Goal: Communication & Community: Answer question/provide support

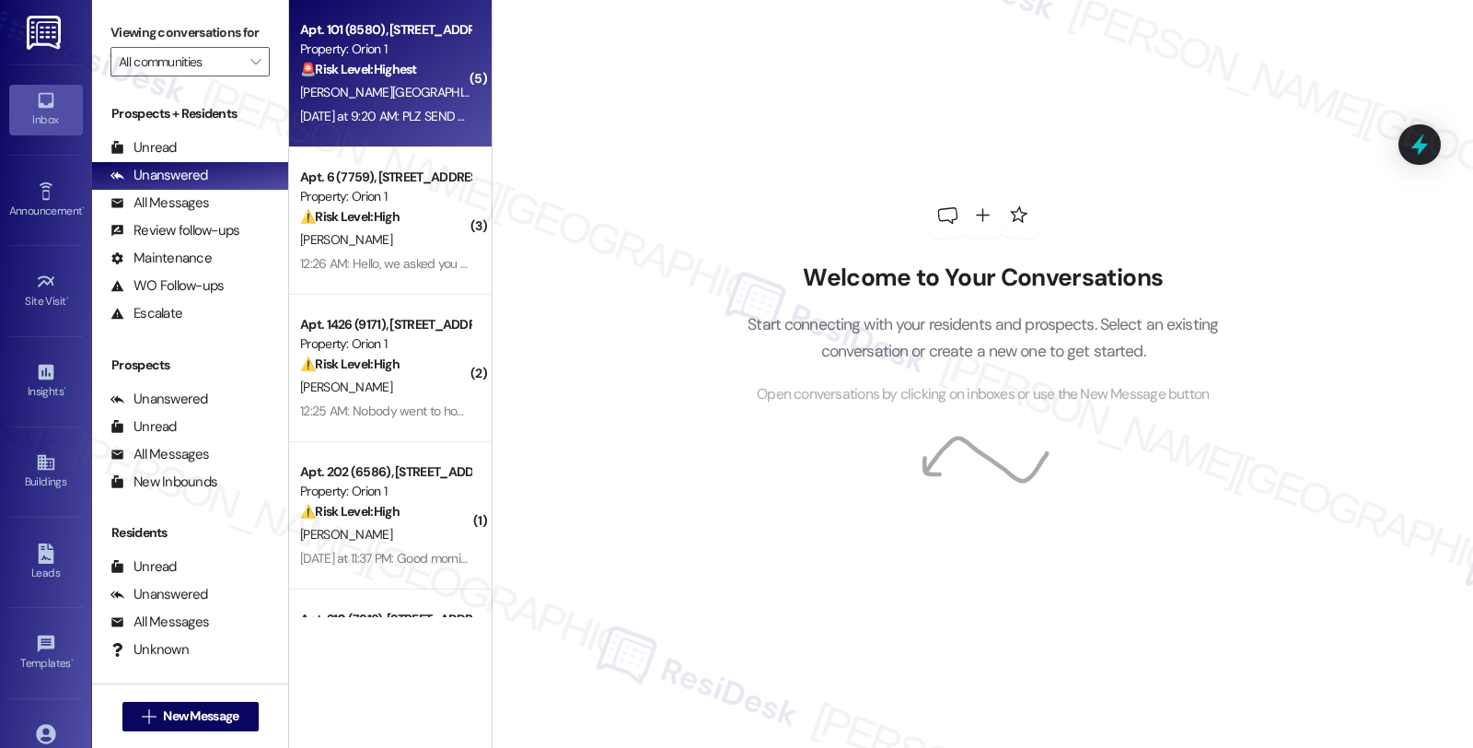
click at [399, 93] on div "Y. Xiong" at bounding box center [385, 92] width 174 height 23
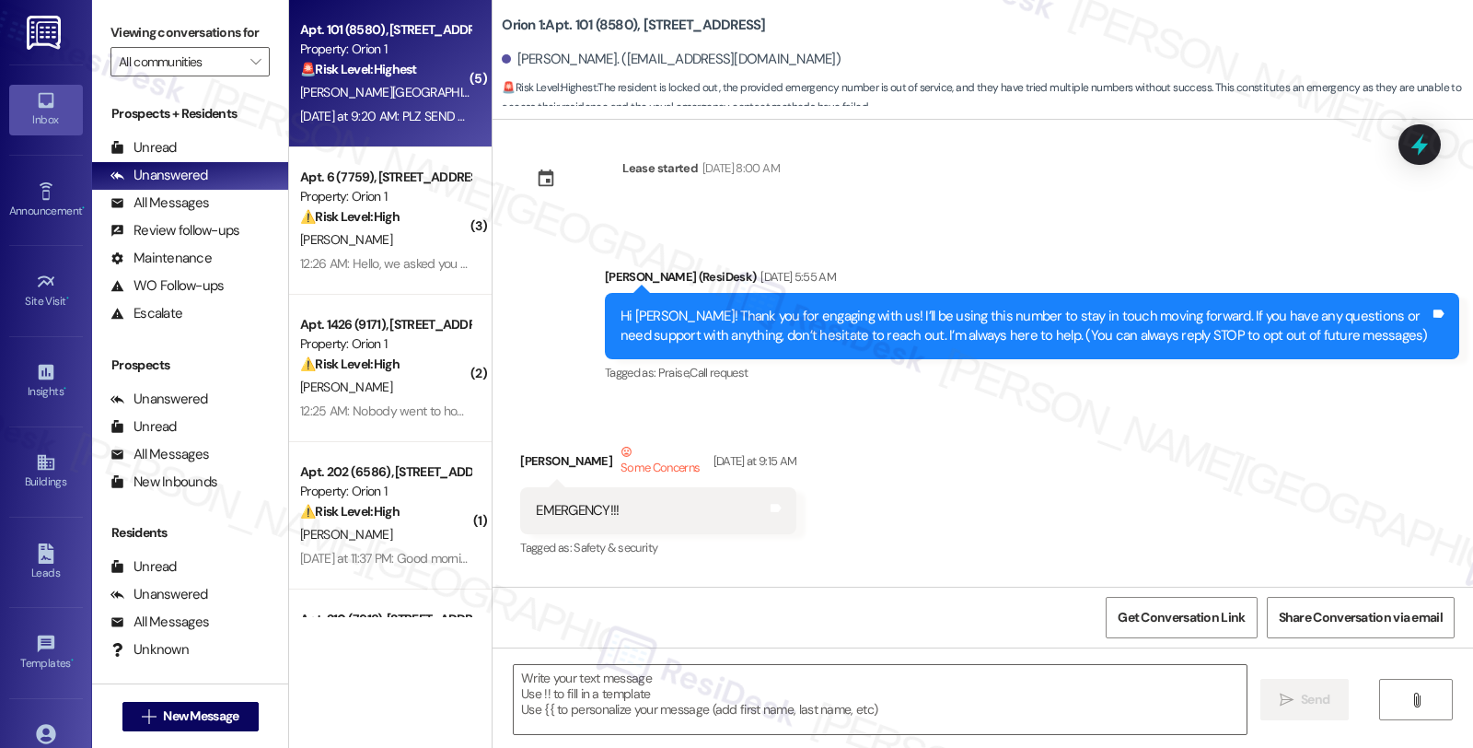
type textarea "Fetching suggested responses. Please feel free to read through the conversation…"
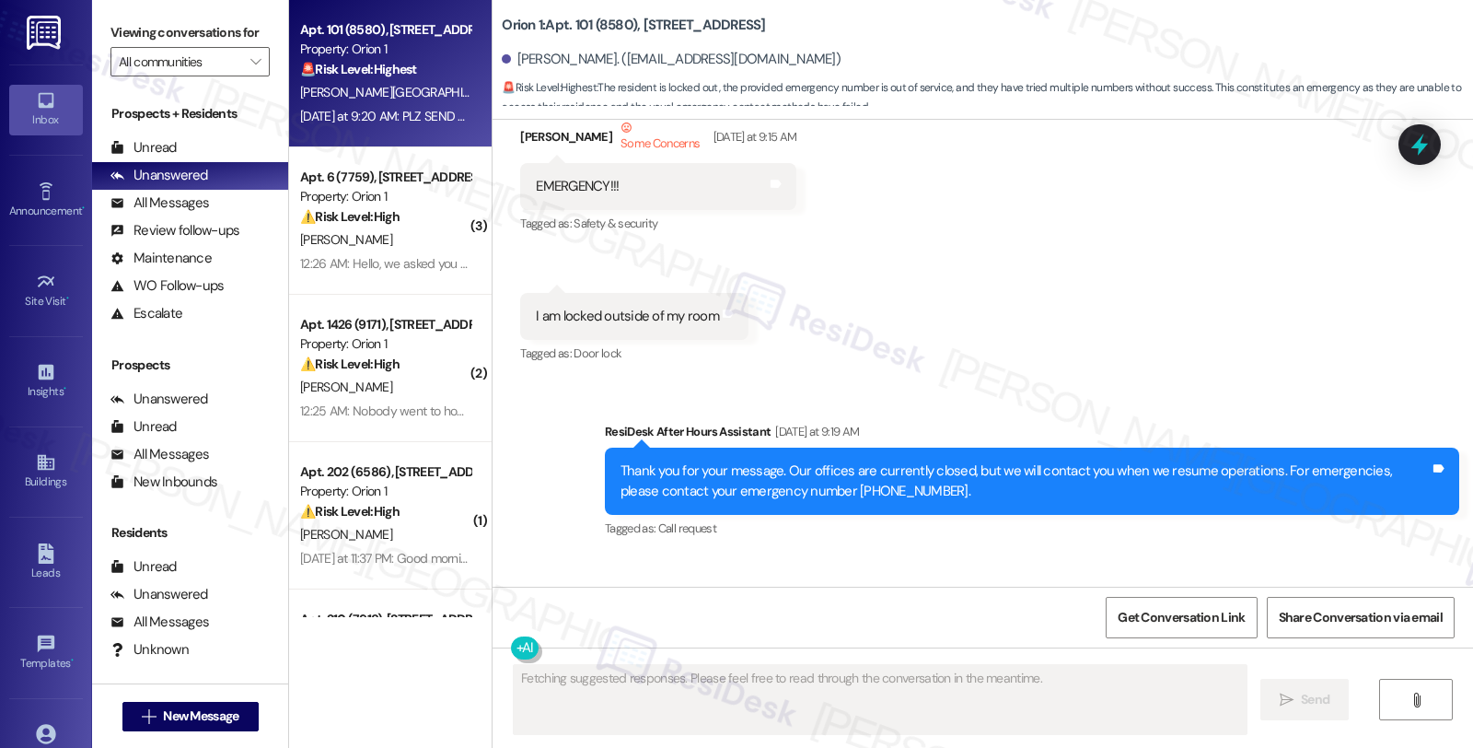
scroll to position [895, 0]
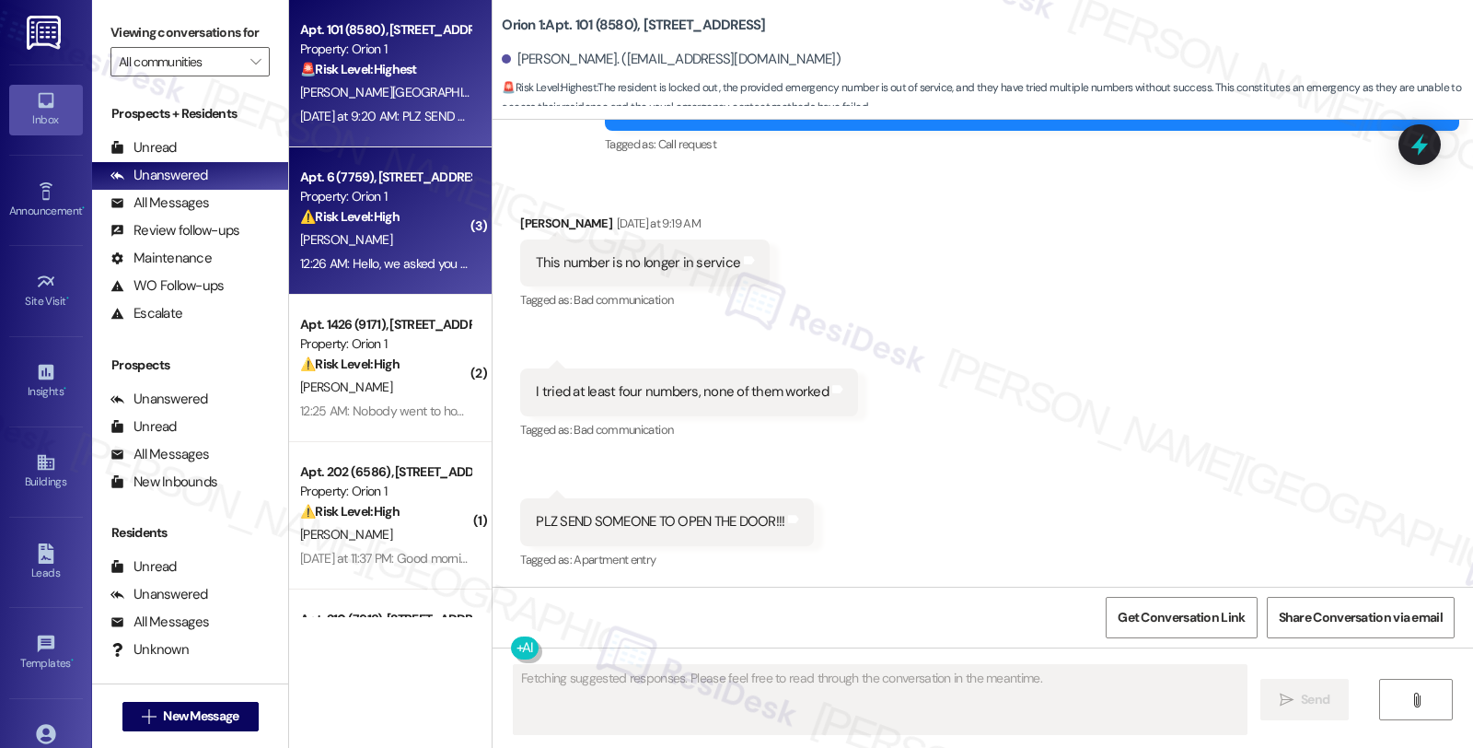
click at [353, 200] on div "Property: Orion 1" at bounding box center [385, 196] width 170 height 19
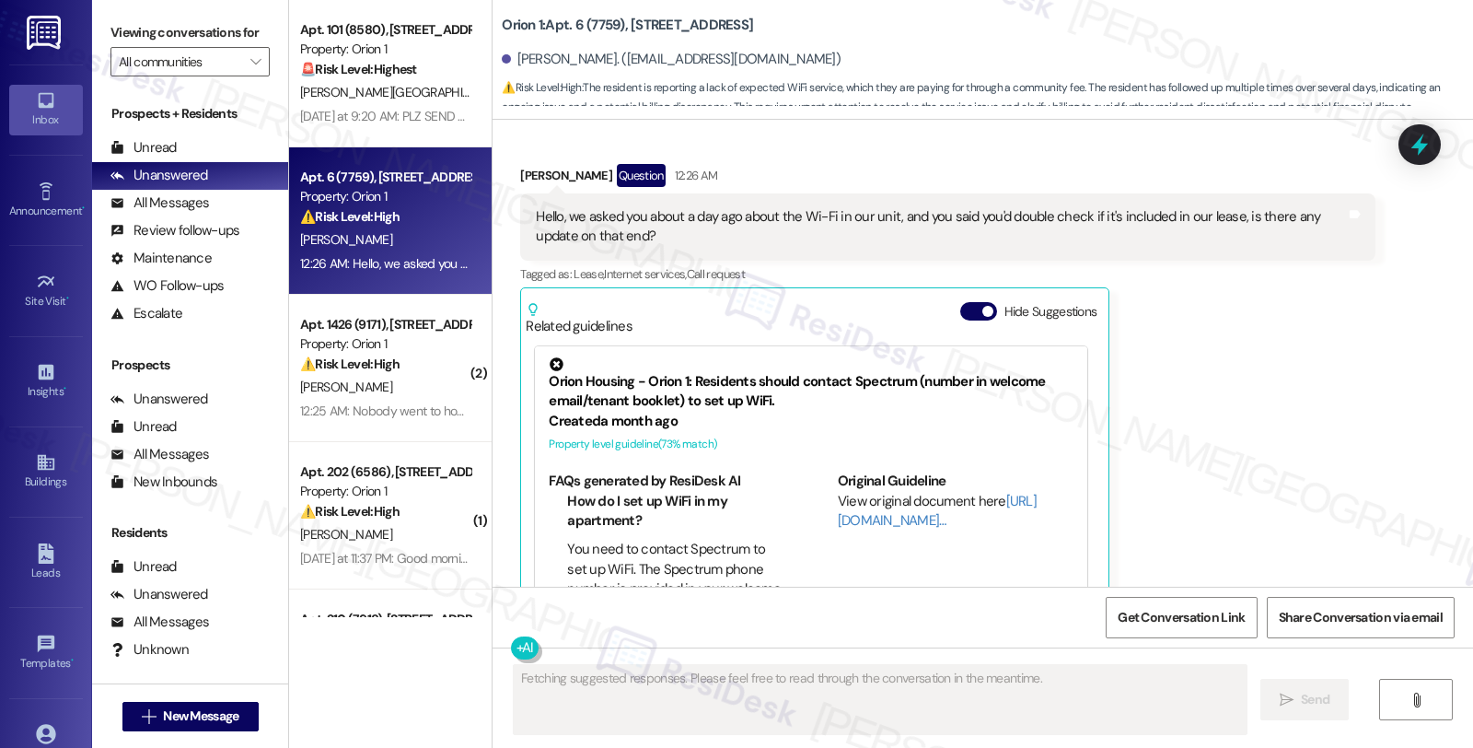
scroll to position [705, 0]
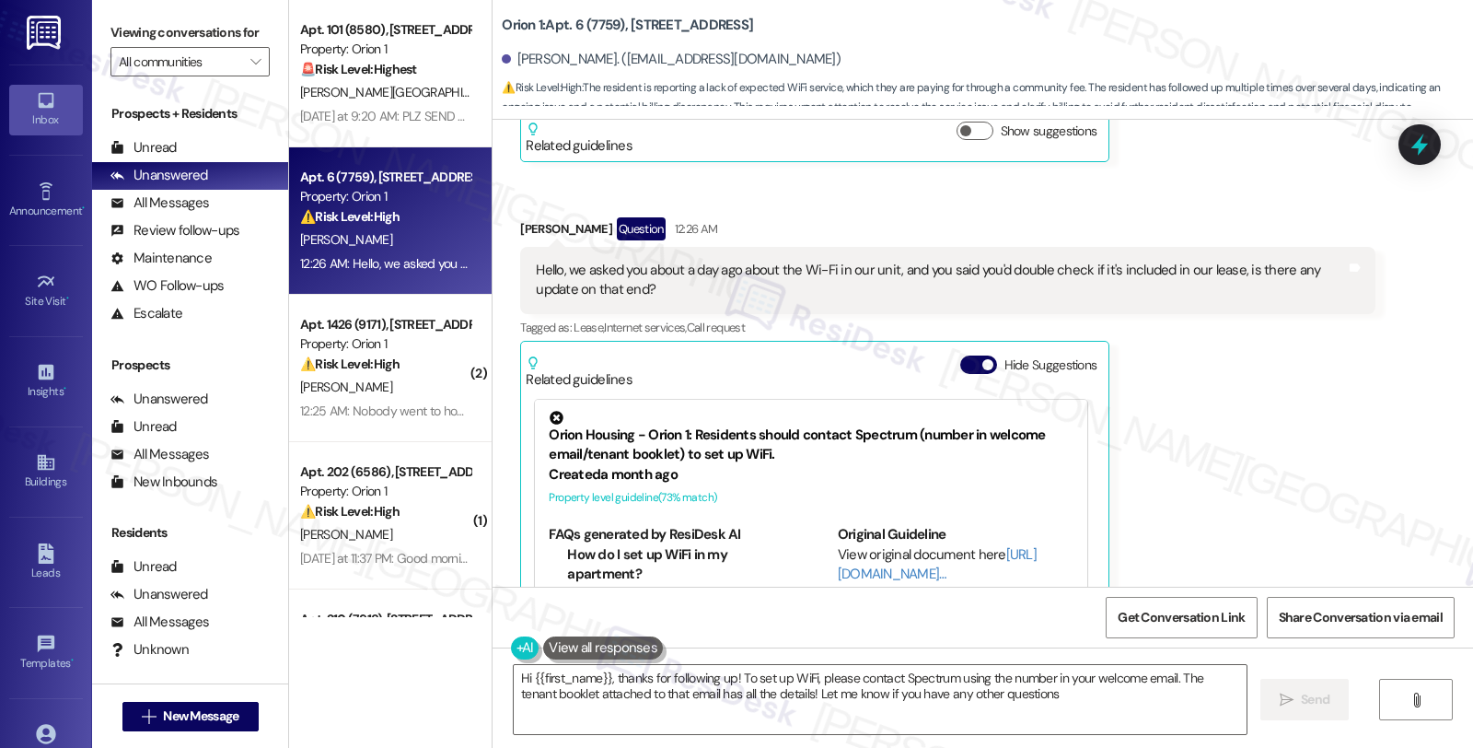
type textarea "Hi {{first_name}}, thanks for following up! To set up WiFi, please contact Spec…"
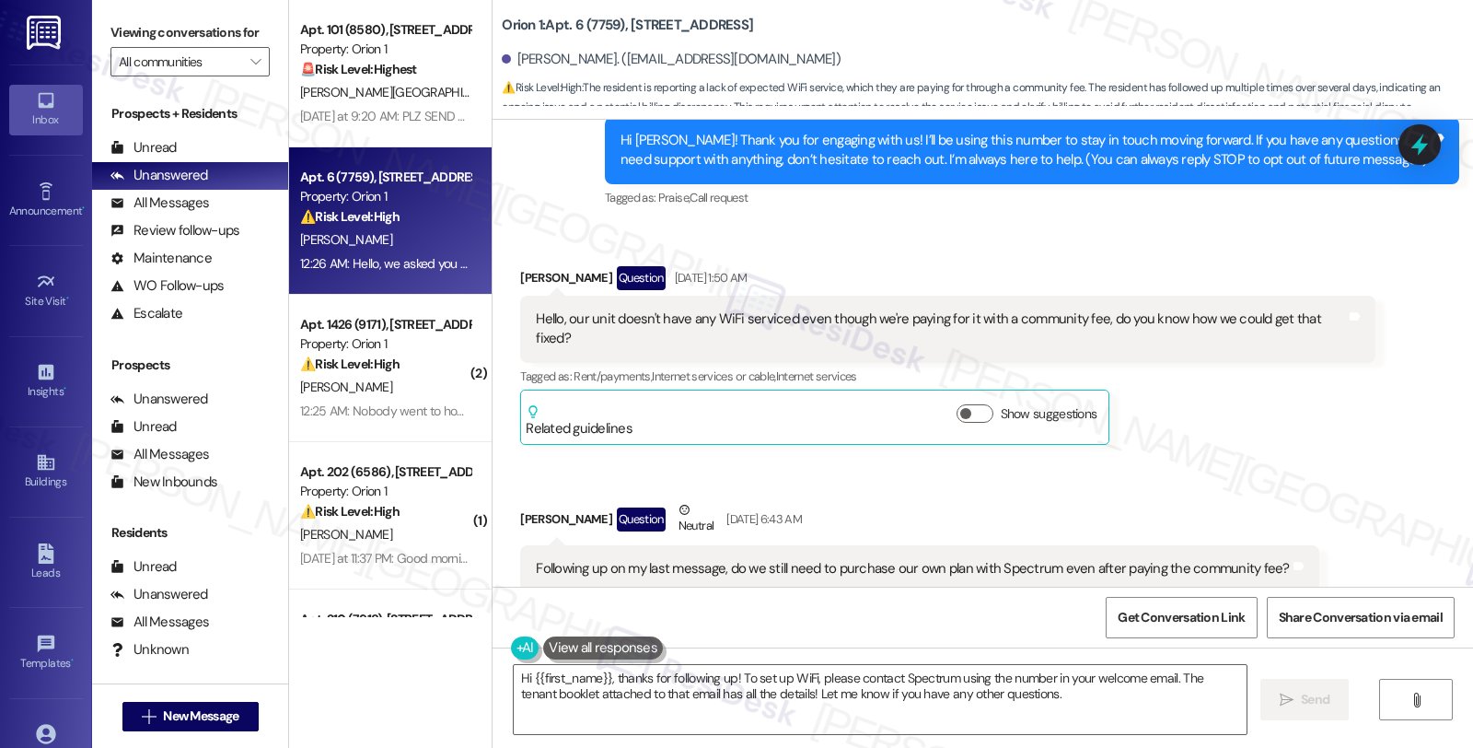
scroll to position [194, 0]
drag, startPoint x: 1087, startPoint y: 320, endPoint x: 1218, endPoint y: 325, distance: 130.9
click at [1218, 325] on div "Hello, our unit doesn't have any WiFi serviced even though we're paying for it …" at bounding box center [940, 328] width 809 height 40
drag, startPoint x: 563, startPoint y: 546, endPoint x: 838, endPoint y: 546, distance: 275.3
click at [838, 558] on div "Following up on my last message, do we still need to purchase our own plan with…" at bounding box center [912, 567] width 753 height 19
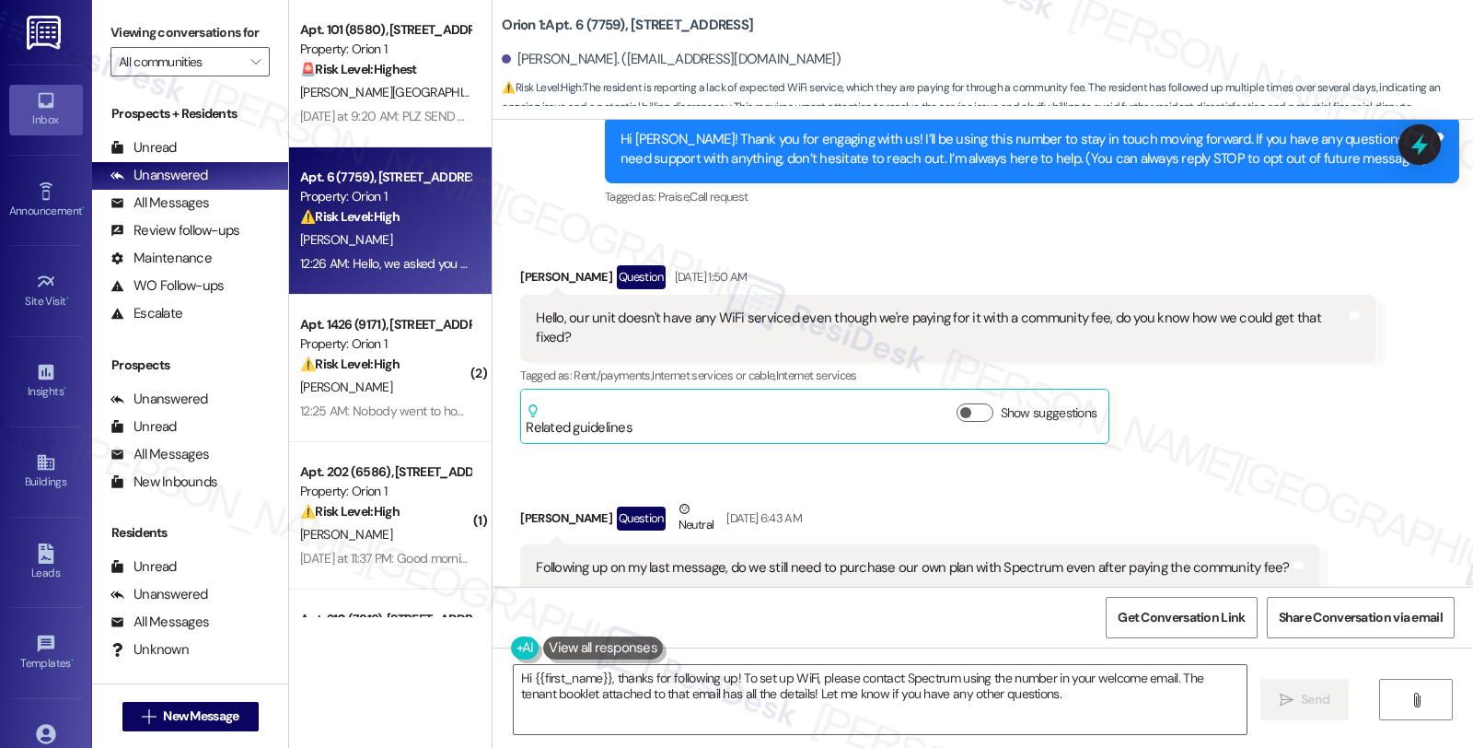
click at [843, 558] on div "Following up on my last message, do we still need to purchase our own plan with…" at bounding box center [912, 567] width 753 height 19
drag, startPoint x: 746, startPoint y: 552, endPoint x: 1174, endPoint y: 552, distance: 428.2
click at [1174, 558] on div "Following up on my last message, do we still need to purchase our own plan with…" at bounding box center [912, 567] width 753 height 19
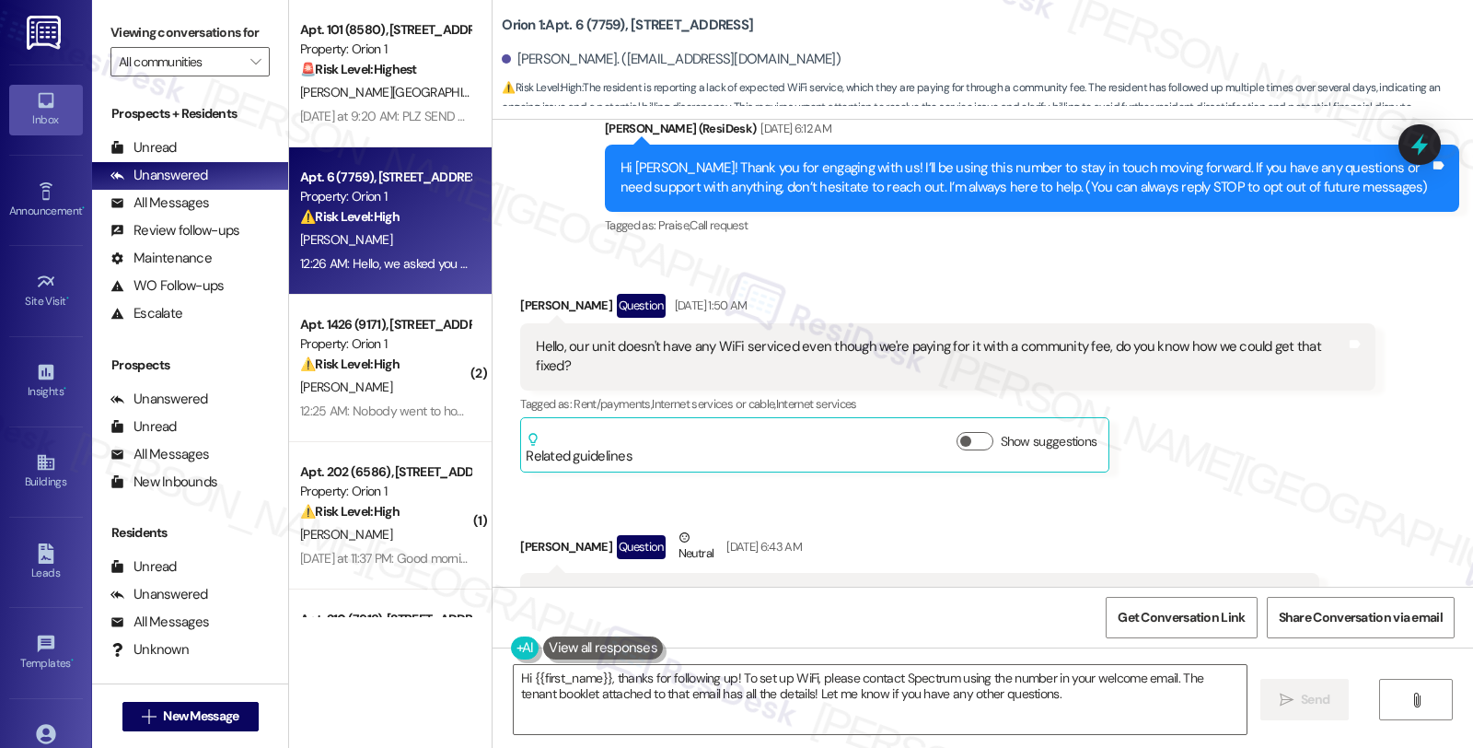
scroll to position [0, 0]
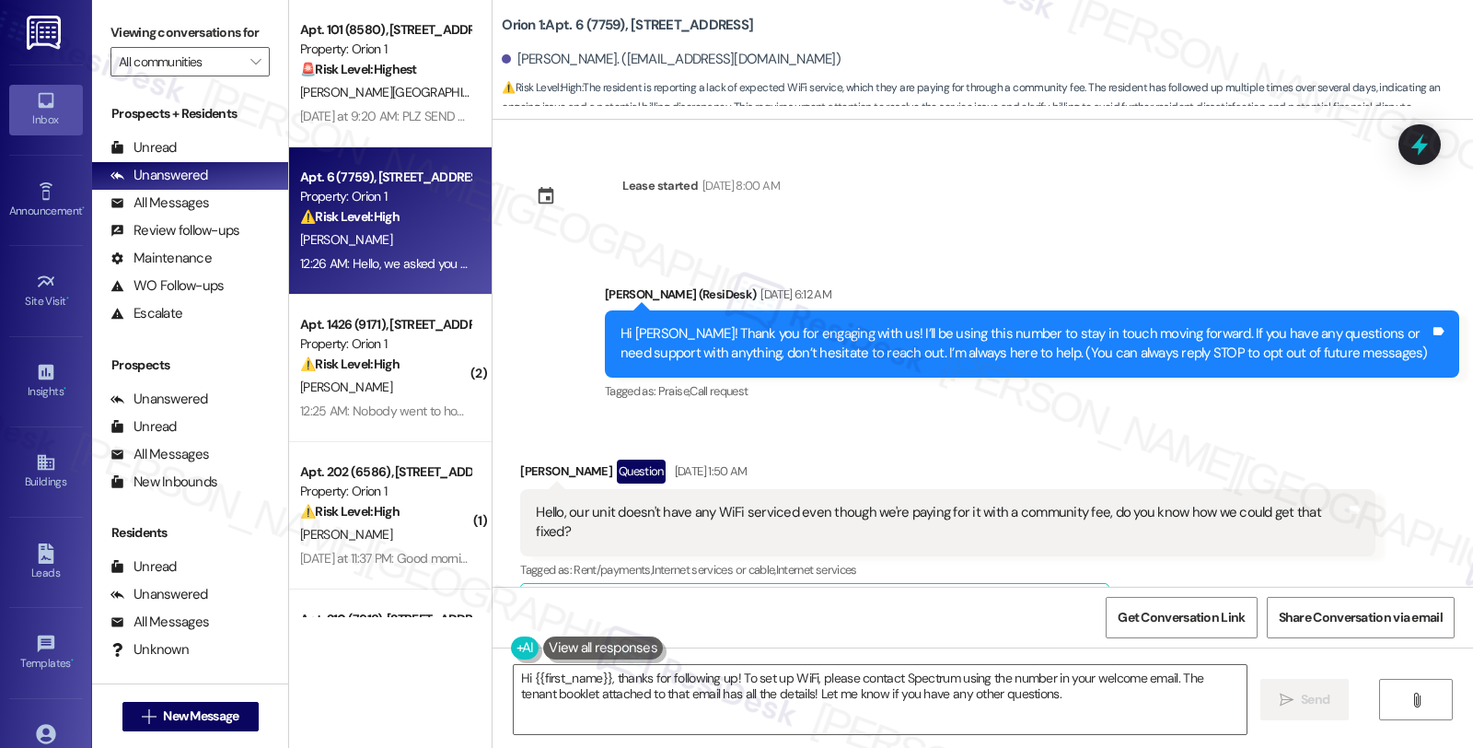
drag, startPoint x: 634, startPoint y: 464, endPoint x: 884, endPoint y: 471, distance: 250.5
click at [884, 471] on div "Madison Yang Question Aug 26, 2025 at 1:50 AM" at bounding box center [947, 473] width 855 height 29
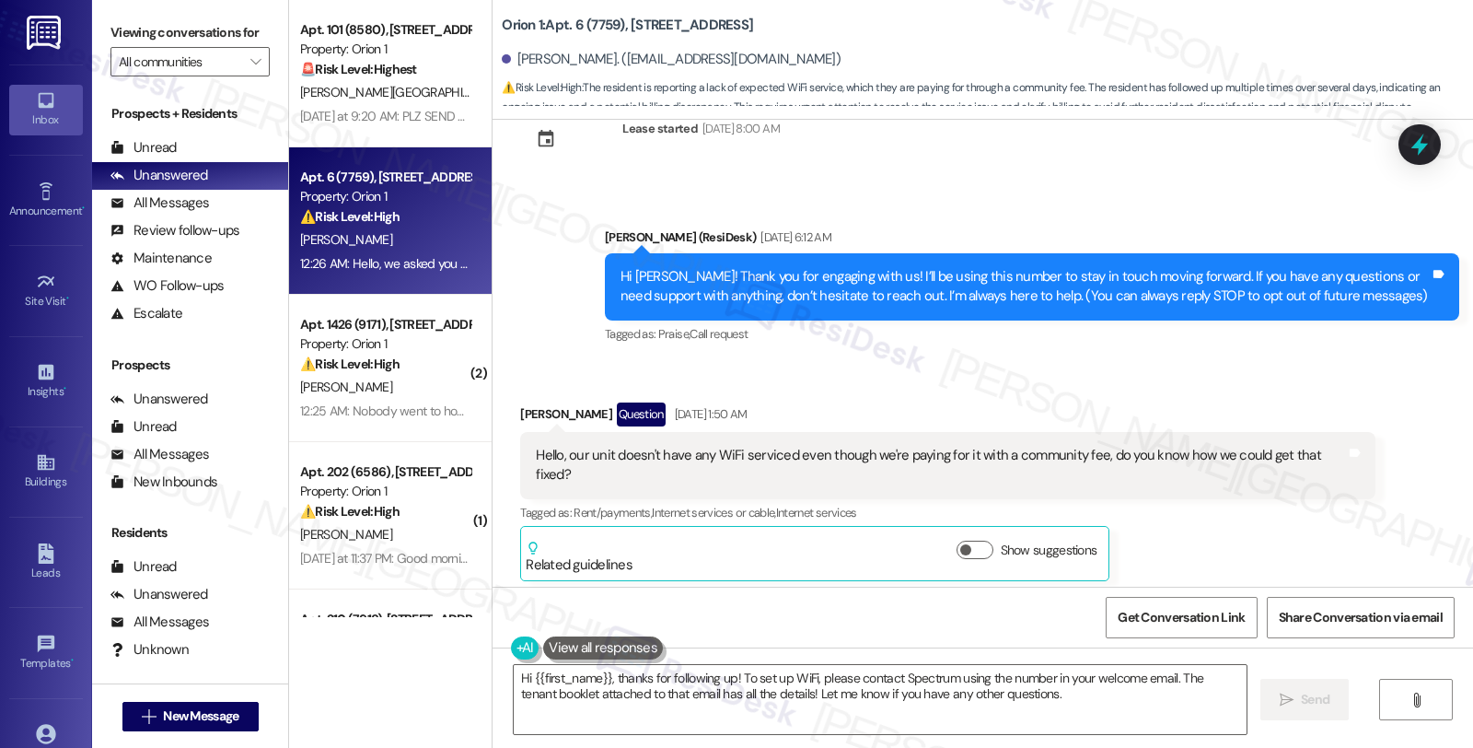
scroll to position [204, 0]
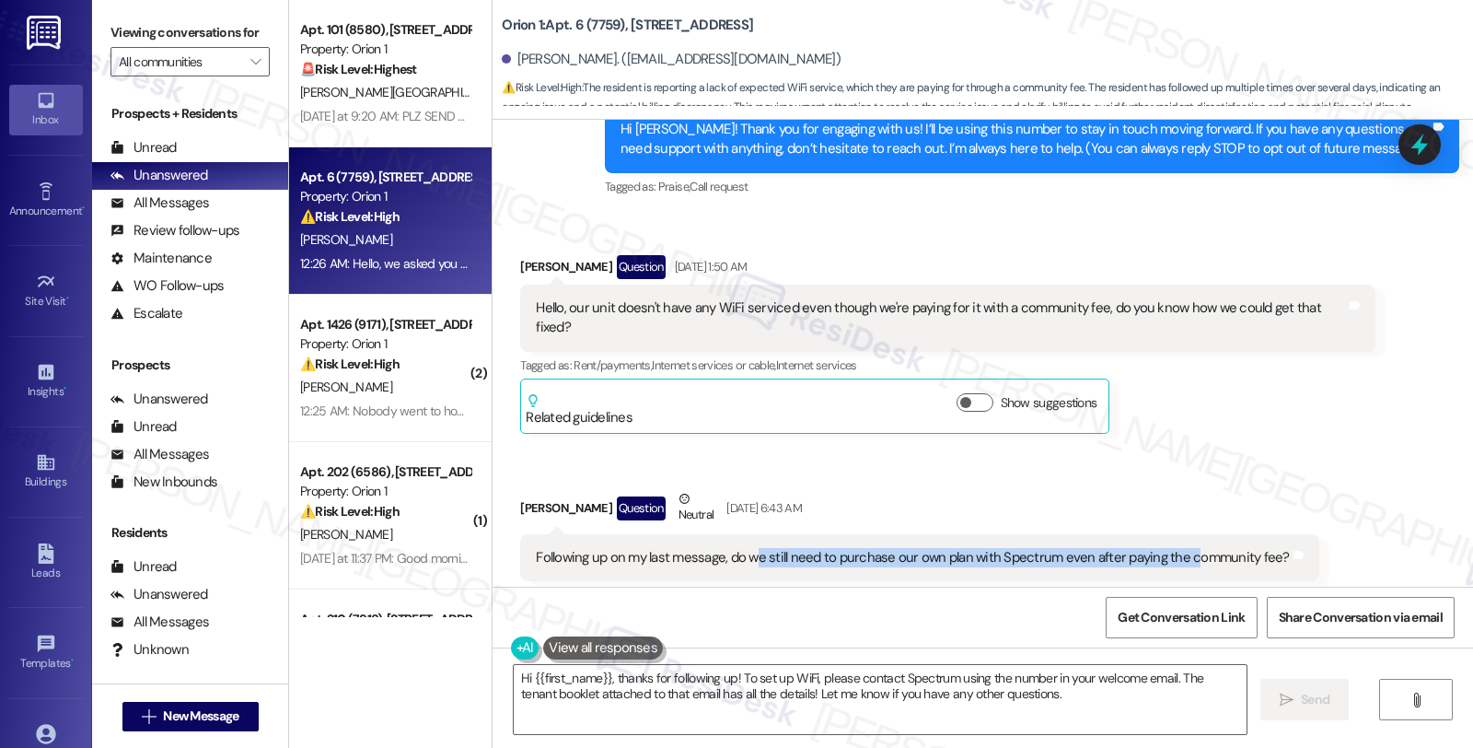
drag, startPoint x: 781, startPoint y: 484, endPoint x: 682, endPoint y: 484, distance: 98.5
click at [682, 489] on div "Madison Yang Question Neutral Aug 26, 2025 at 6:43 AM" at bounding box center [919, 511] width 798 height 45
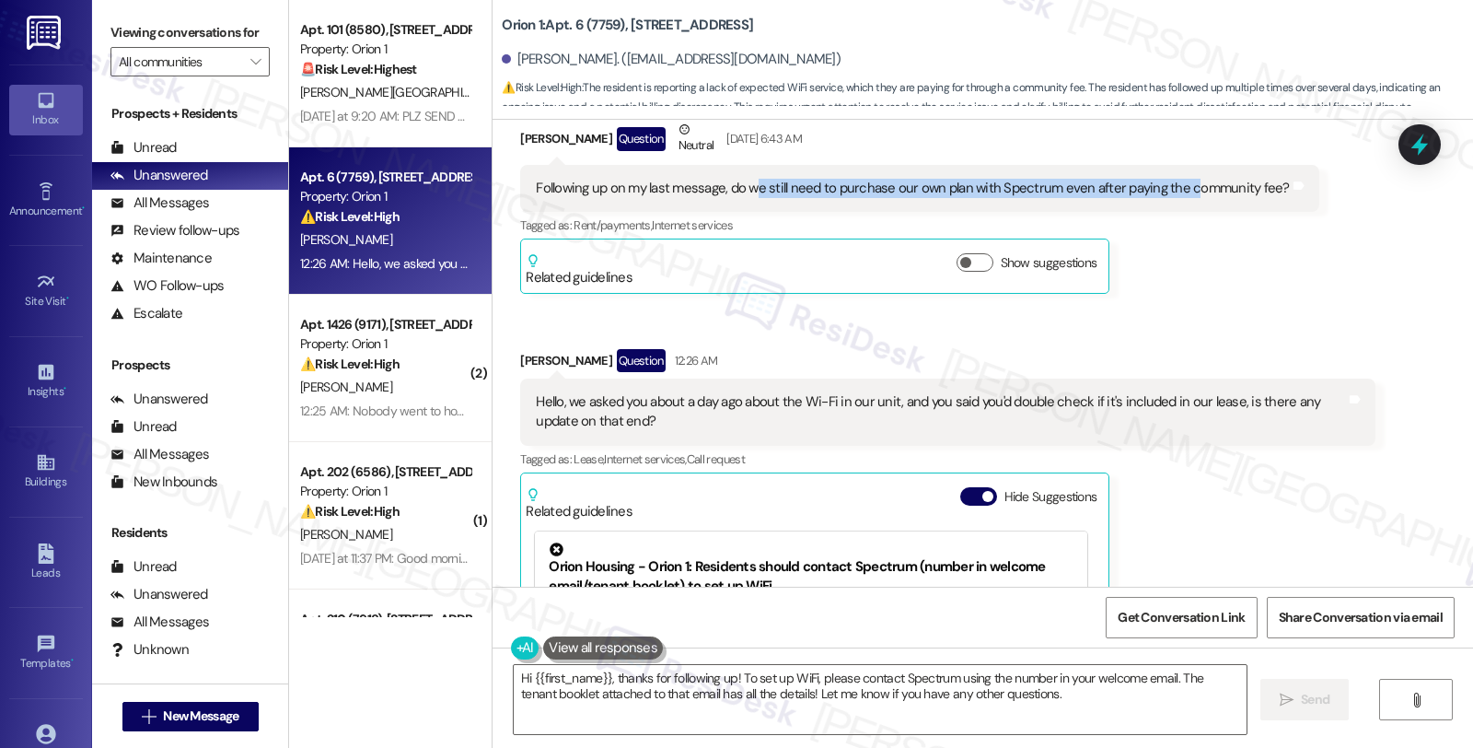
scroll to position [613, 0]
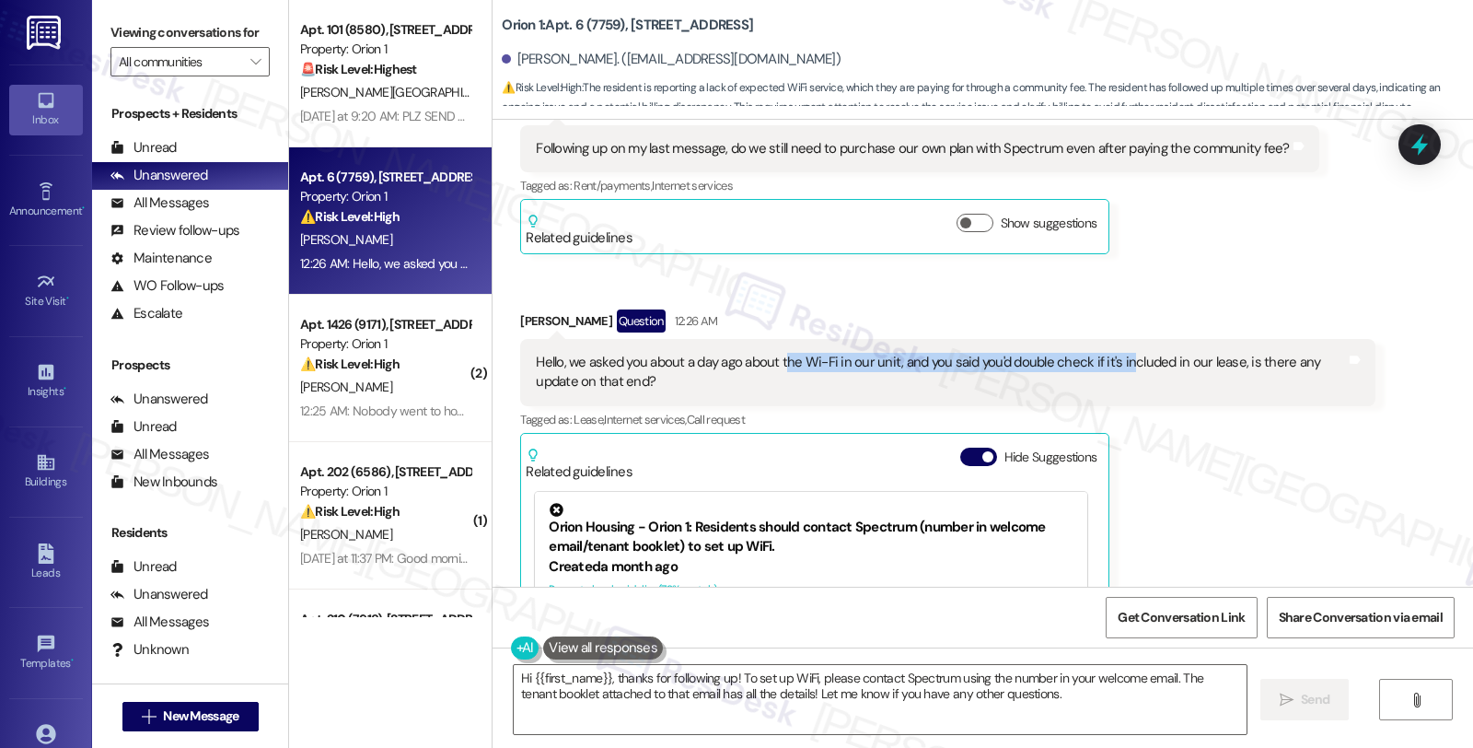
drag, startPoint x: 772, startPoint y: 348, endPoint x: 1112, endPoint y: 348, distance: 340.7
click at [1112, 353] on div "Hello, we asked you about a day ago about the Wi-Fi in our unit, and you said y…" at bounding box center [940, 373] width 809 height 40
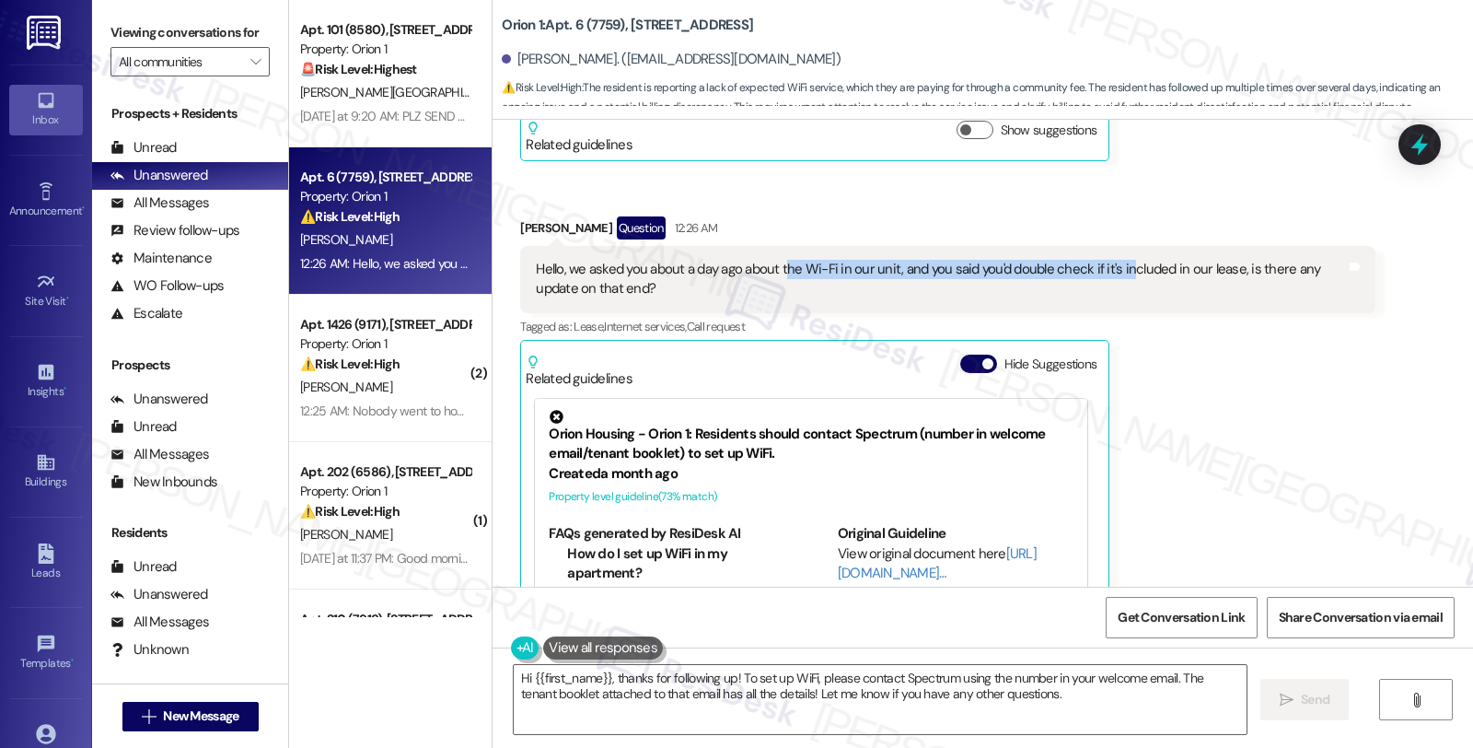
scroll to position [808, 0]
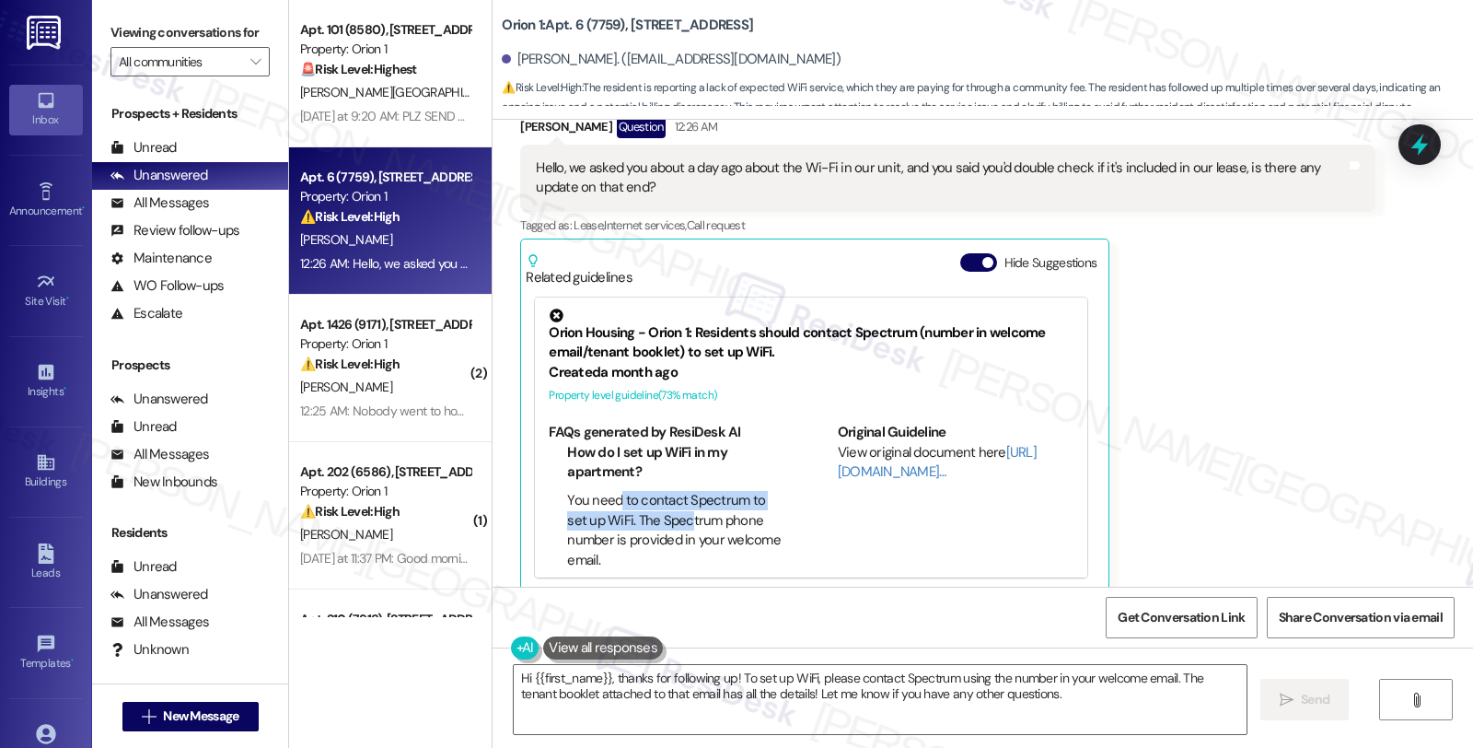
drag, startPoint x: 609, startPoint y: 480, endPoint x: 679, endPoint y: 493, distance: 71.2
click at [679, 493] on li "You need to contact Spectrum to set up WiFi. The Spectrum phone number is provi…" at bounding box center [676, 530] width 218 height 79
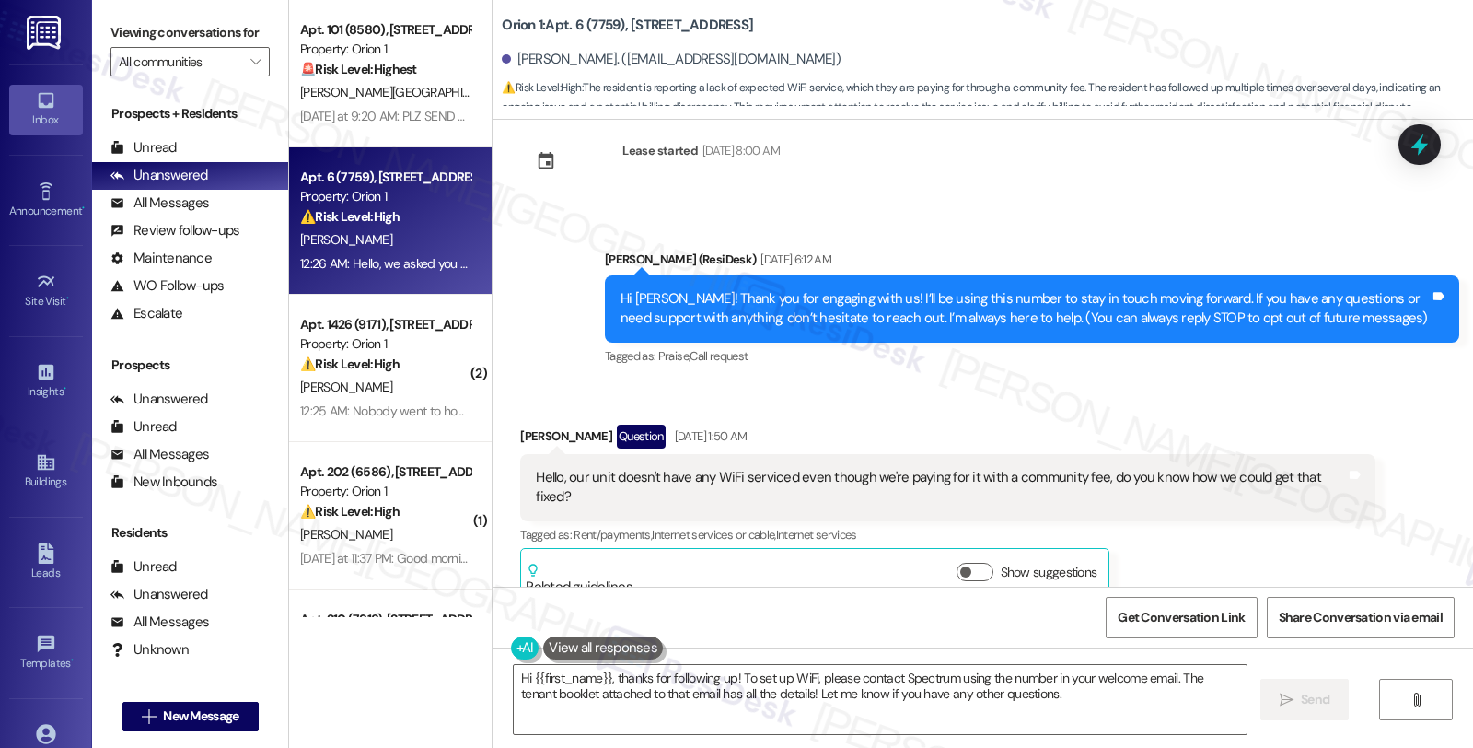
scroll to position [0, 0]
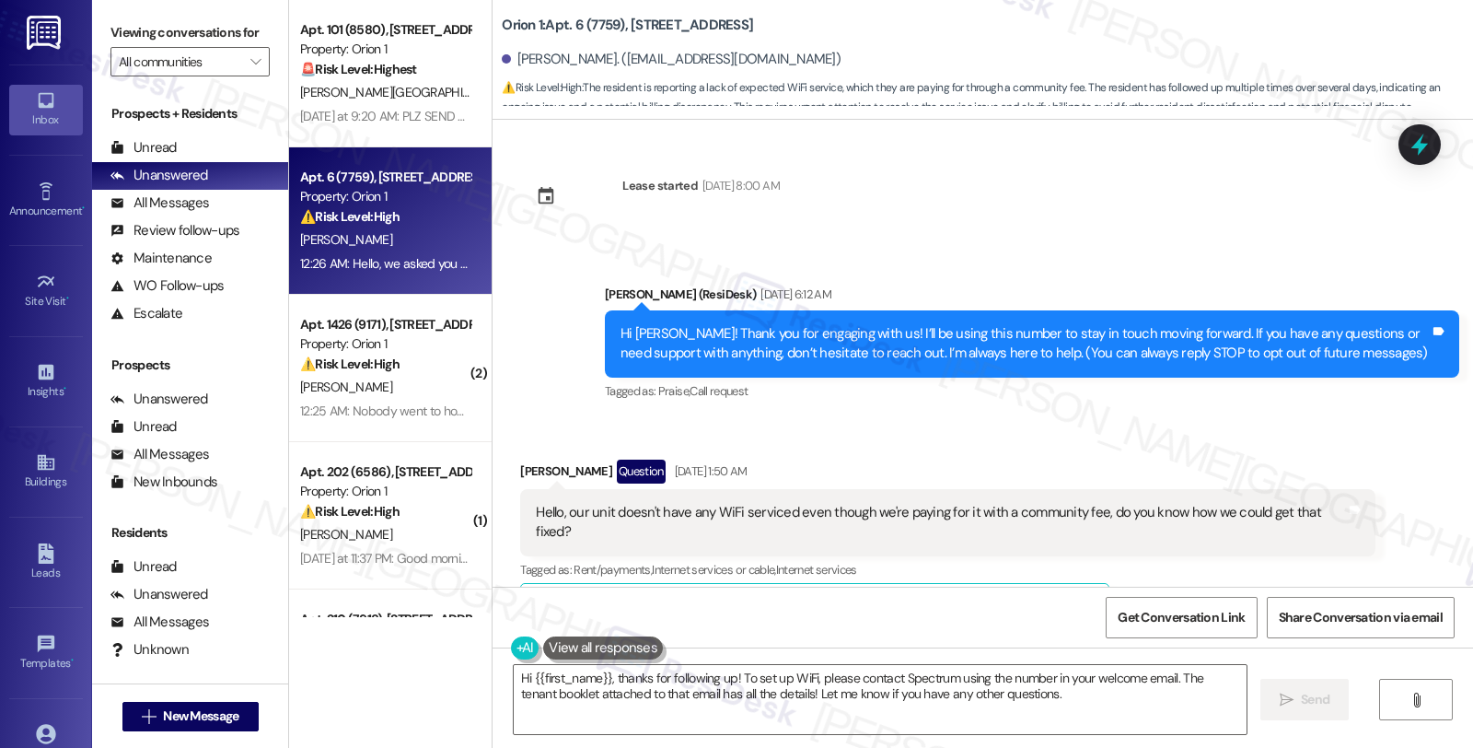
drag, startPoint x: 608, startPoint y: 184, endPoint x: 802, endPoint y: 184, distance: 194.3
click at [793, 184] on div "Lease started Aug 10, 2025 at 8:00 AM" at bounding box center [649, 202] width 286 height 81
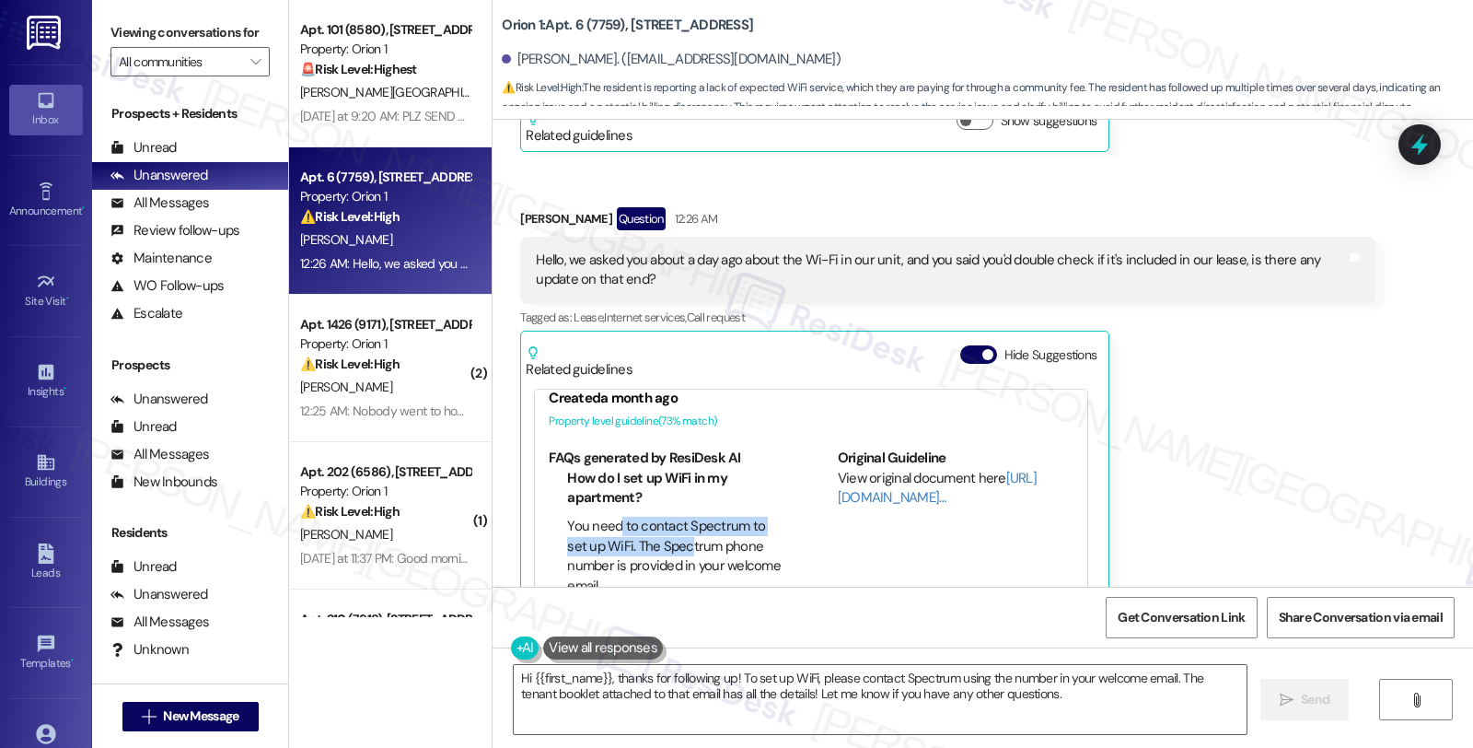
scroll to position [102, 0]
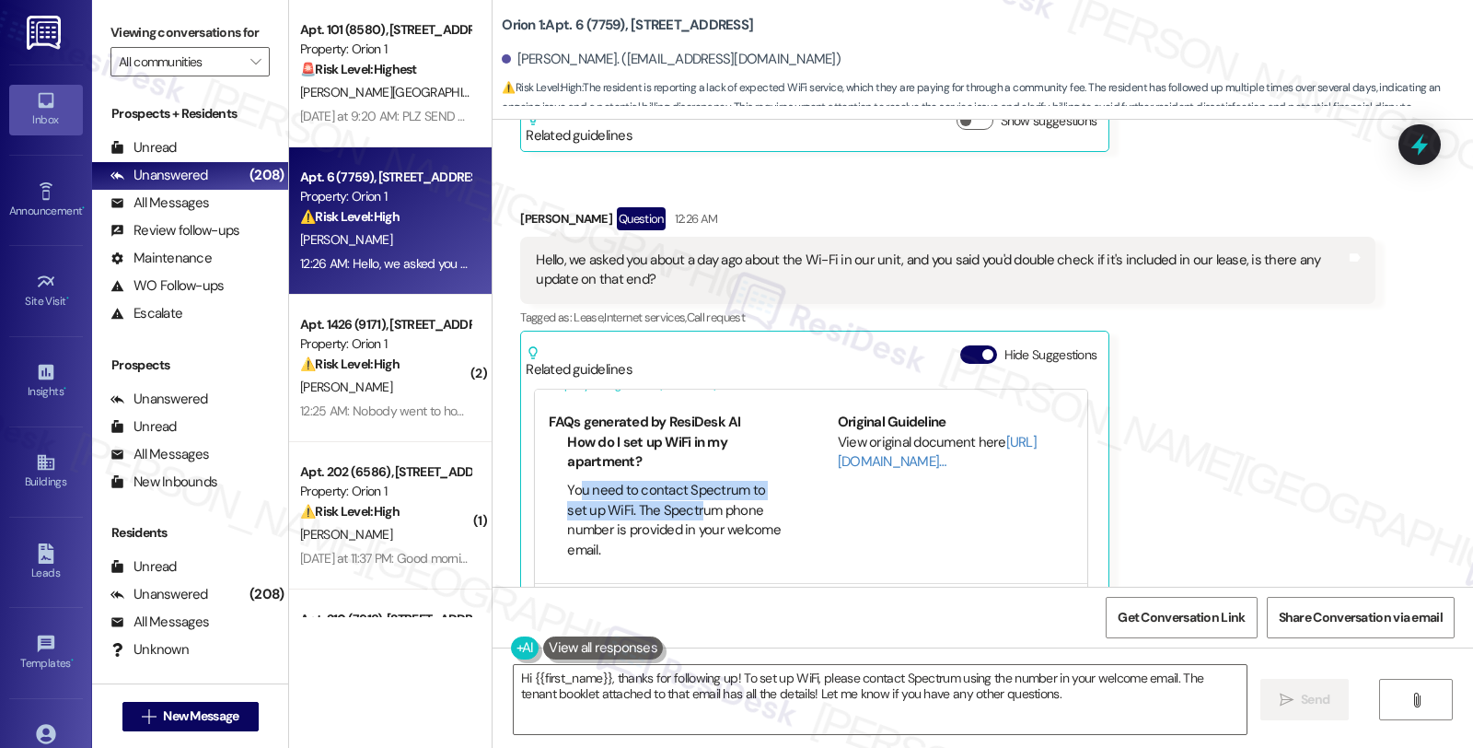
drag, startPoint x: 564, startPoint y: 472, endPoint x: 689, endPoint y: 492, distance: 125.8
click at [689, 492] on li "You need to contact Spectrum to set up WiFi. The Spectrum phone number is provi…" at bounding box center [676, 520] width 218 height 79
click at [720, 687] on textarea "Hi {{first_name}}, thanks for following up! To set up WiFi, please contact Spec…" at bounding box center [880, 699] width 733 height 69
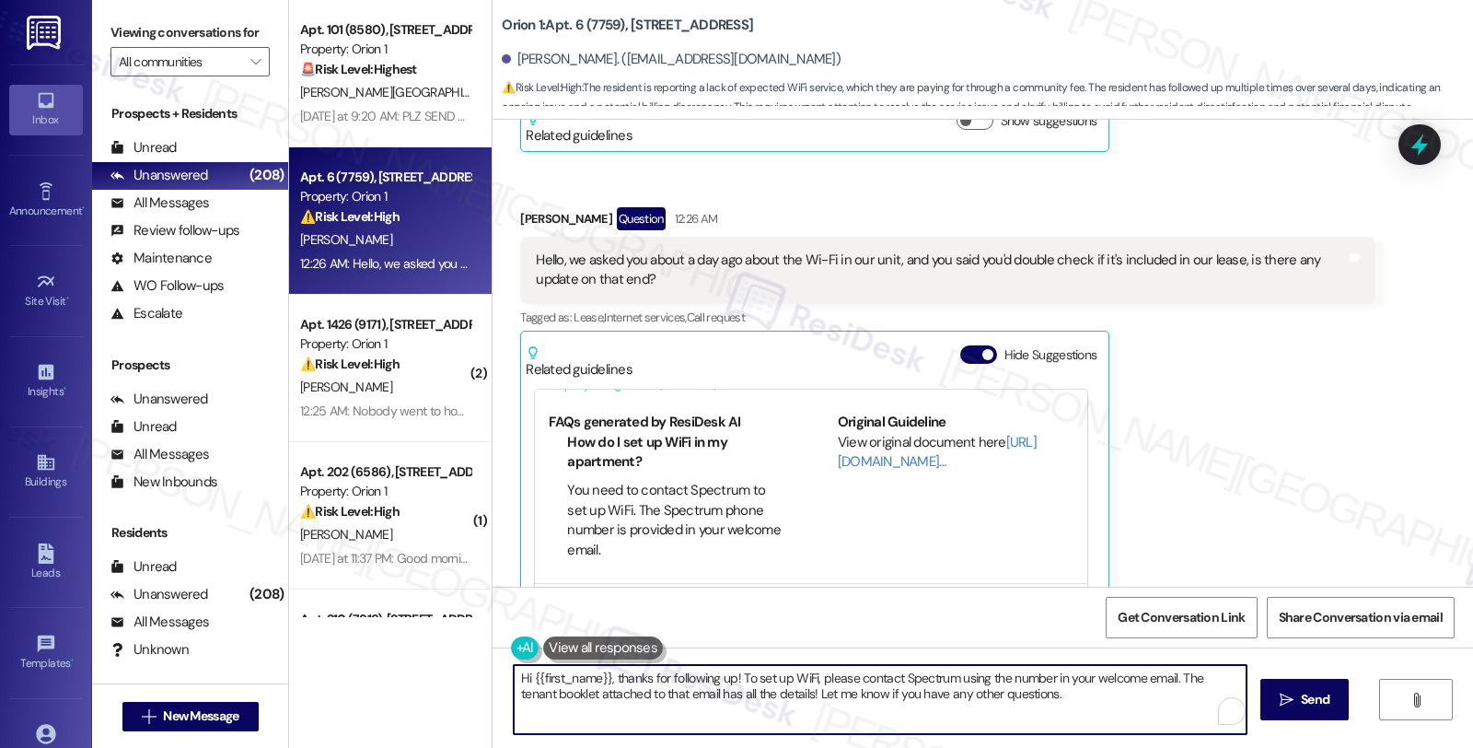
drag, startPoint x: 549, startPoint y: 681, endPoint x: 997, endPoint y: 689, distance: 448.5
click at [997, 689] on textarea "Hi {{first_name}}, thanks for following up! To set up WiFi, please contact Spec…" at bounding box center [880, 699] width 733 height 69
click at [1054, 696] on textarea "Hi {{first_name}}, thanks for following up! To set up WiFi, please contact Spec…" at bounding box center [880, 699] width 733 height 69
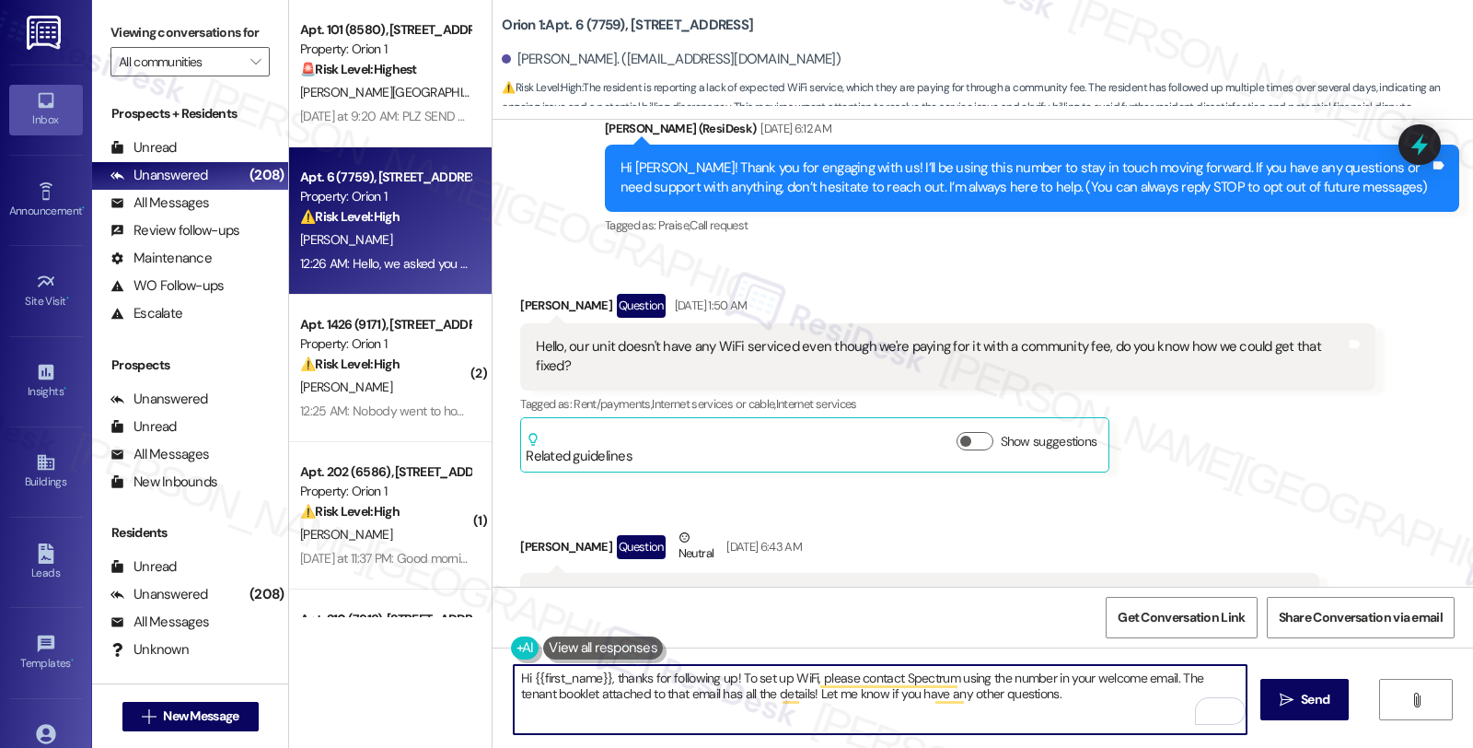
scroll to position [307, 0]
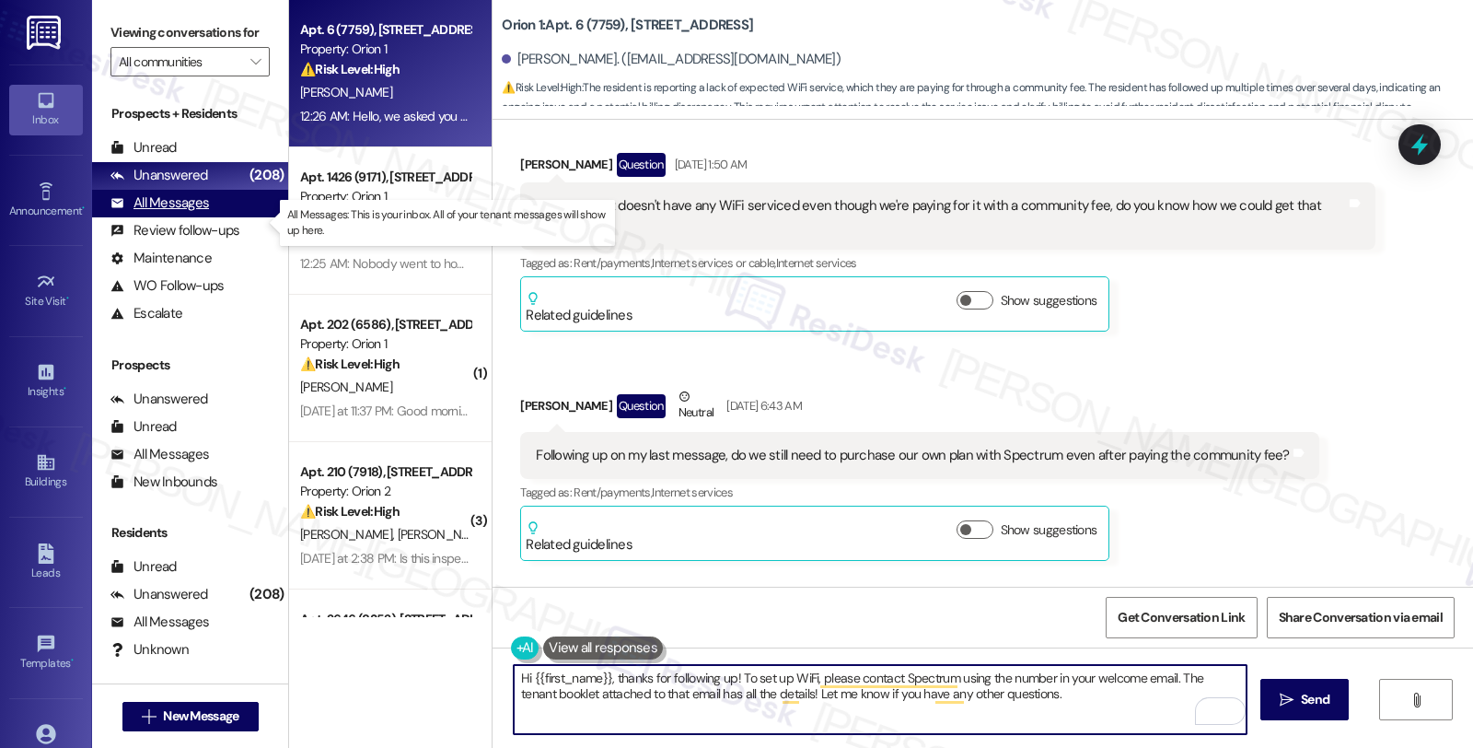
click at [162, 213] on div "All Messages" at bounding box center [159, 202] width 99 height 19
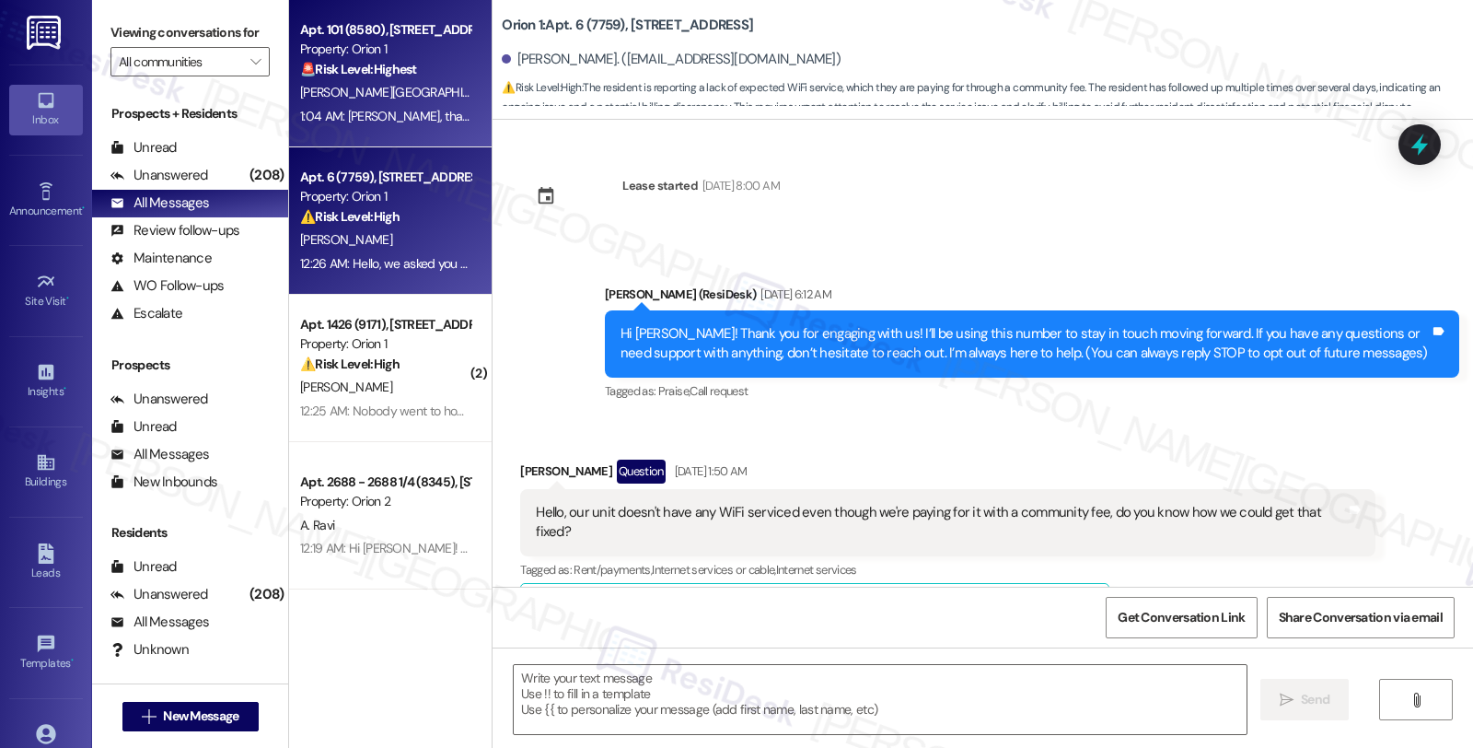
click at [379, 56] on div "Property: Orion 1" at bounding box center [385, 49] width 170 height 19
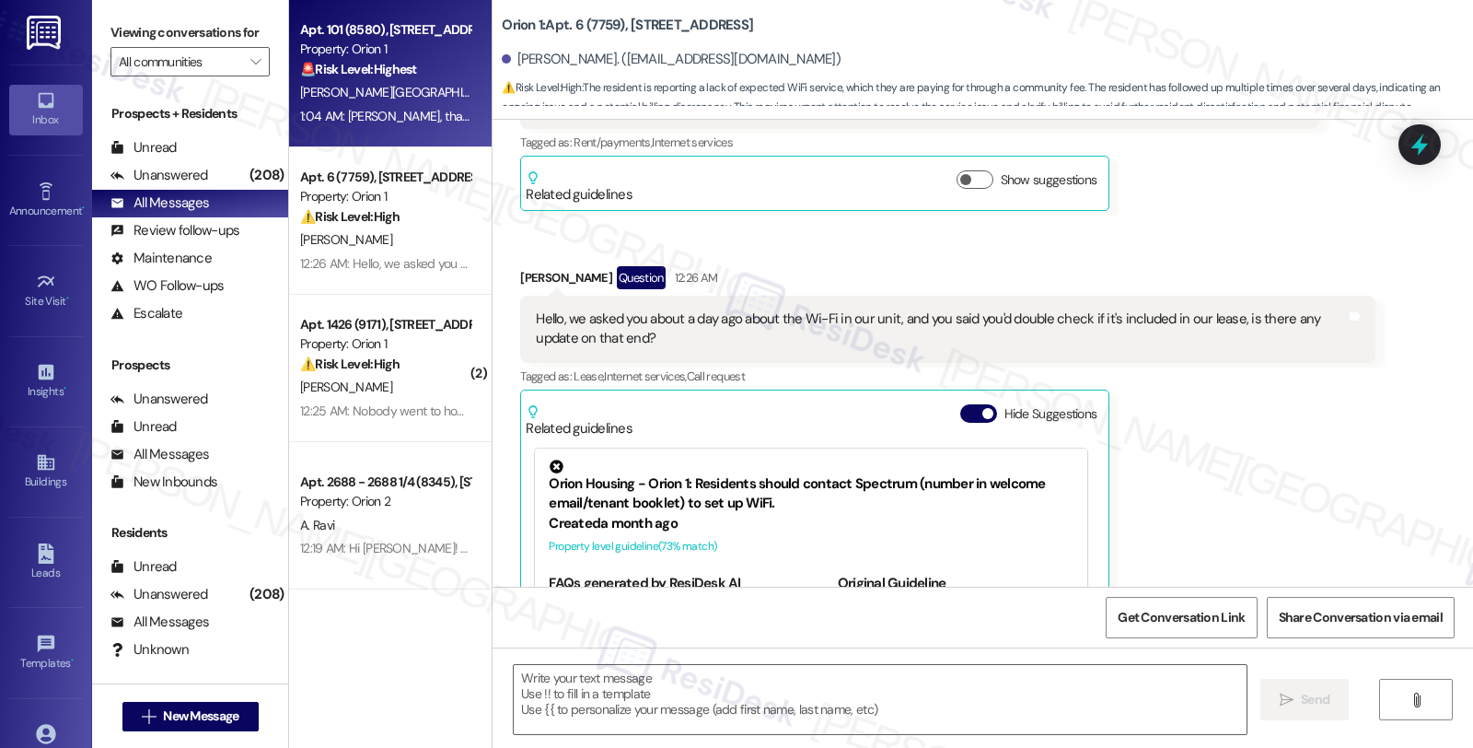
scroll to position [808, 0]
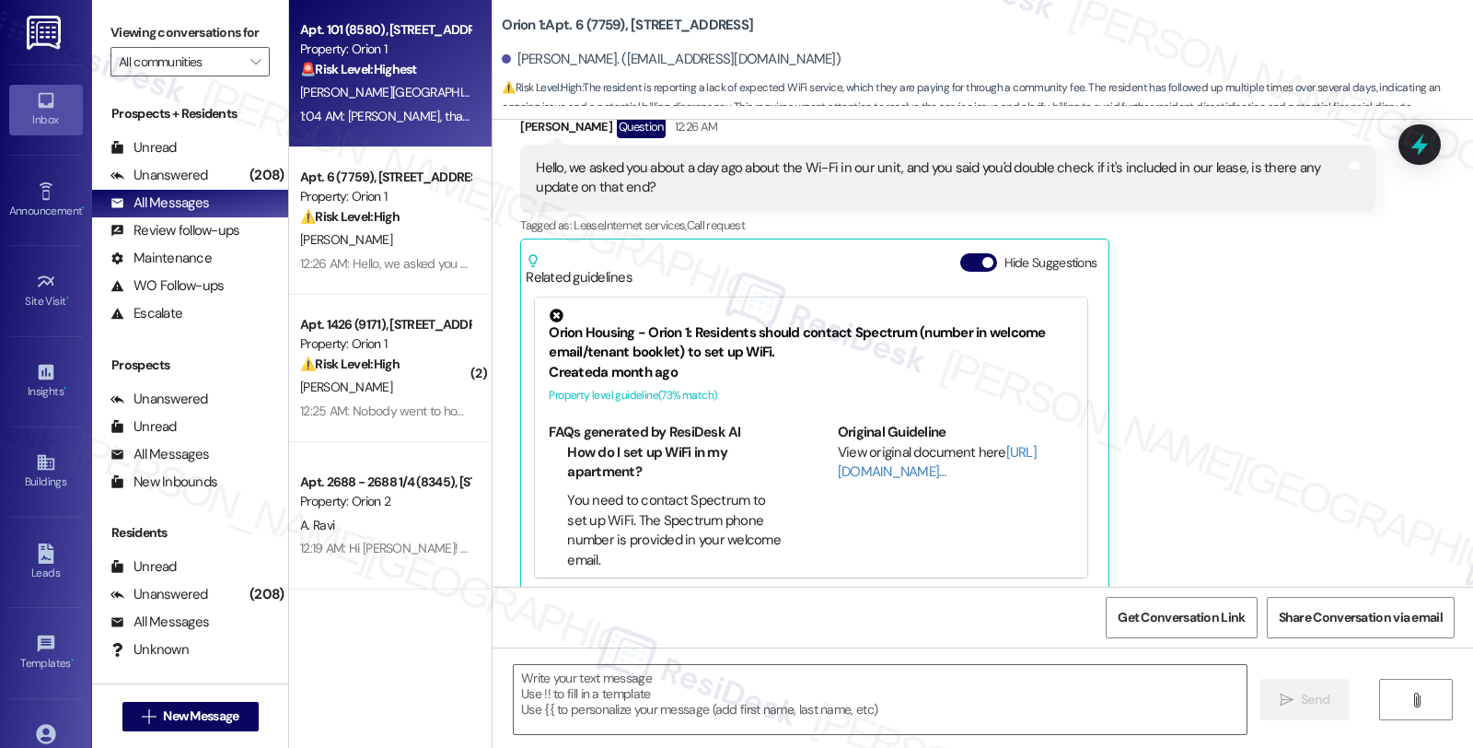
type textarea "Fetching suggested responses. Please feel free to read through the conversation…"
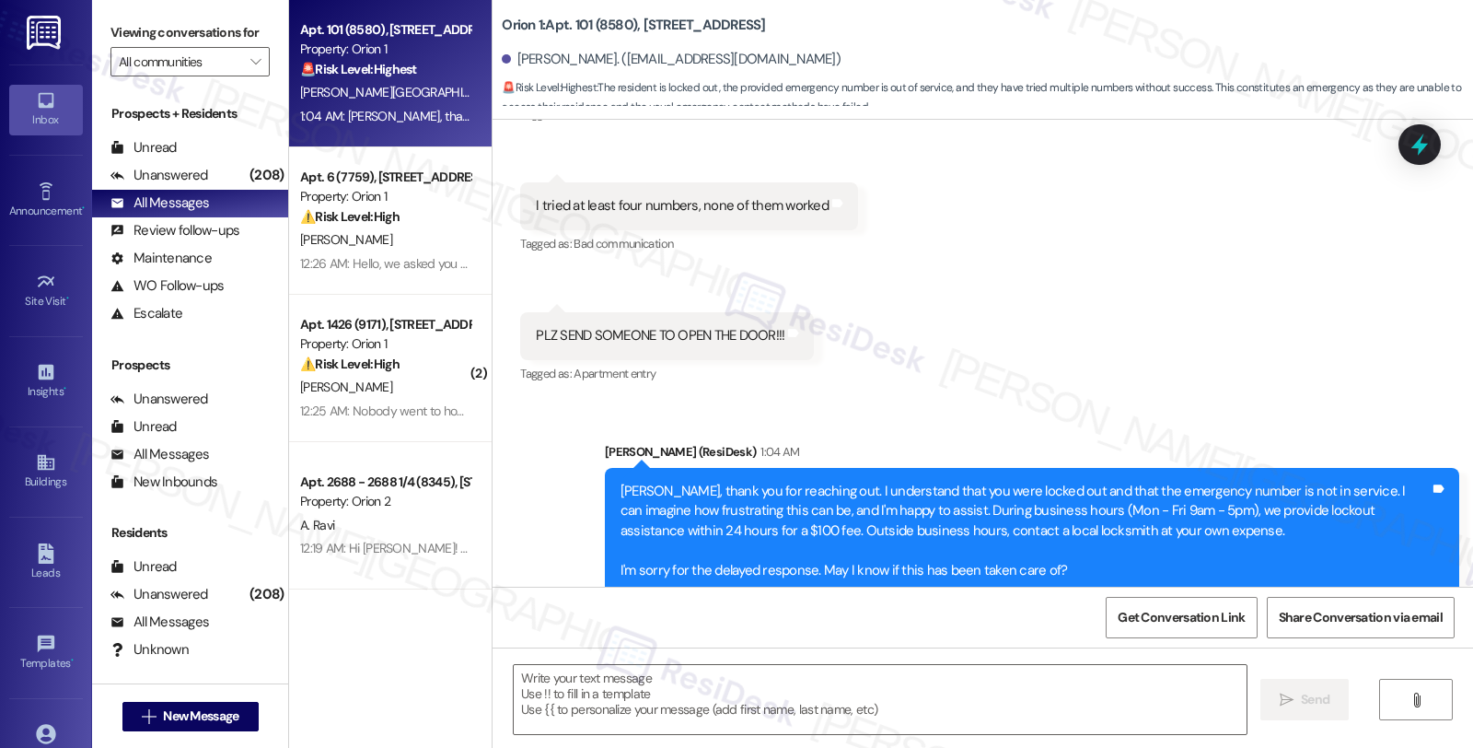
scroll to position [1169, 0]
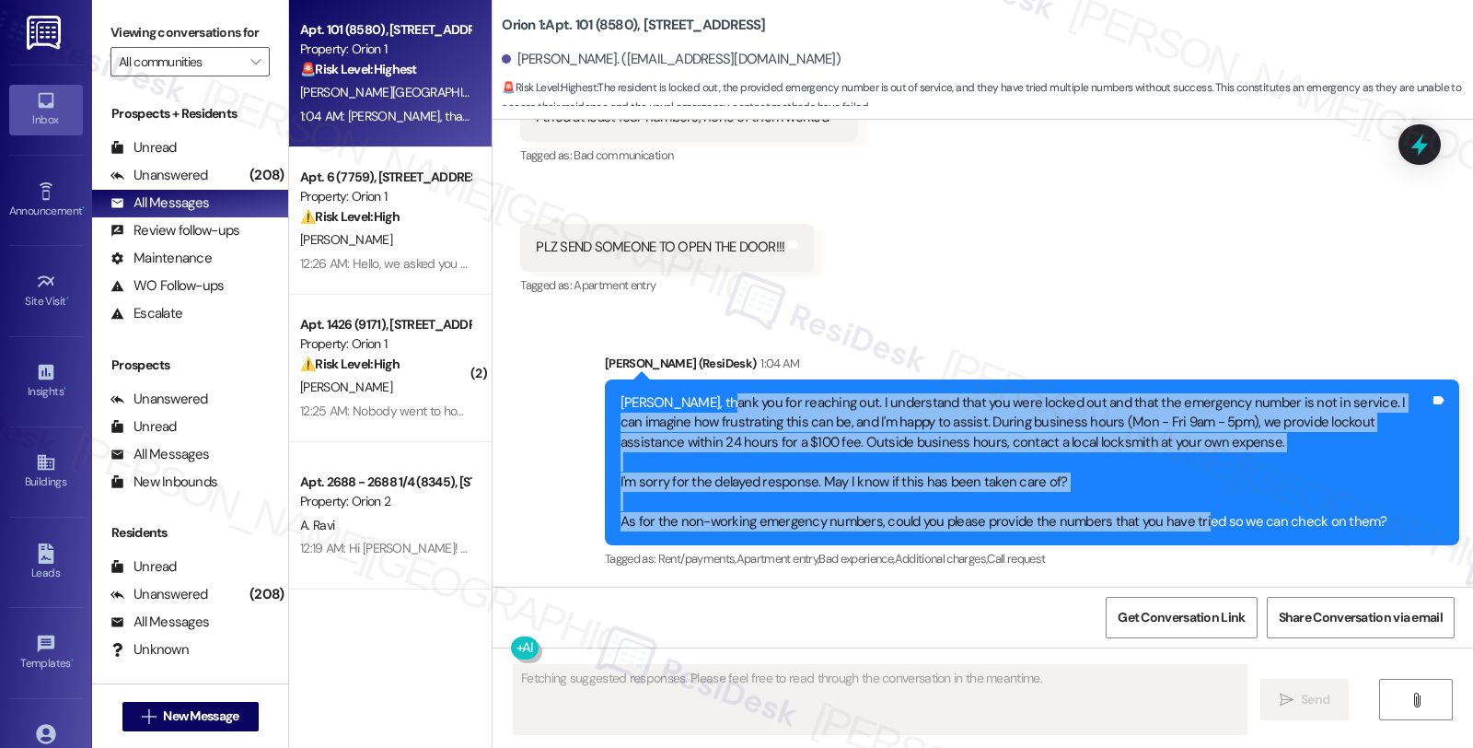
drag, startPoint x: 697, startPoint y: 387, endPoint x: 1185, endPoint y: 516, distance: 504.8
click at [1185, 516] on div "Hi Ying, thank you for reaching out. I understand that you were locked out and …" at bounding box center [1032, 462] width 855 height 166
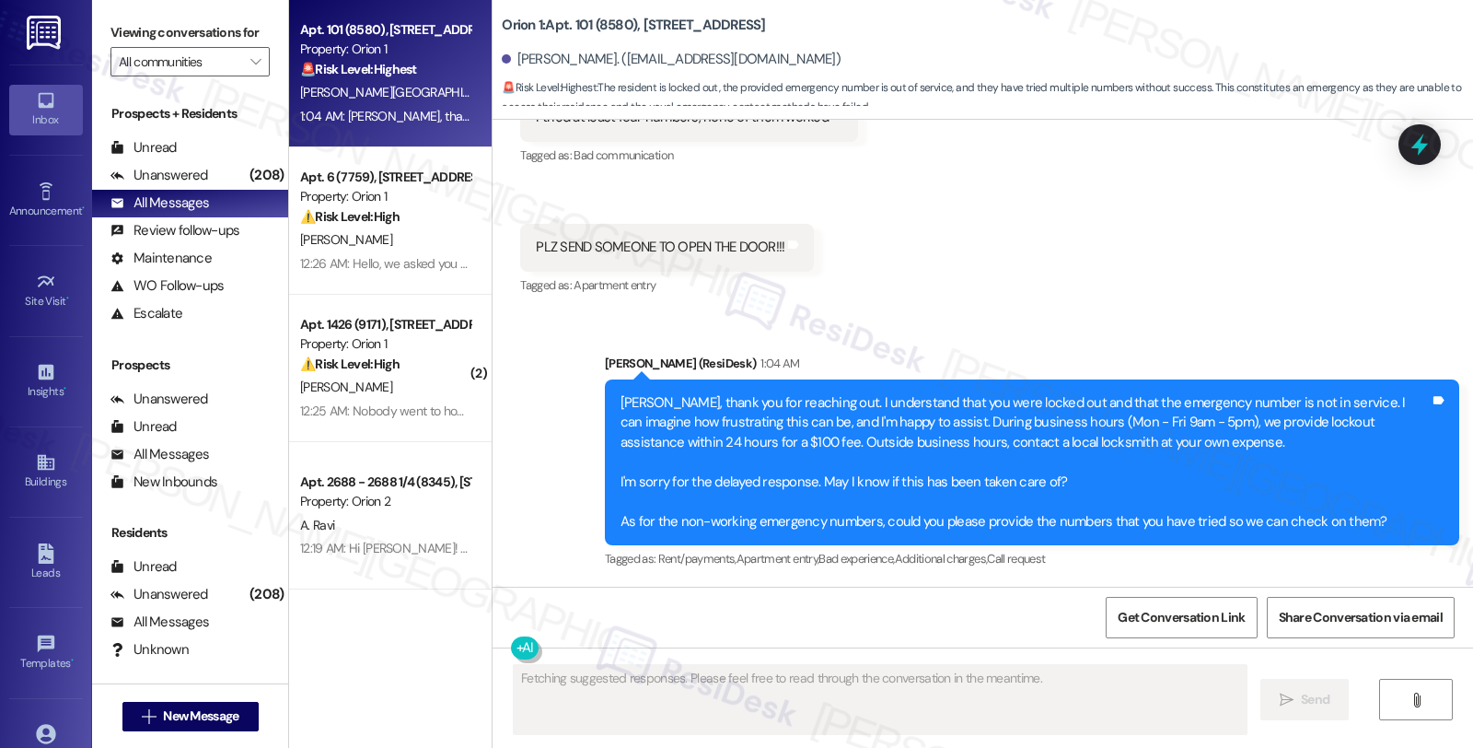
click at [1368, 519] on div "Hi Ying, thank you for reaching out. I understand that you were locked out and …" at bounding box center [1025, 462] width 809 height 138
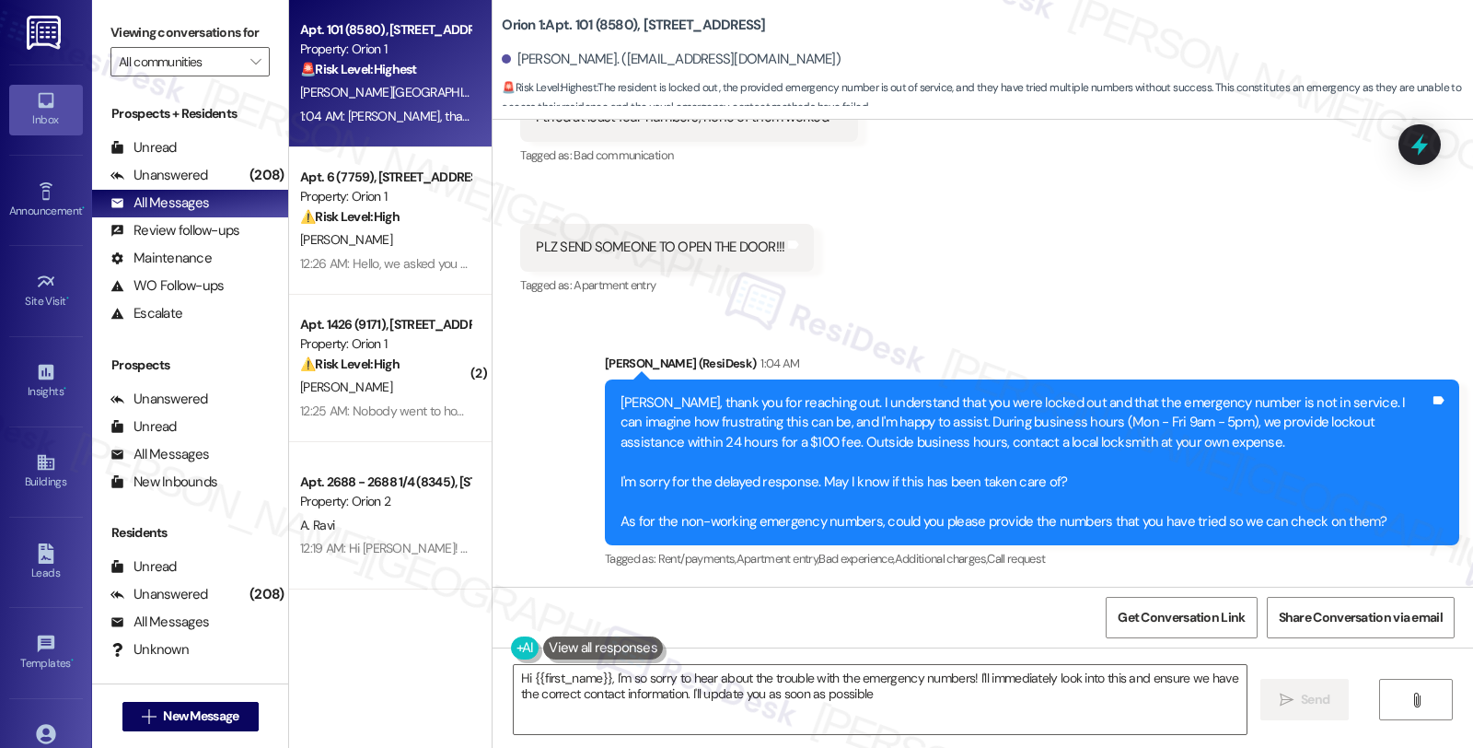
type textarea "Hi {{first_name}}, I'm so sorry to hear about the trouble with the emergency nu…"
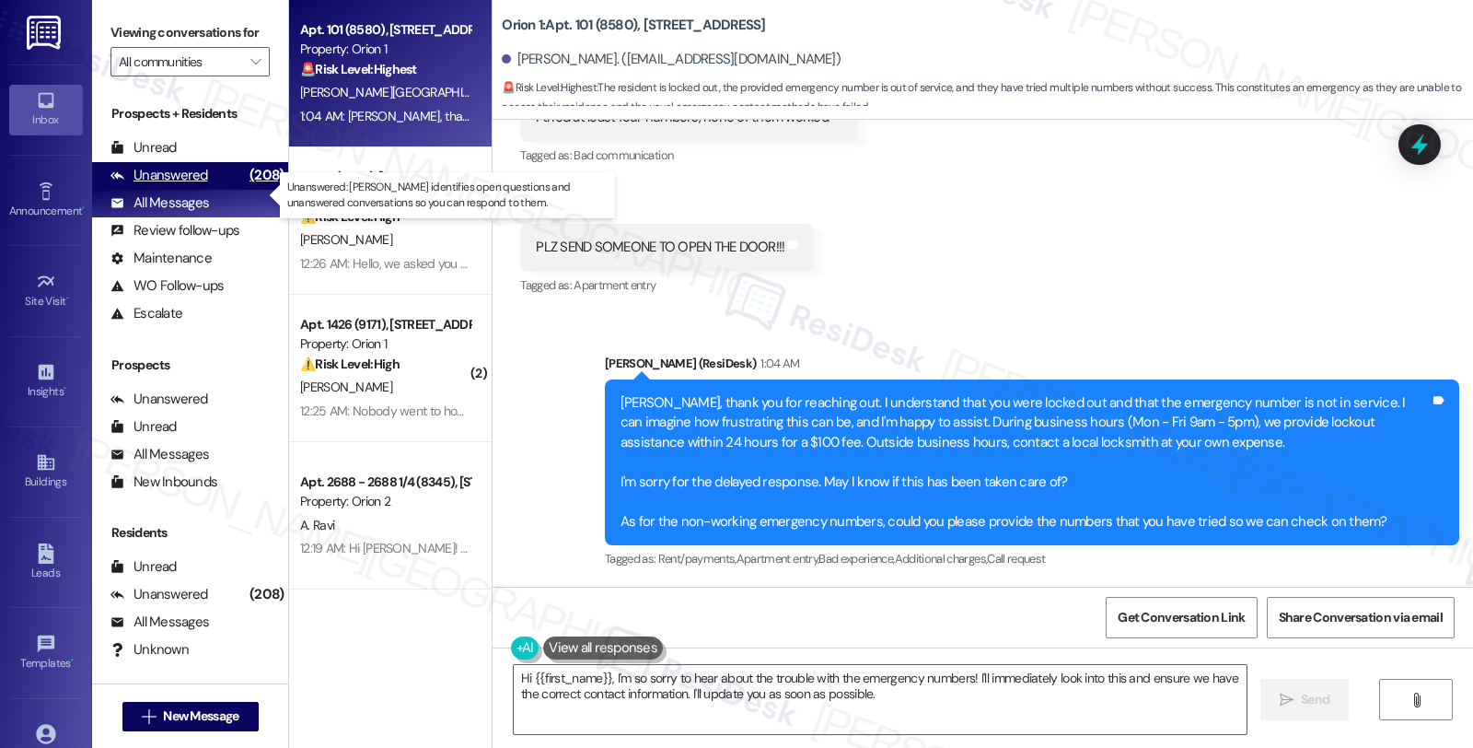
click at [214, 190] on div "Unanswered (208)" at bounding box center [190, 176] width 196 height 28
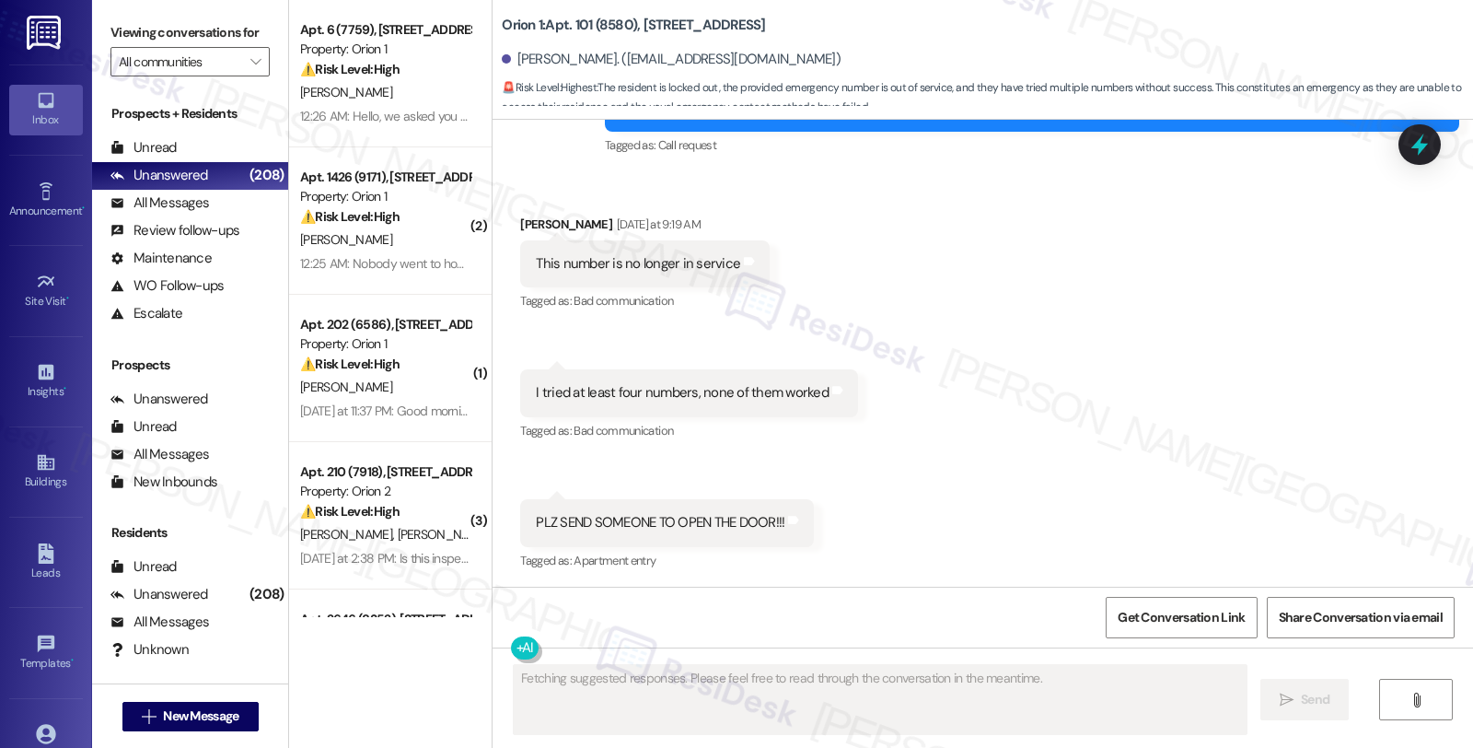
scroll to position [895, 0]
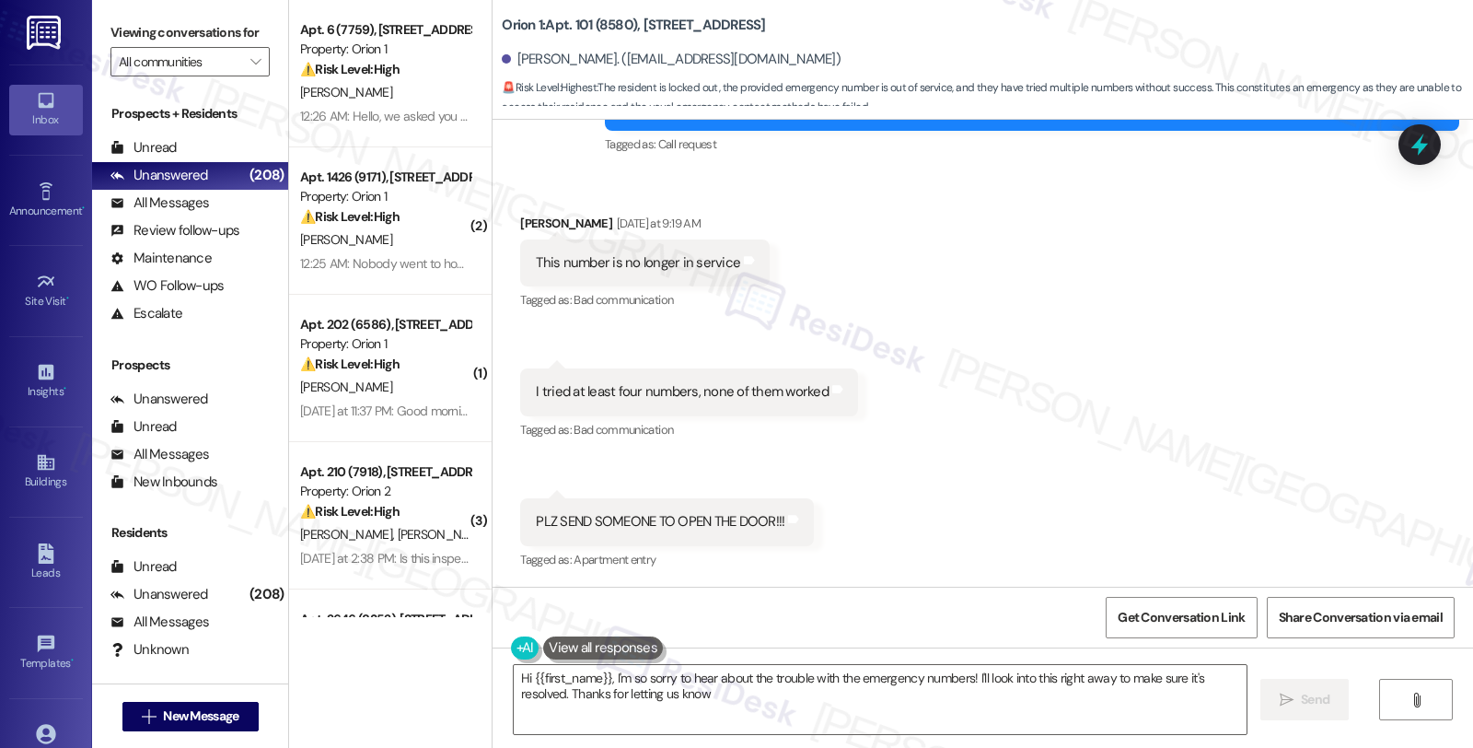
type textarea "Hi {{first_name}}, I'm so sorry to hear about the trouble with the emergency nu…"
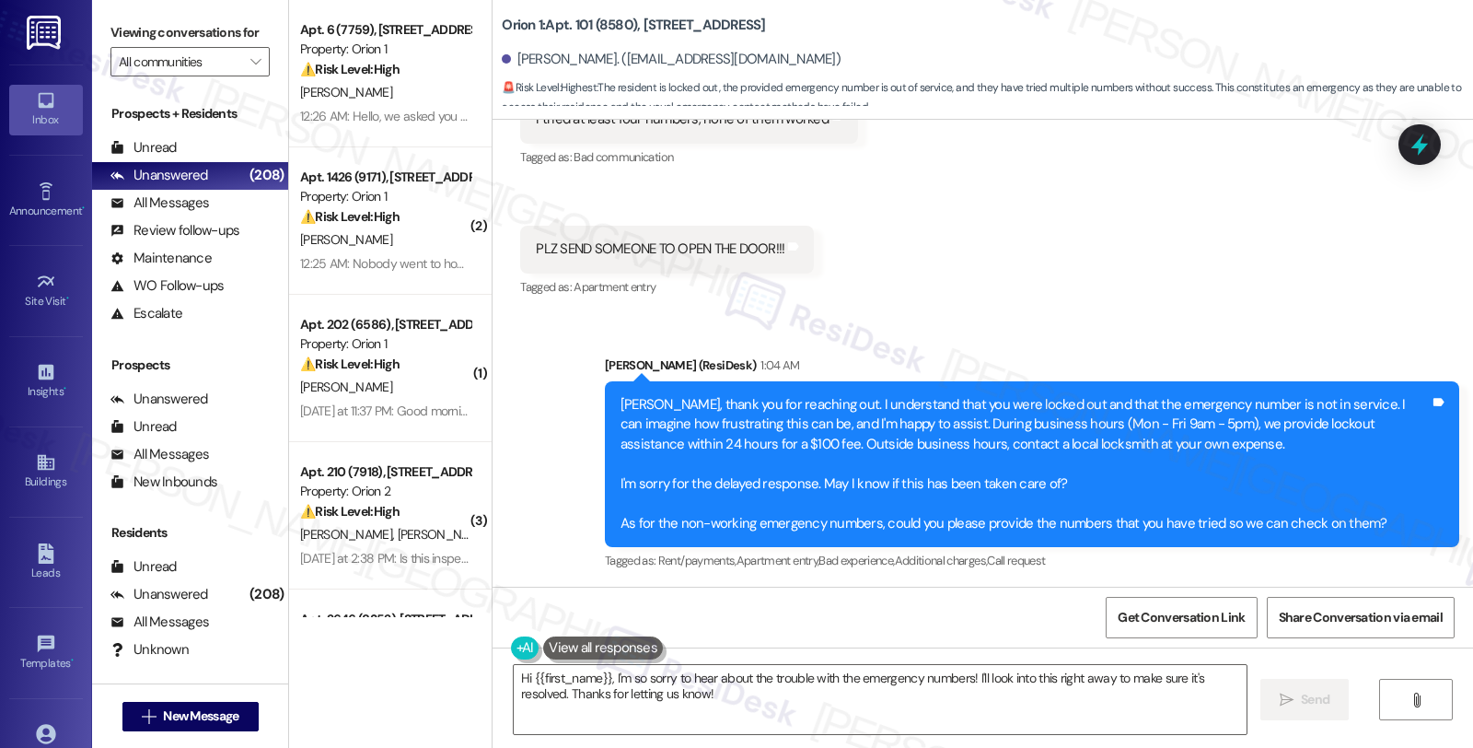
scroll to position [1169, 0]
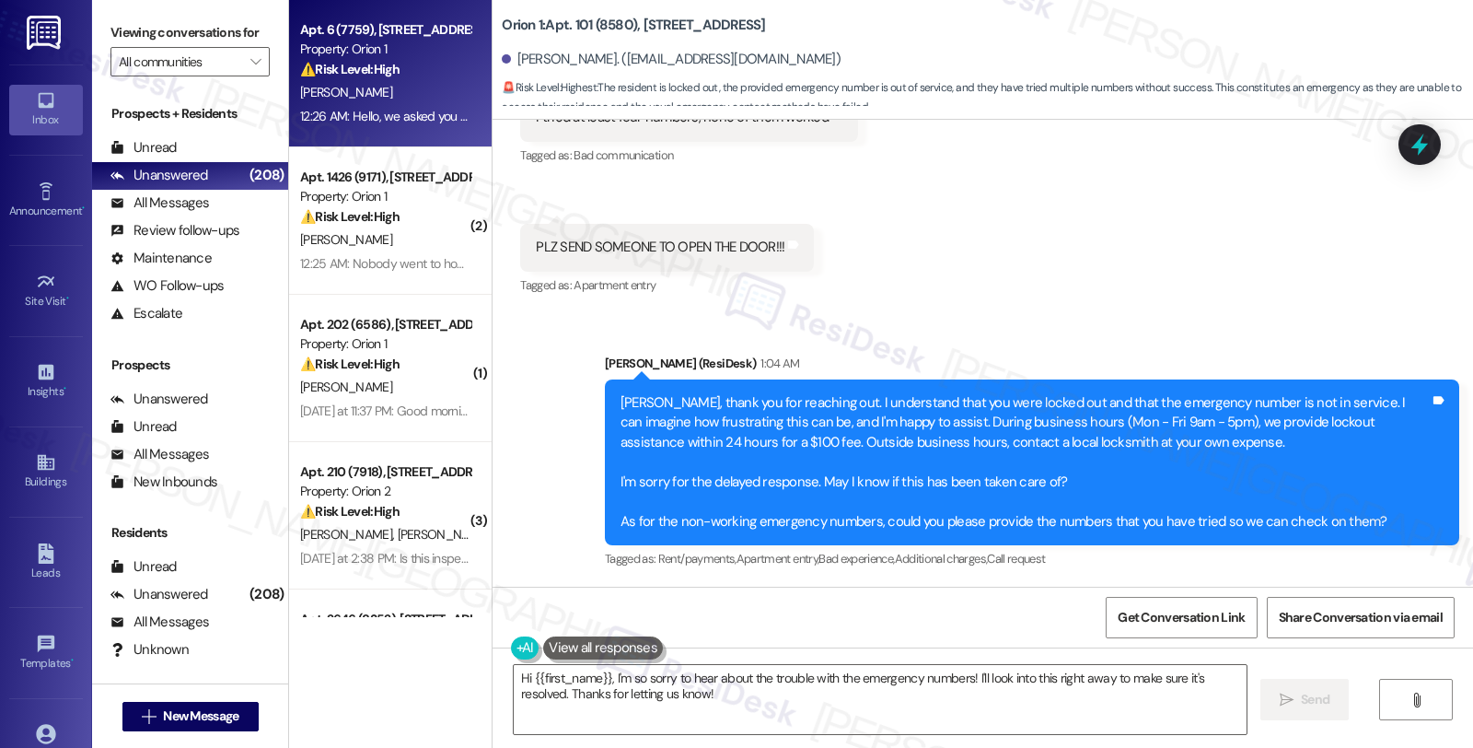
click at [440, 92] on div "M. Yang" at bounding box center [385, 92] width 174 height 23
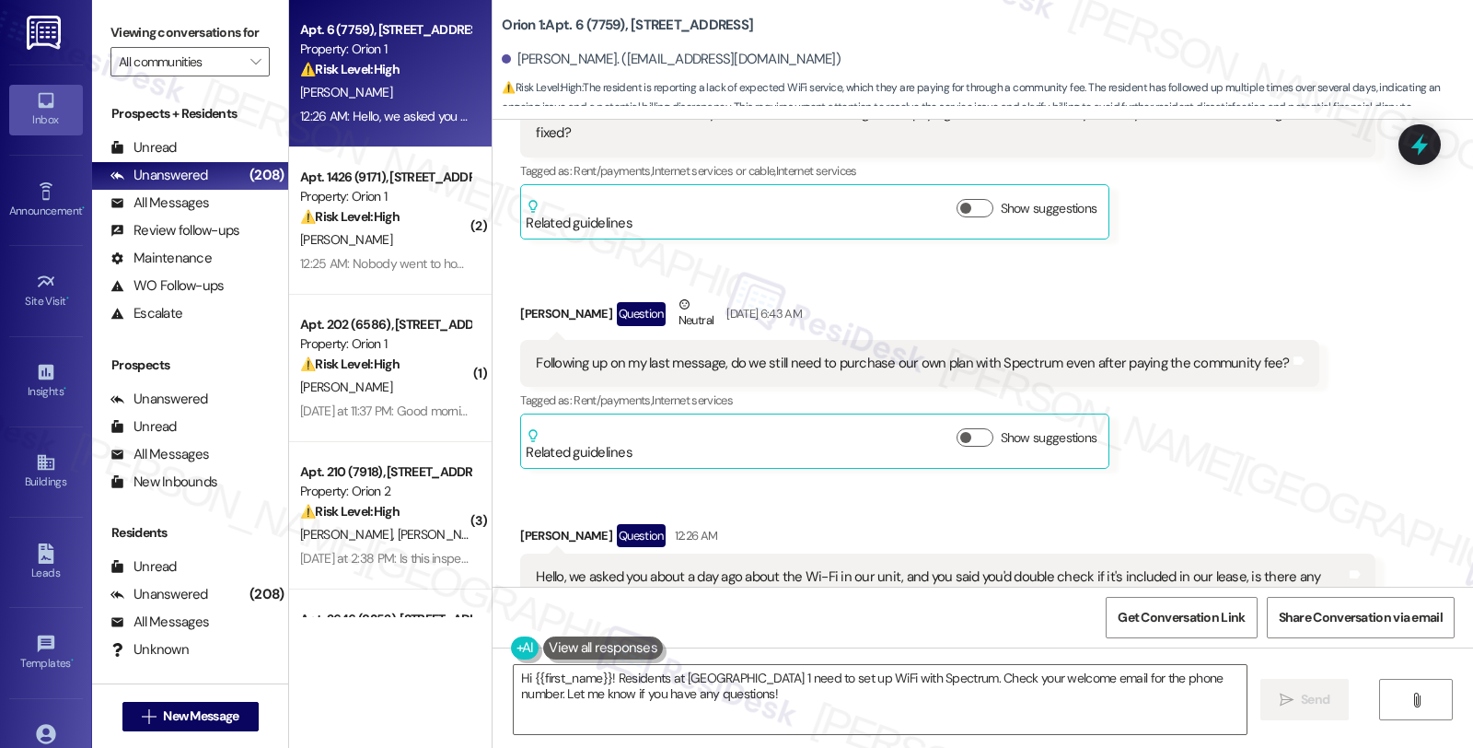
scroll to position [297, 0]
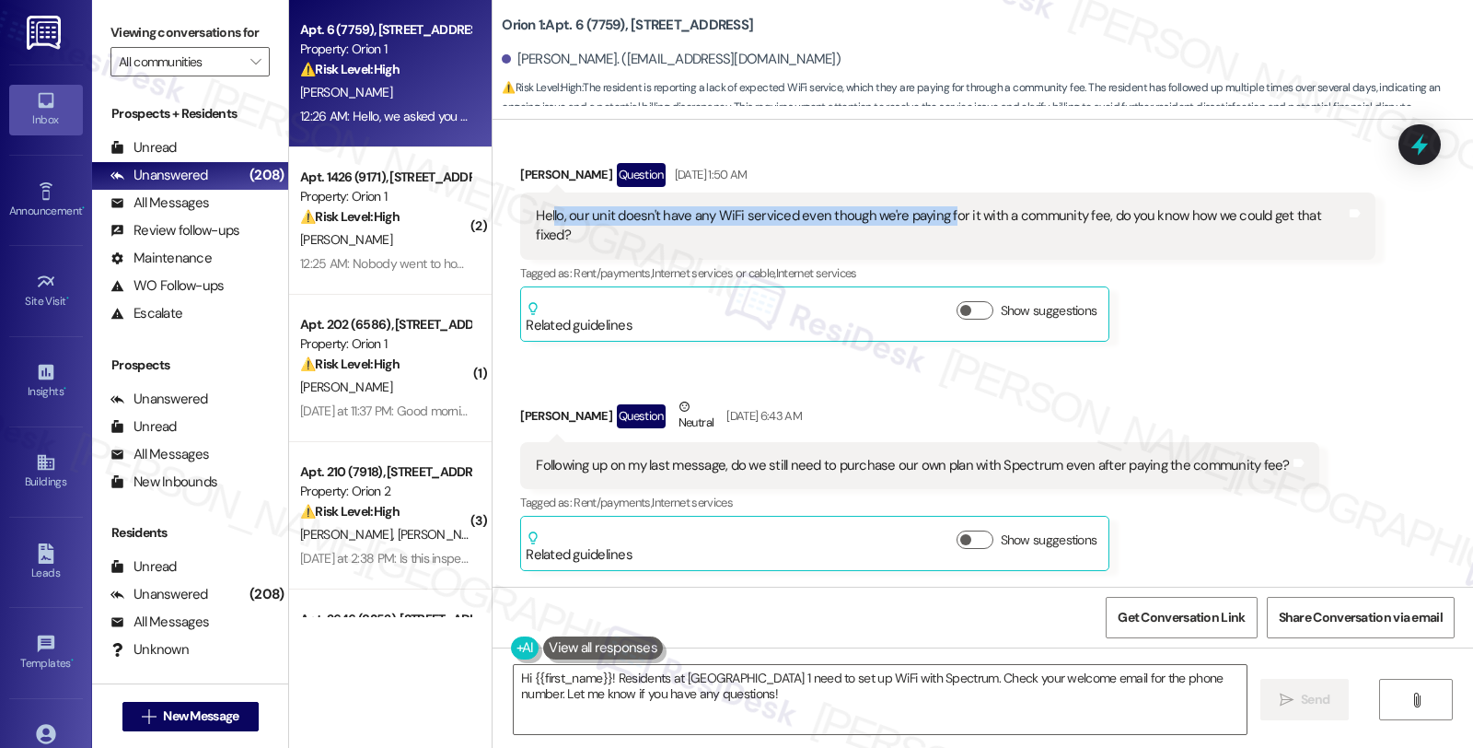
drag, startPoint x: 541, startPoint y: 212, endPoint x: 934, endPoint y: 217, distance: 392.3
click at [934, 217] on div "Hello, our unit doesn't have any WiFi serviced even though we're paying for it …" at bounding box center [940, 226] width 809 height 40
drag, startPoint x: 1385, startPoint y: 353, endPoint x: 713, endPoint y: 290, distance: 675.1
click at [1384, 352] on div "Received via SMS Madison Yang Question Aug 26, 2025 at 1:50 AM Hello, our unit …" at bounding box center [983, 619] width 981 height 995
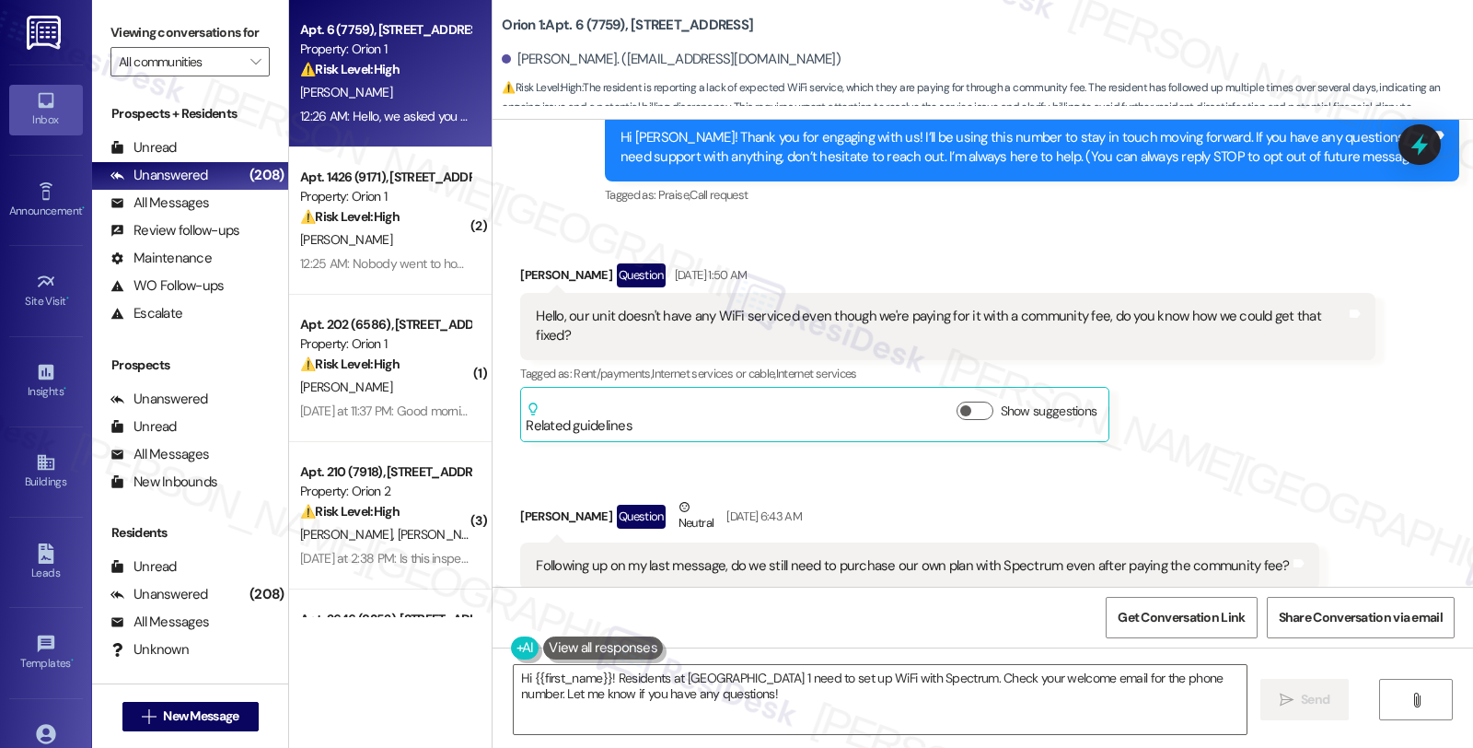
scroll to position [194, 0]
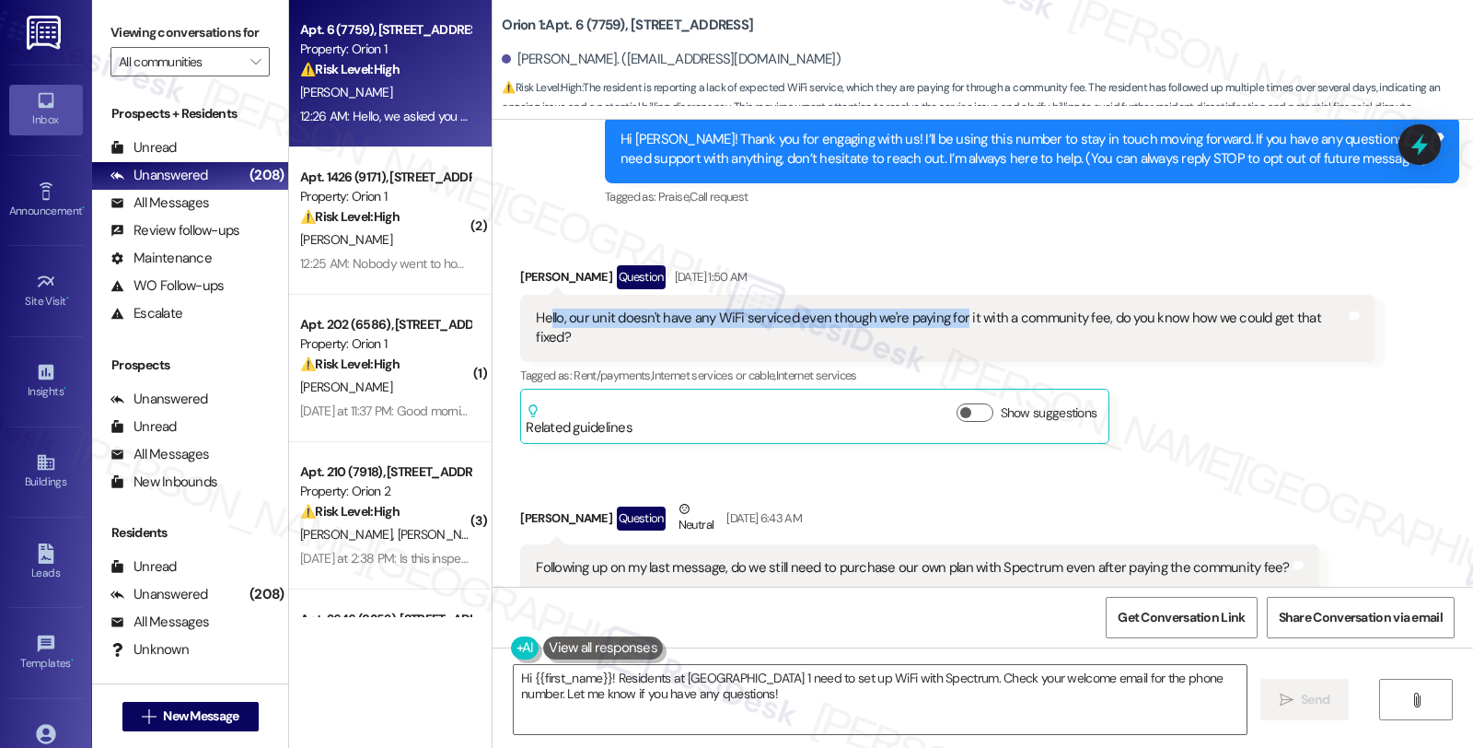
drag, startPoint x: 536, startPoint y: 320, endPoint x: 944, endPoint y: 328, distance: 408.0
click at [944, 328] on div "Hello, our unit doesn't have any WiFi serviced even though we're paying for it …" at bounding box center [947, 328] width 855 height 67
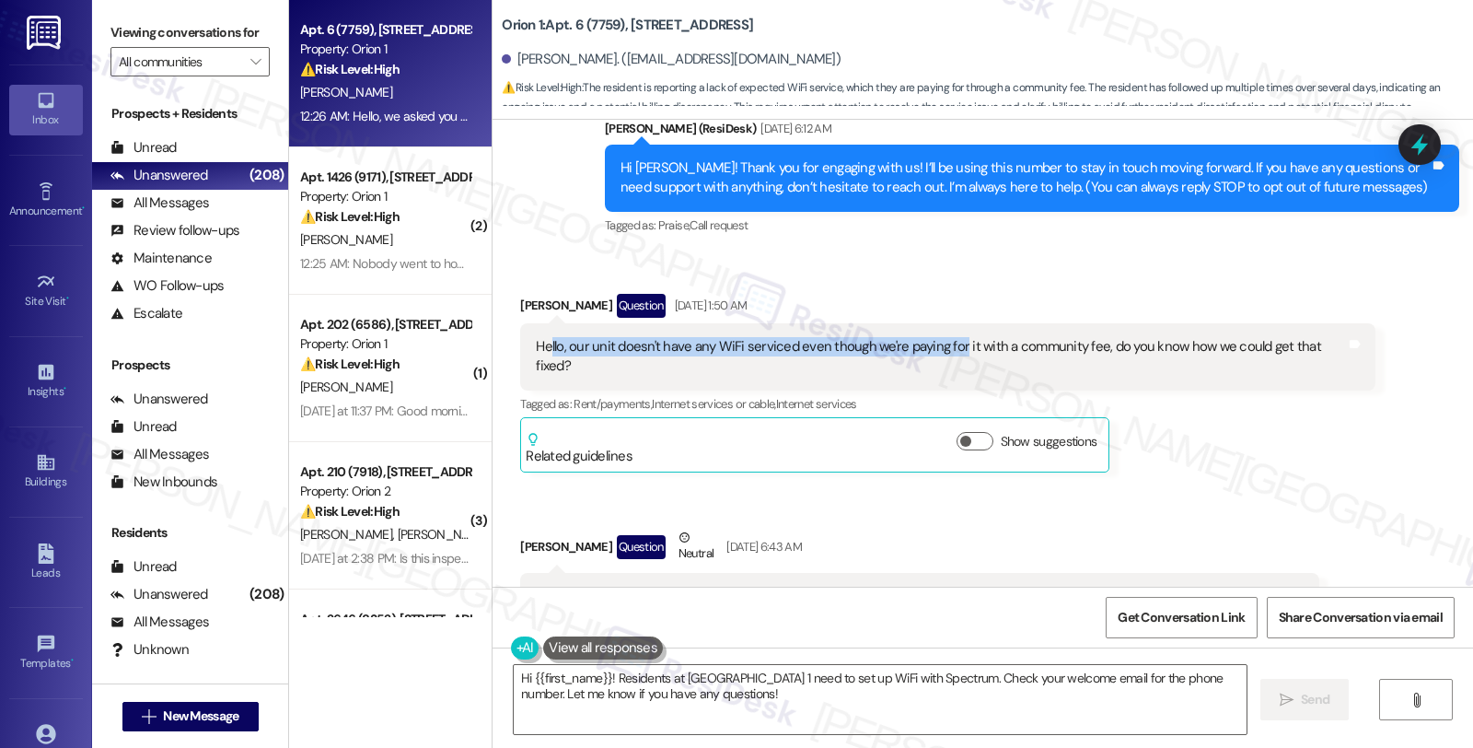
scroll to position [204, 0]
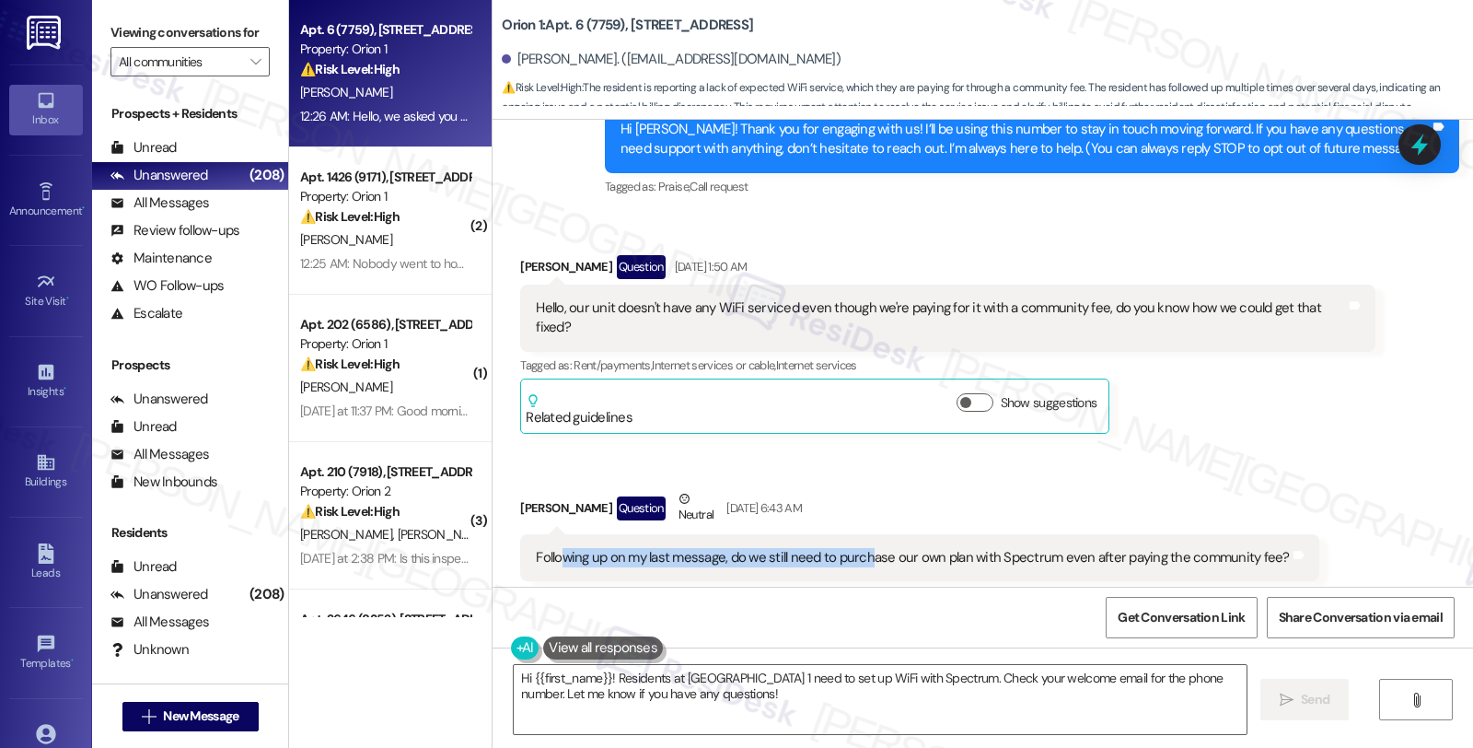
drag, startPoint x: 549, startPoint y: 538, endPoint x: 856, endPoint y: 543, distance: 307.6
click at [856, 548] on div "Following up on my last message, do we still need to purchase our own plan with…" at bounding box center [912, 557] width 753 height 19
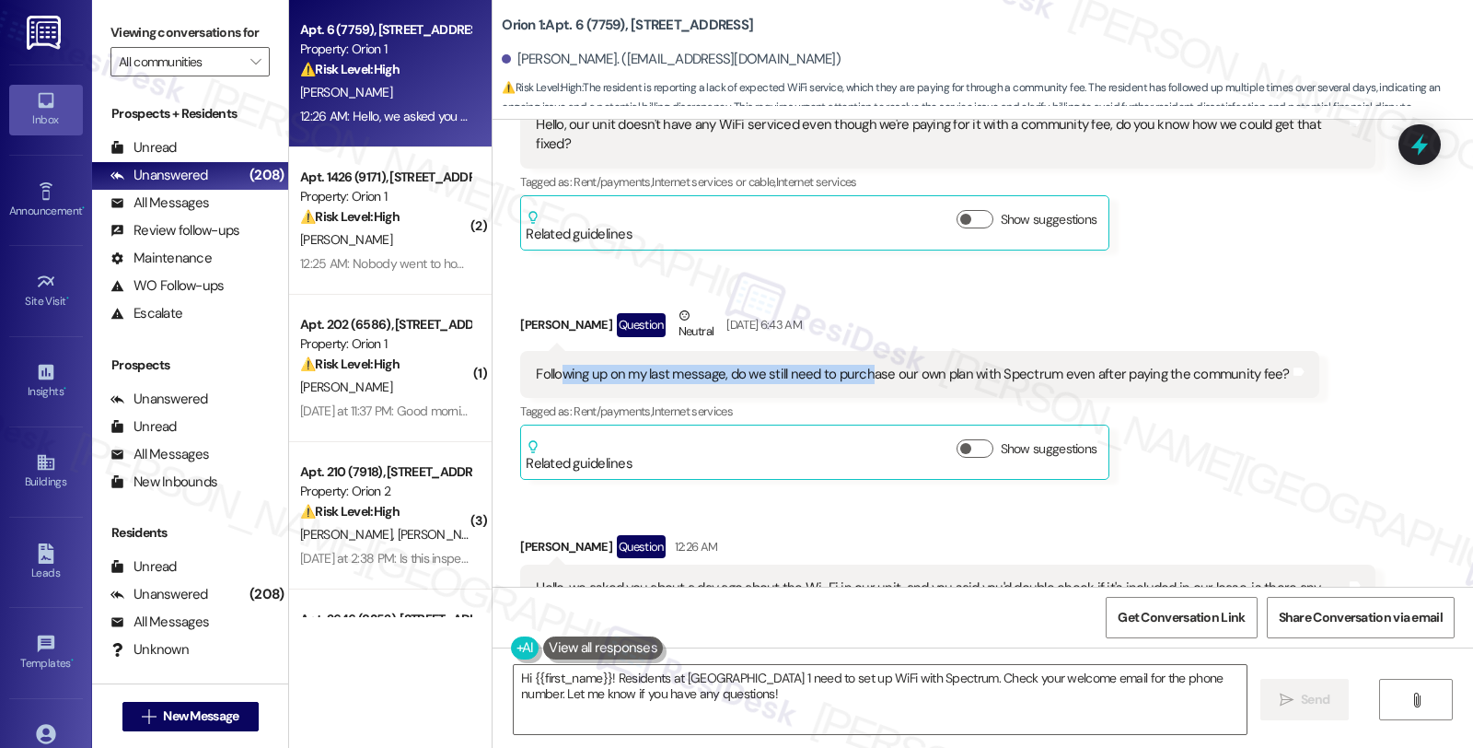
scroll to position [409, 0]
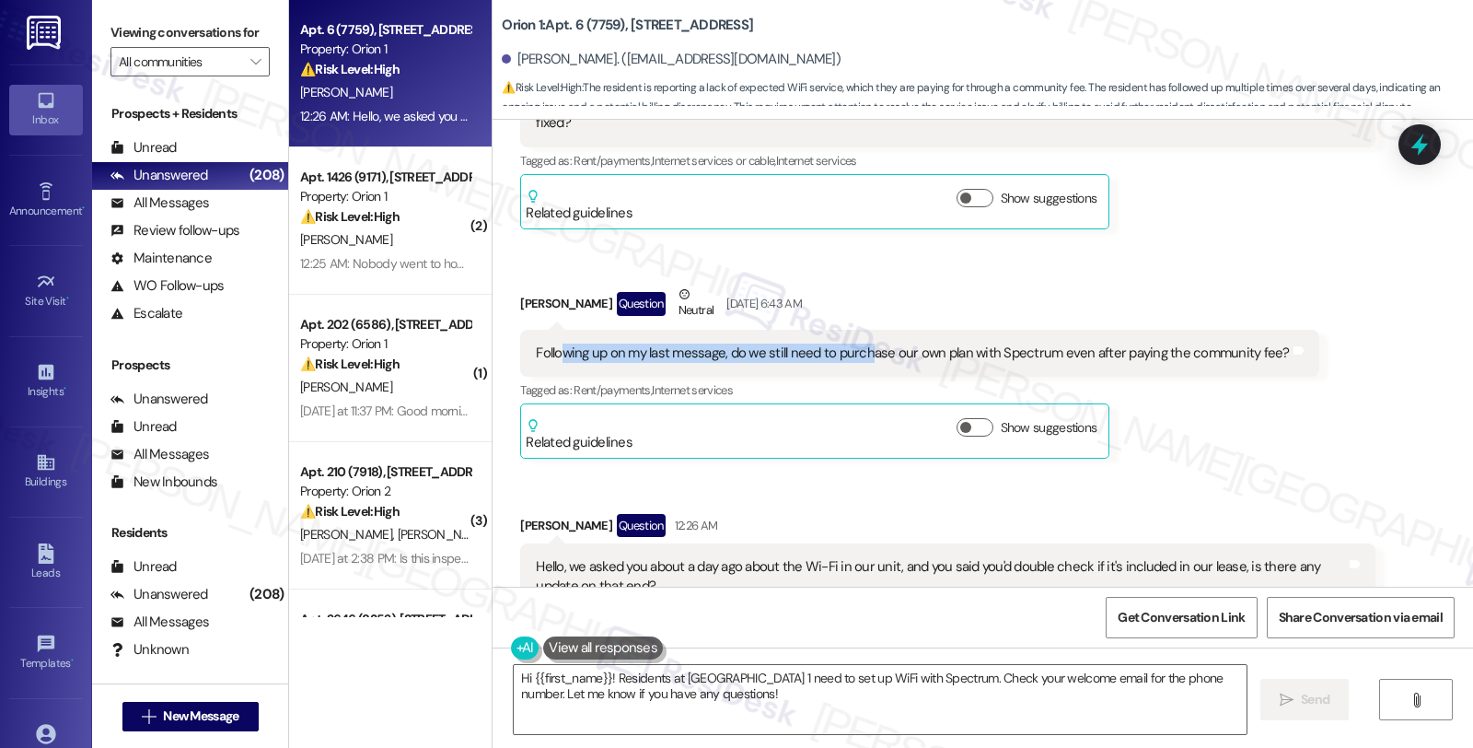
click at [1327, 419] on div "Received via SMS Madison Yang Question Aug 26, 2025 at 1:50 AM Hello, our unit …" at bounding box center [983, 506] width 981 height 995
drag, startPoint x: 599, startPoint y: 679, endPoint x: 610, endPoint y: 675, distance: 11.6
click at [600, 679] on textarea "Hi {{first_name}}! Residents at Orion 1 need to set up WiFi with Spectrum. Chec…" at bounding box center [880, 699] width 733 height 69
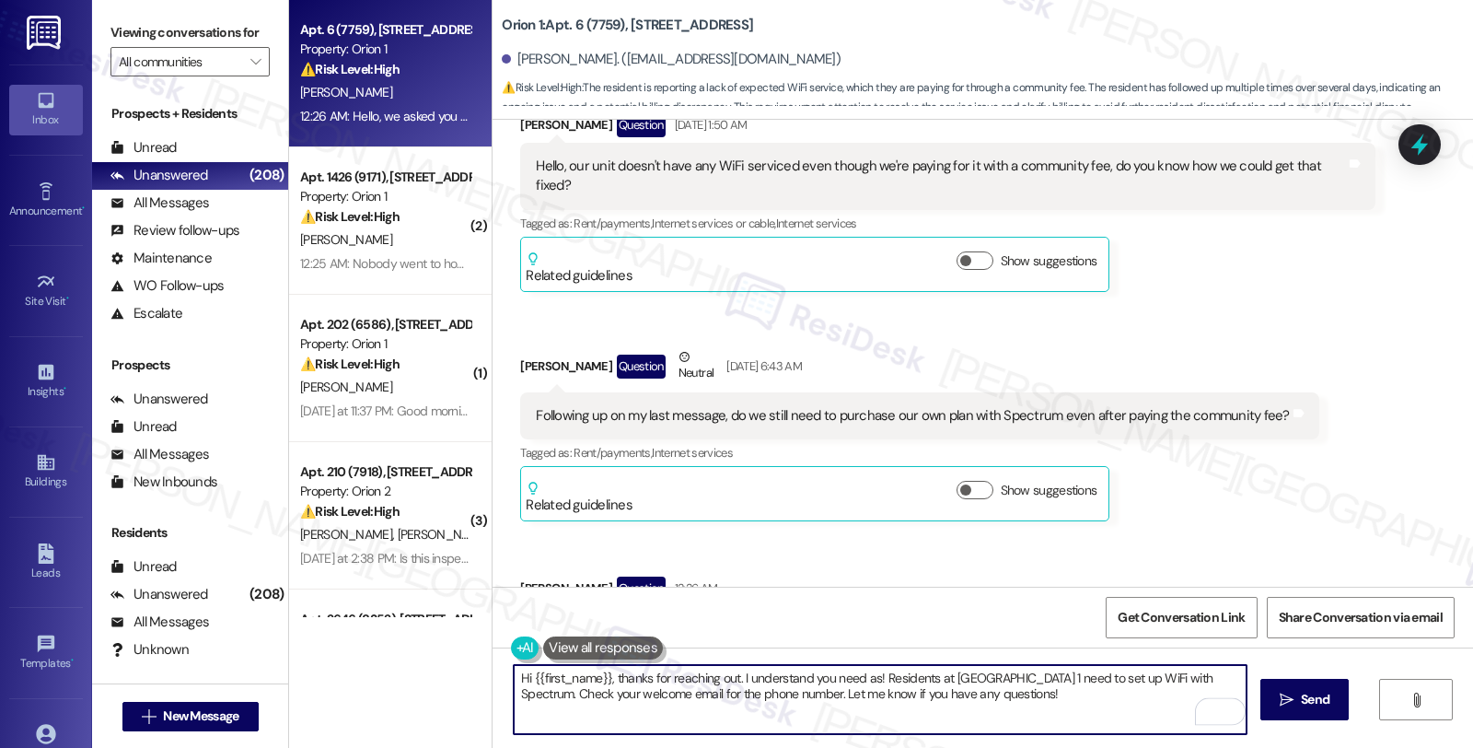
scroll to position [307, 0]
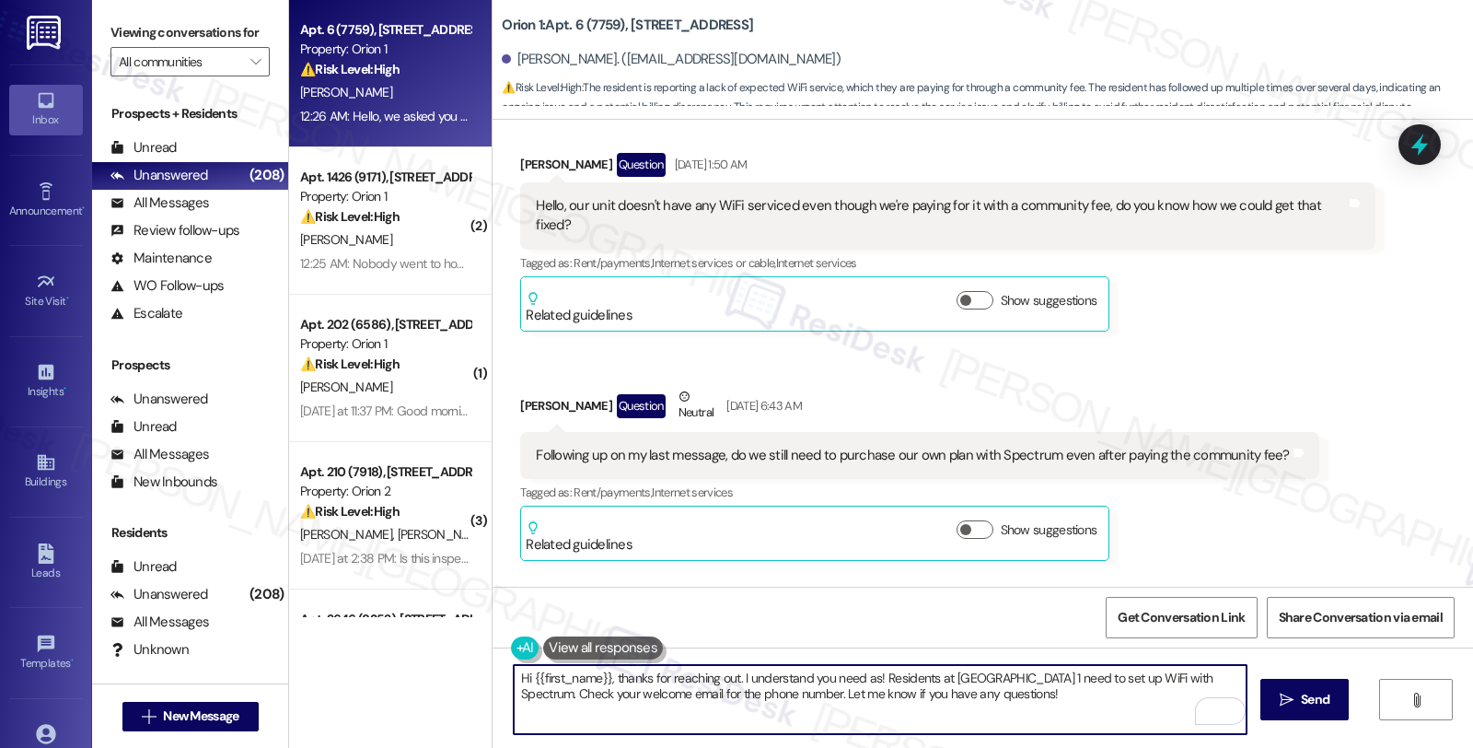
click at [734, 674] on textarea "Hi {{first_name}}, thanks for reaching out. I understand you need as! Residents…" at bounding box center [880, 699] width 733 height 69
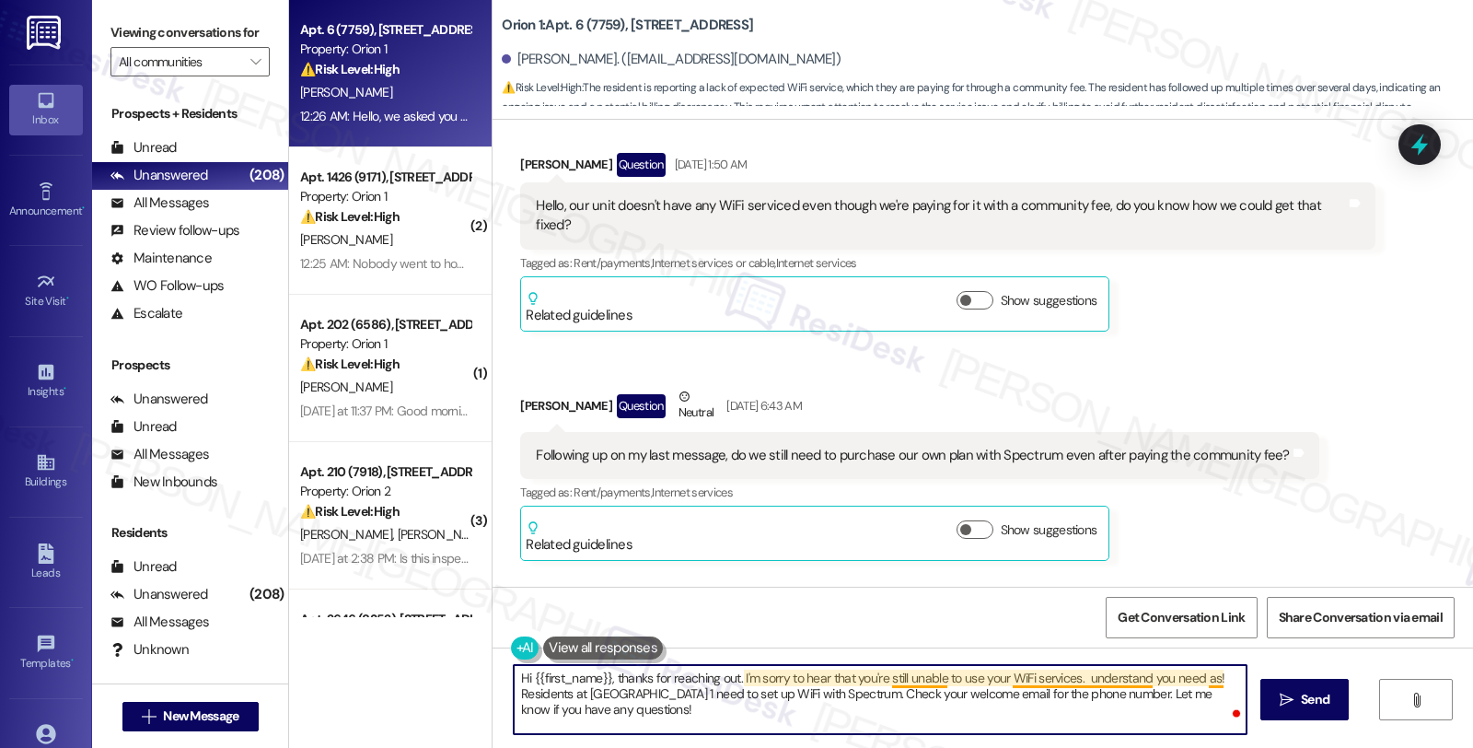
click at [1077, 678] on textarea "Hi {{first_name}}, thanks for reaching out. I'm sorry to hear that you're still…" at bounding box center [880, 699] width 733 height 69
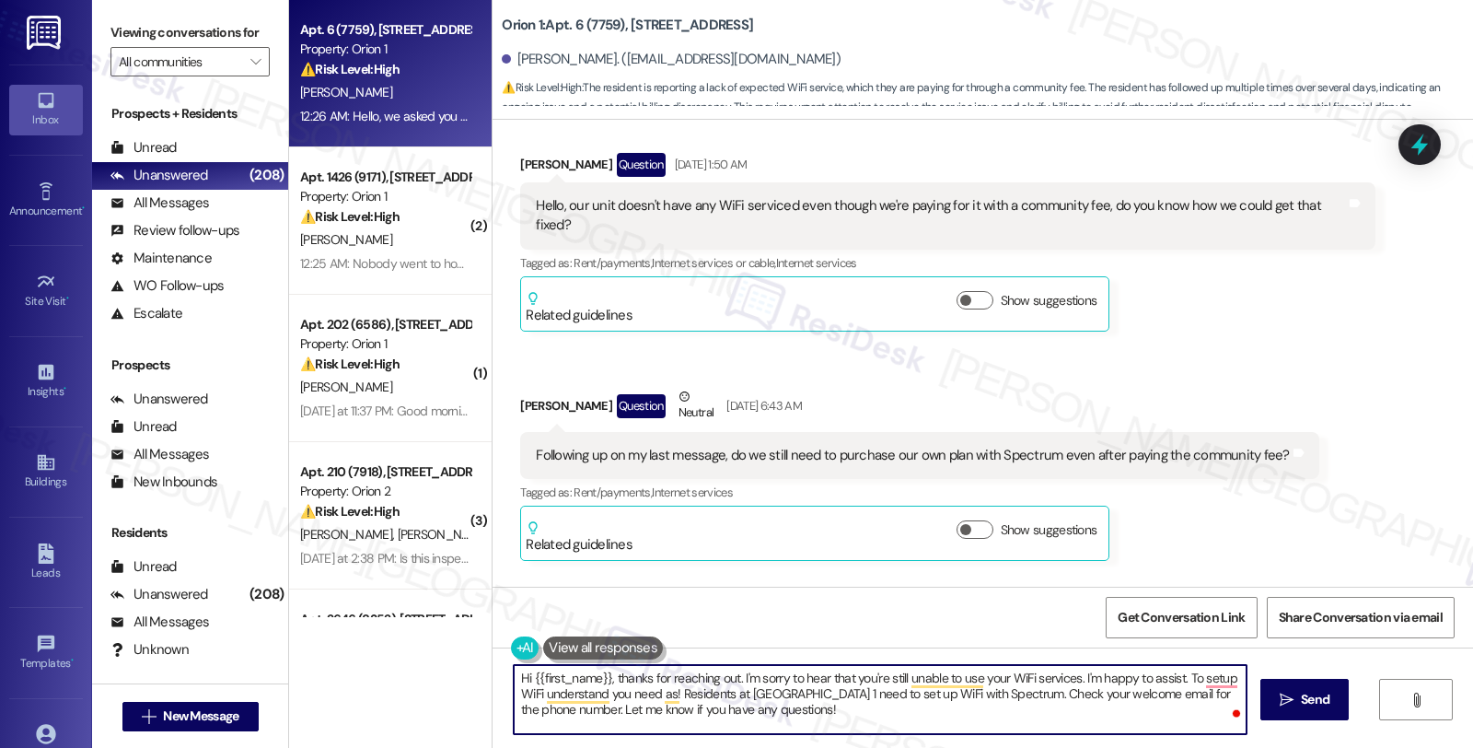
click at [1181, 677] on textarea "Hi {{first_name}}, thanks for reaching out. I'm sorry to hear that you're still…" at bounding box center [880, 699] width 733 height 69
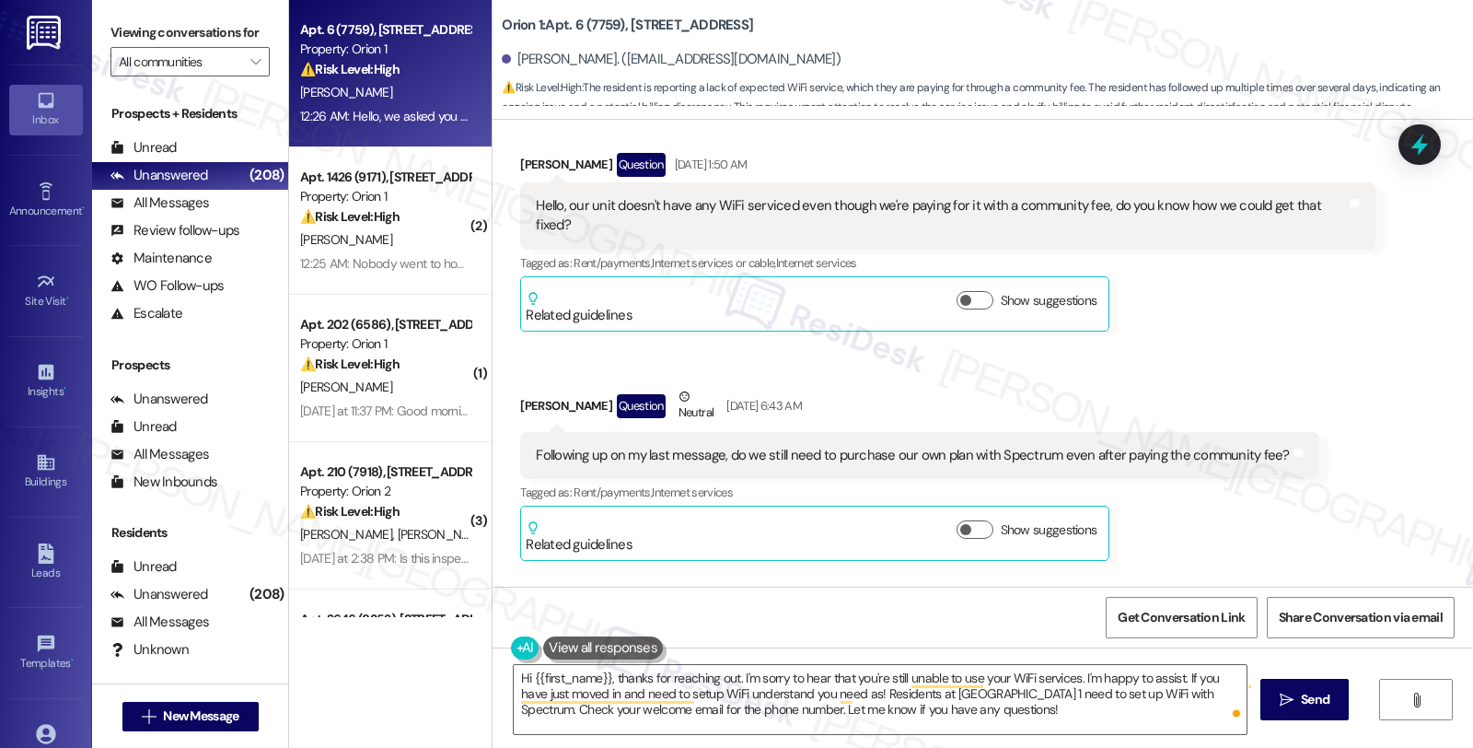
click at [665, 597] on div "Get Conversation Link Share Conversation via email" at bounding box center [983, 617] width 981 height 61
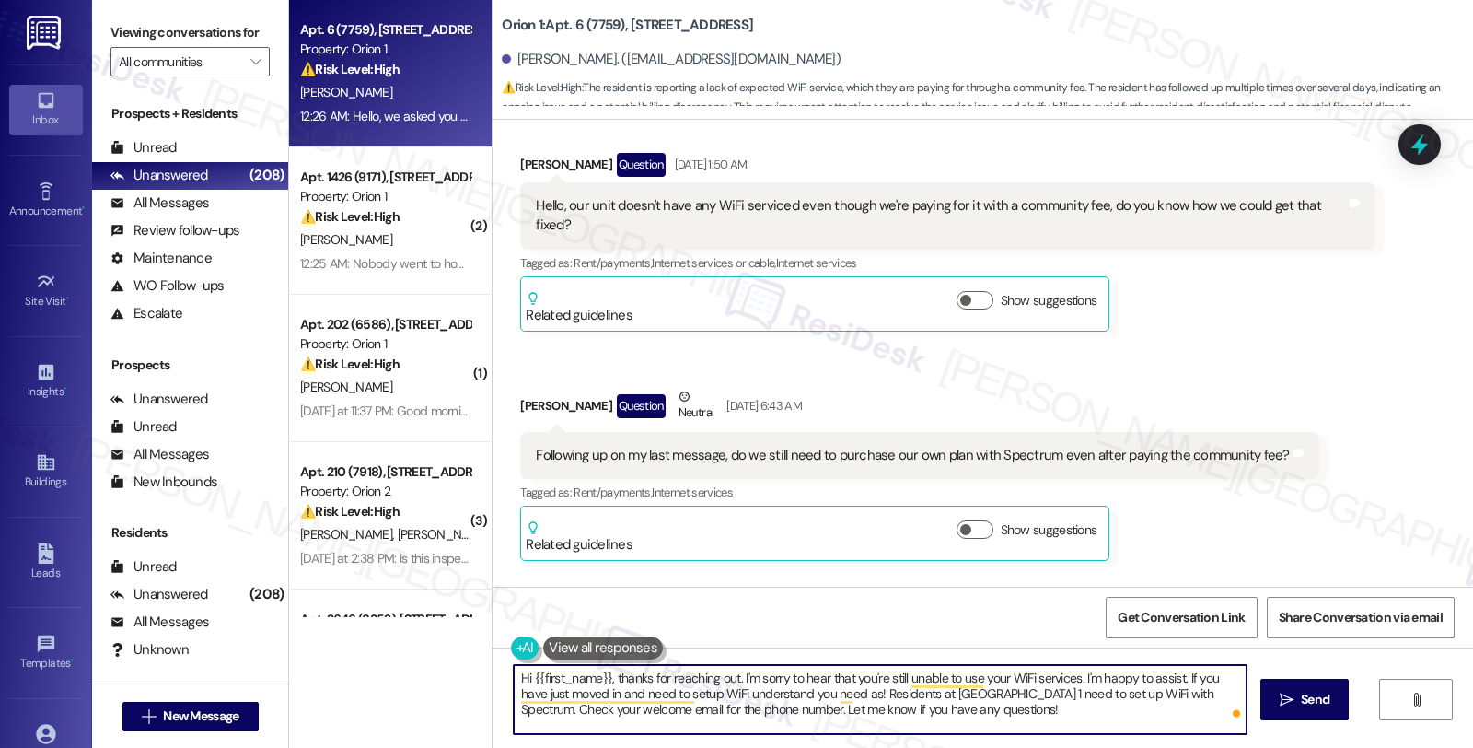
click at [705, 693] on textarea "Hi {{first_name}}, thanks for reaching out. I'm sorry to hear that you're still…" at bounding box center [880, 699] width 733 height 69
click at [706, 691] on textarea "Hi {{first_name}}, thanks for reaching out. I'm sorry to hear that you're still…" at bounding box center [880, 699] width 733 height 69
click at [712, 693] on textarea "Hi {{first_name}}, thanks for reaching out. I'm sorry to hear that you're still…" at bounding box center [880, 699] width 733 height 69
click at [547, 707] on textarea "Hi {{first_name}}, thanks for reaching out. I'm sorry to hear that you're still…" at bounding box center [880, 699] width 733 height 69
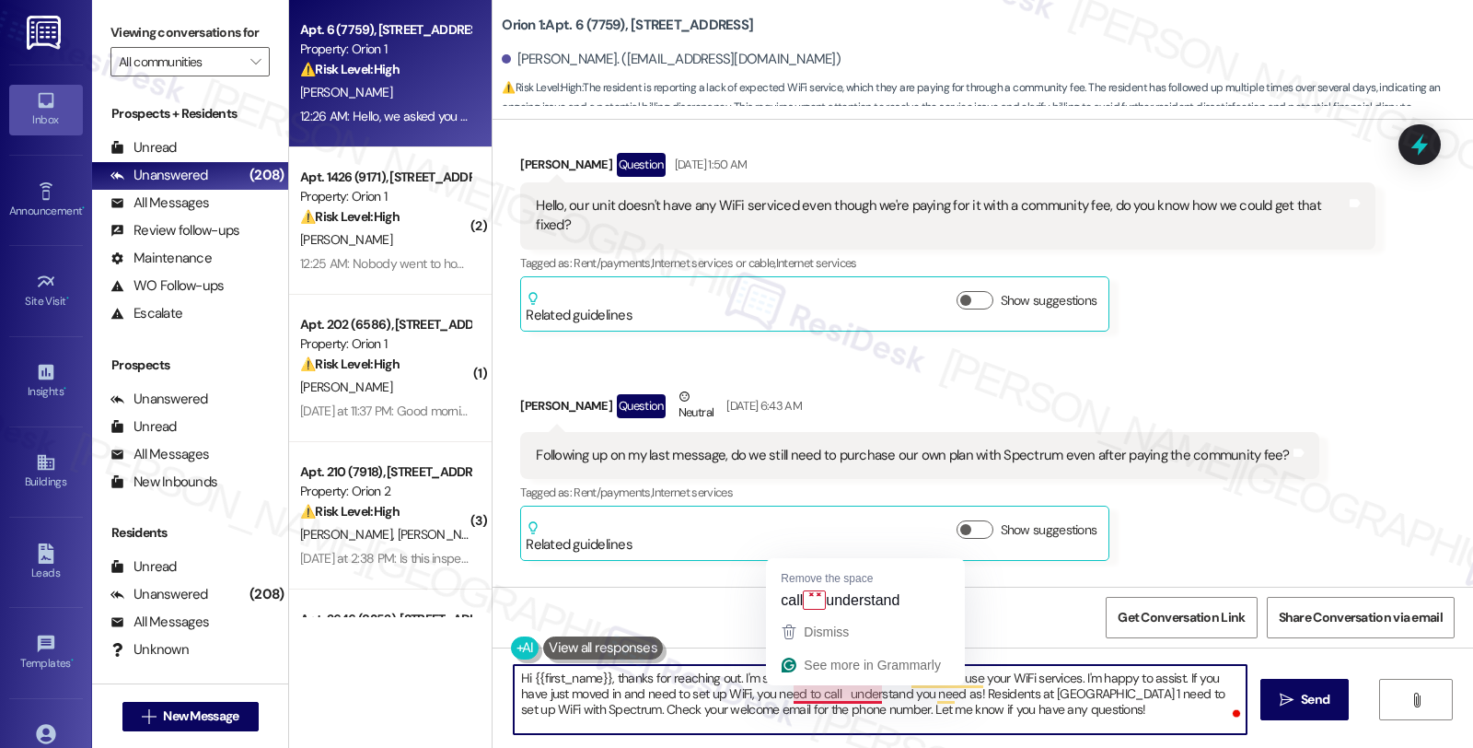
click at [802, 693] on textarea "Hi {{first_name}}, thanks for reaching out. I'm sorry to hear that you're still…" at bounding box center [880, 699] width 733 height 69
paste textarea "Spectrum"
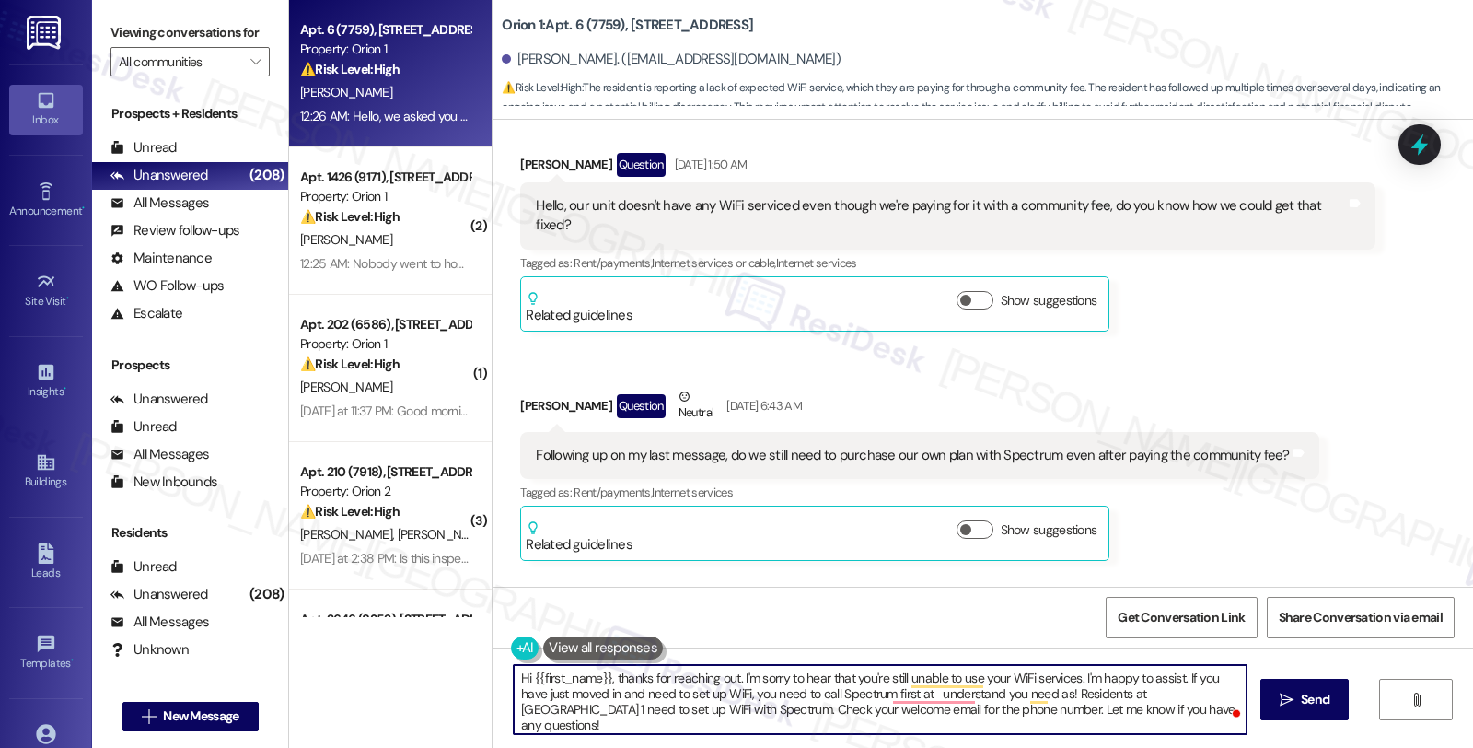
type textarea "Hi {{first_name}}, thanks for reaching out. I'm sorry to hear that you're still…"
click at [972, 520] on button "Show suggestions" at bounding box center [975, 529] width 37 height 18
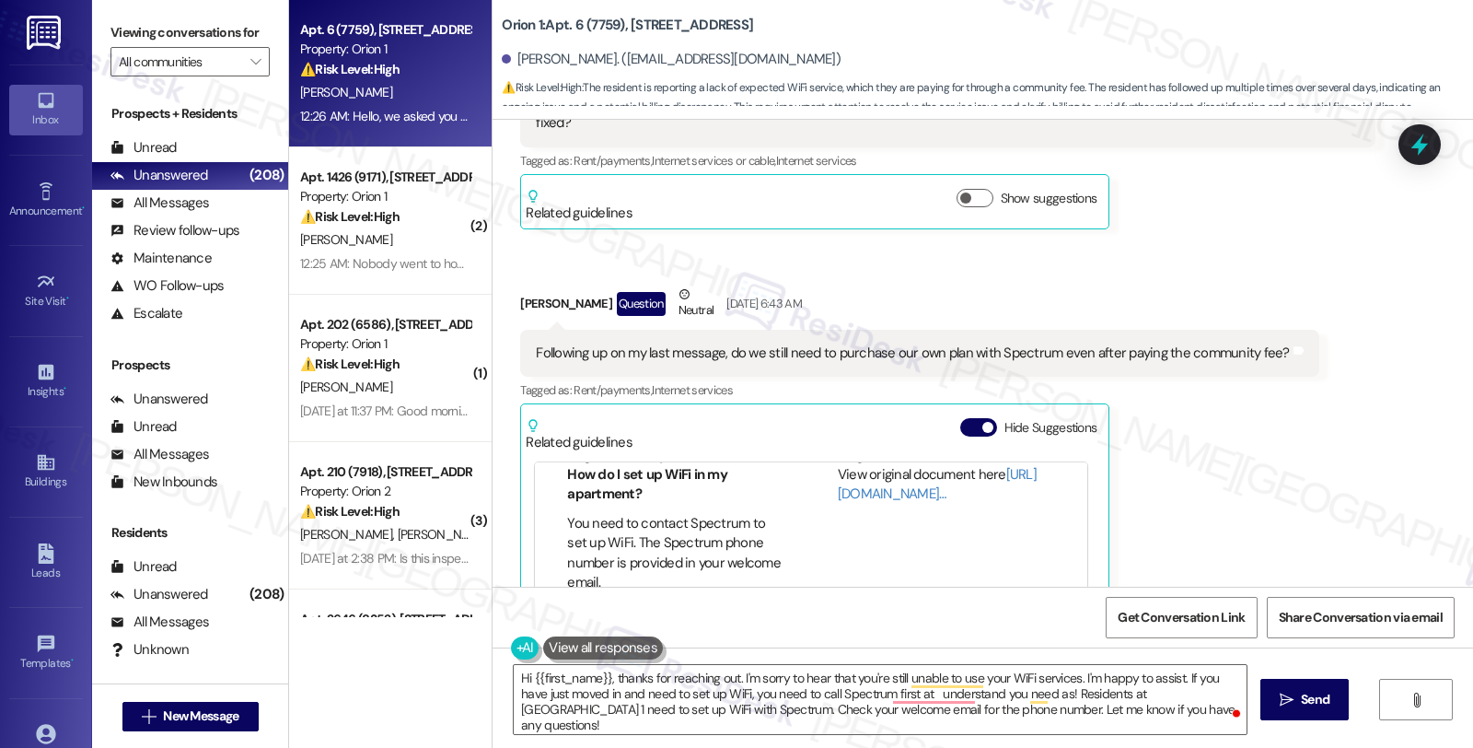
scroll to position [102, 0]
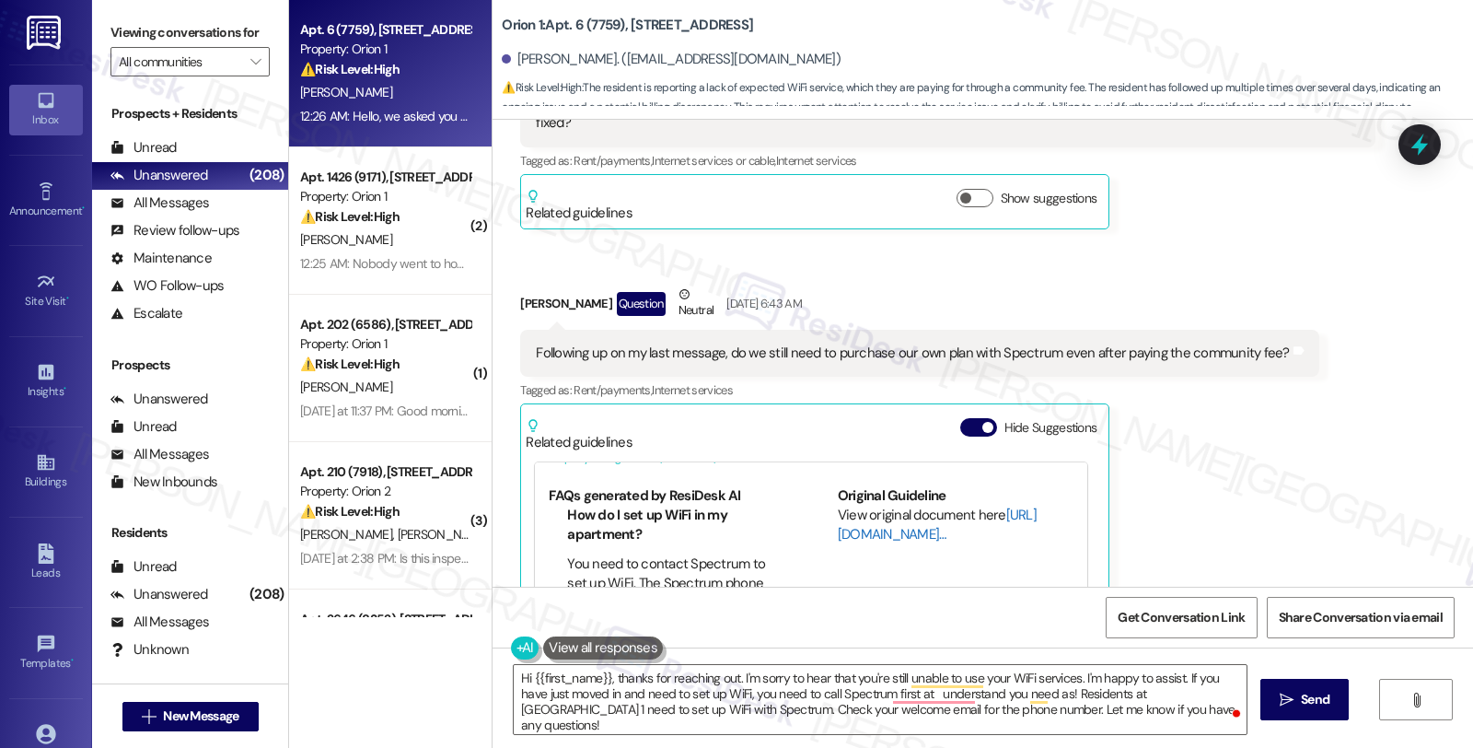
click at [878, 514] on link "[URL][DOMAIN_NAME]…" at bounding box center [937, 525] width 199 height 38
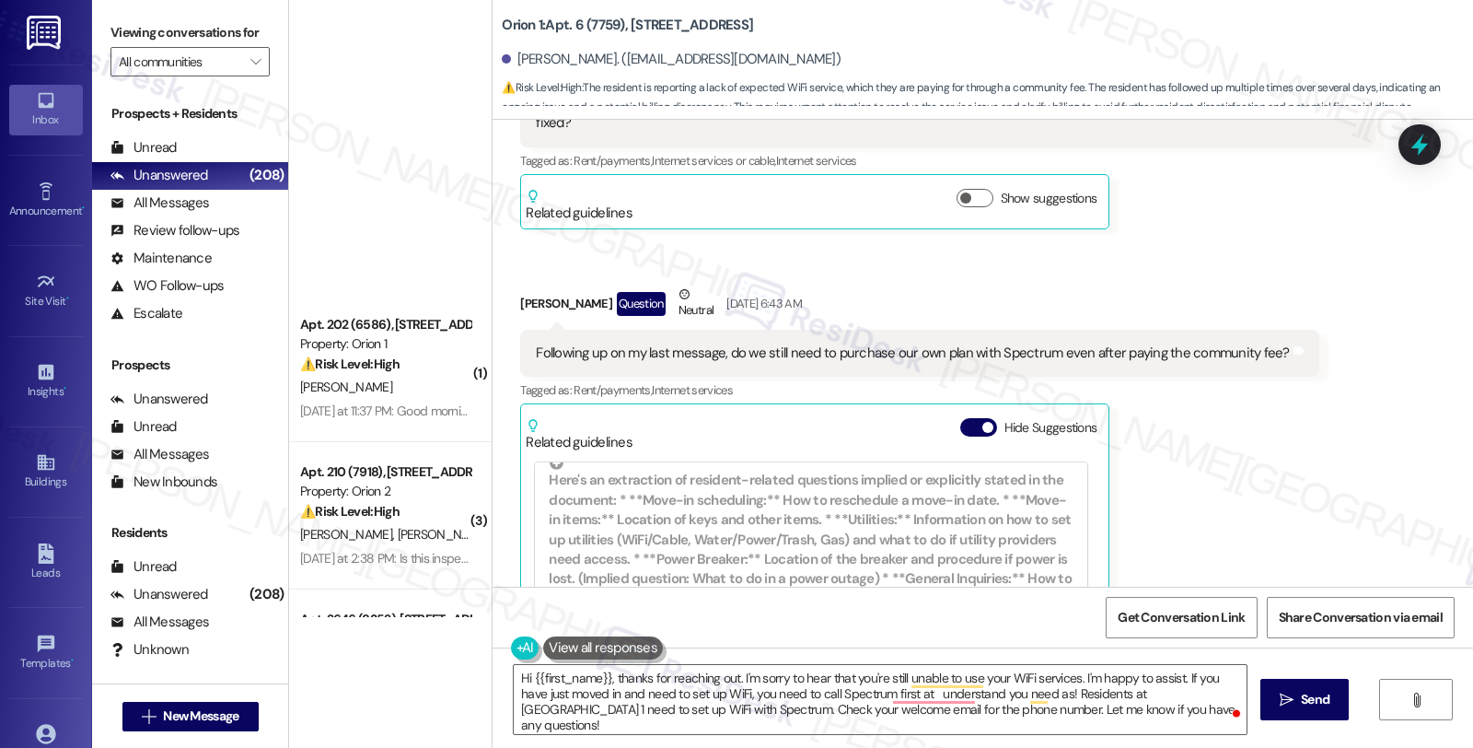
scroll to position [544, 0]
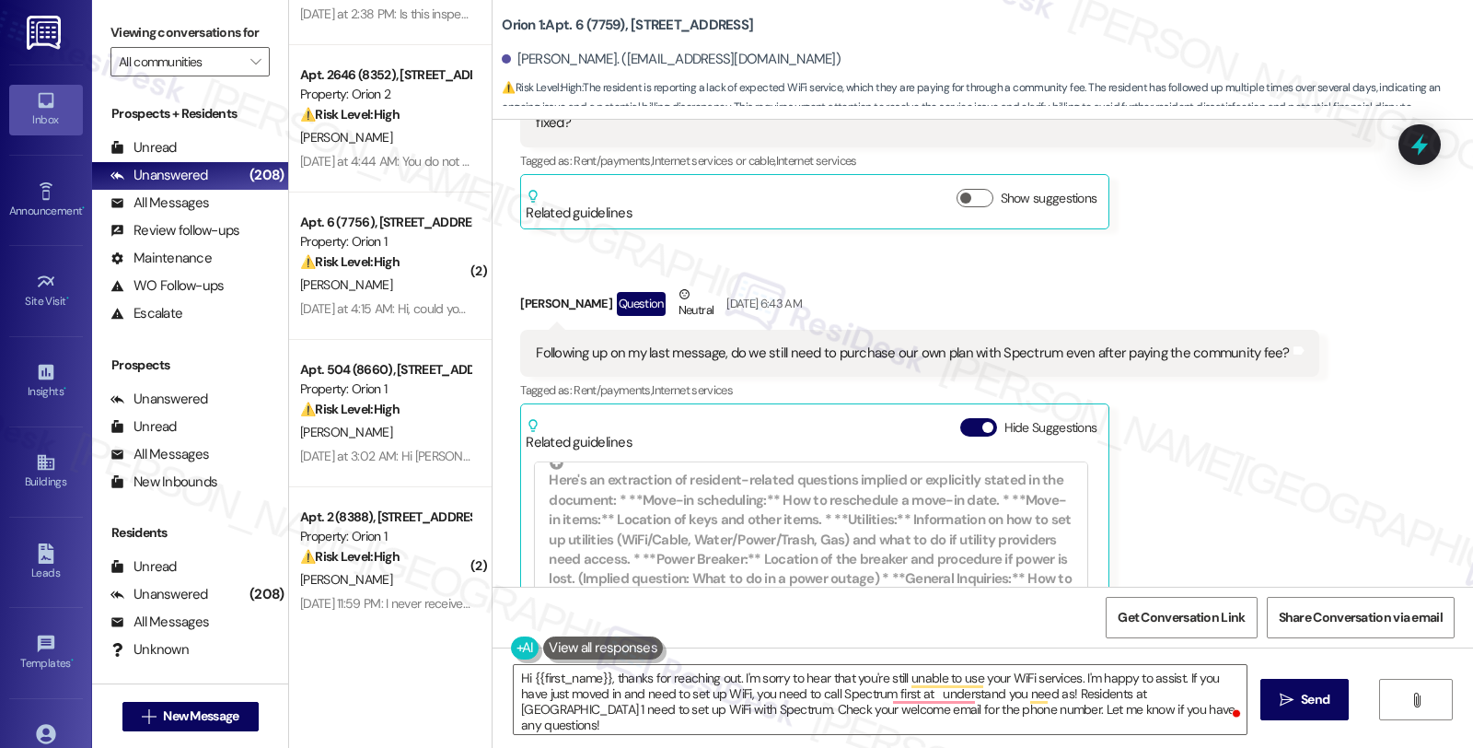
click at [1227, 177] on div "Madison Yang Question Aug 26, 2025 at 1:50 AM Hello, our unit doesn't have any …" at bounding box center [947, 140] width 855 height 179
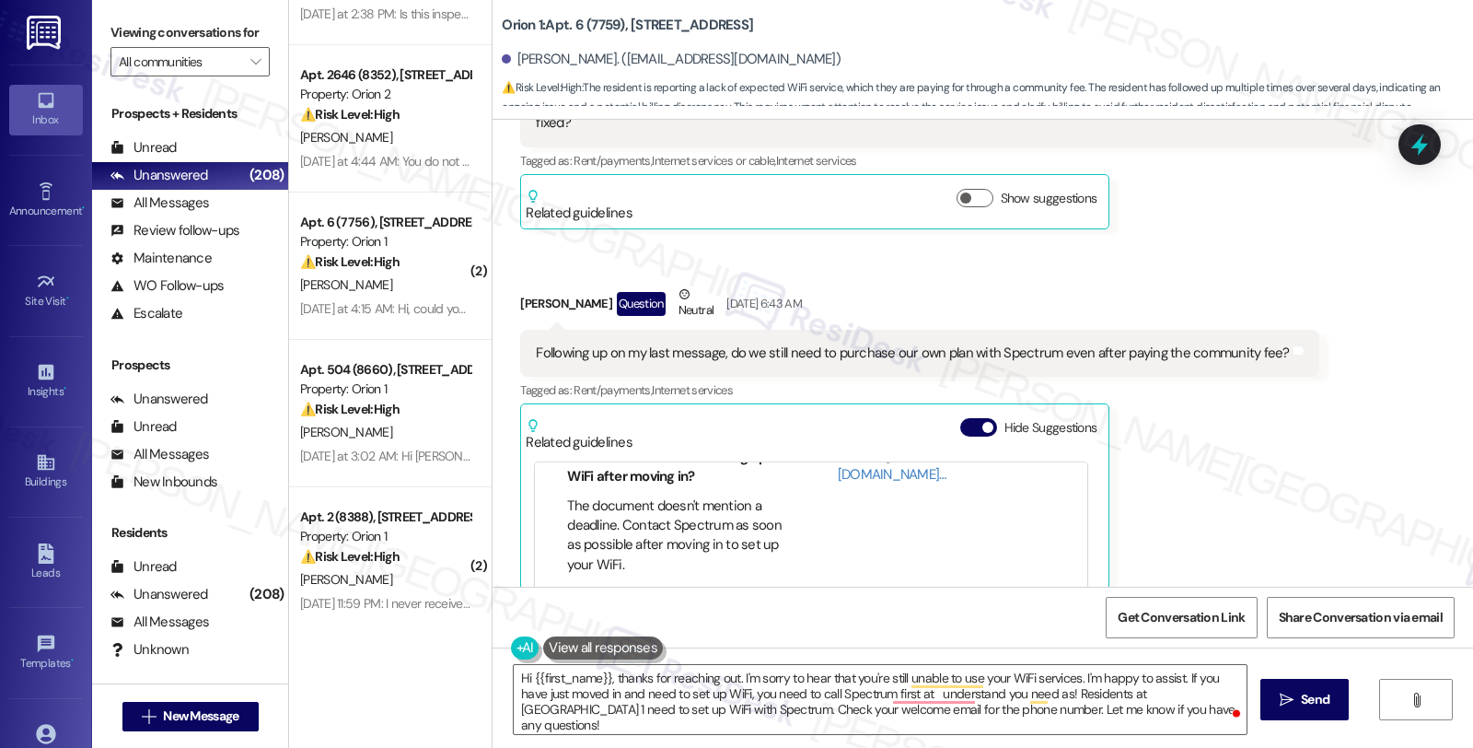
scroll to position [204, 0]
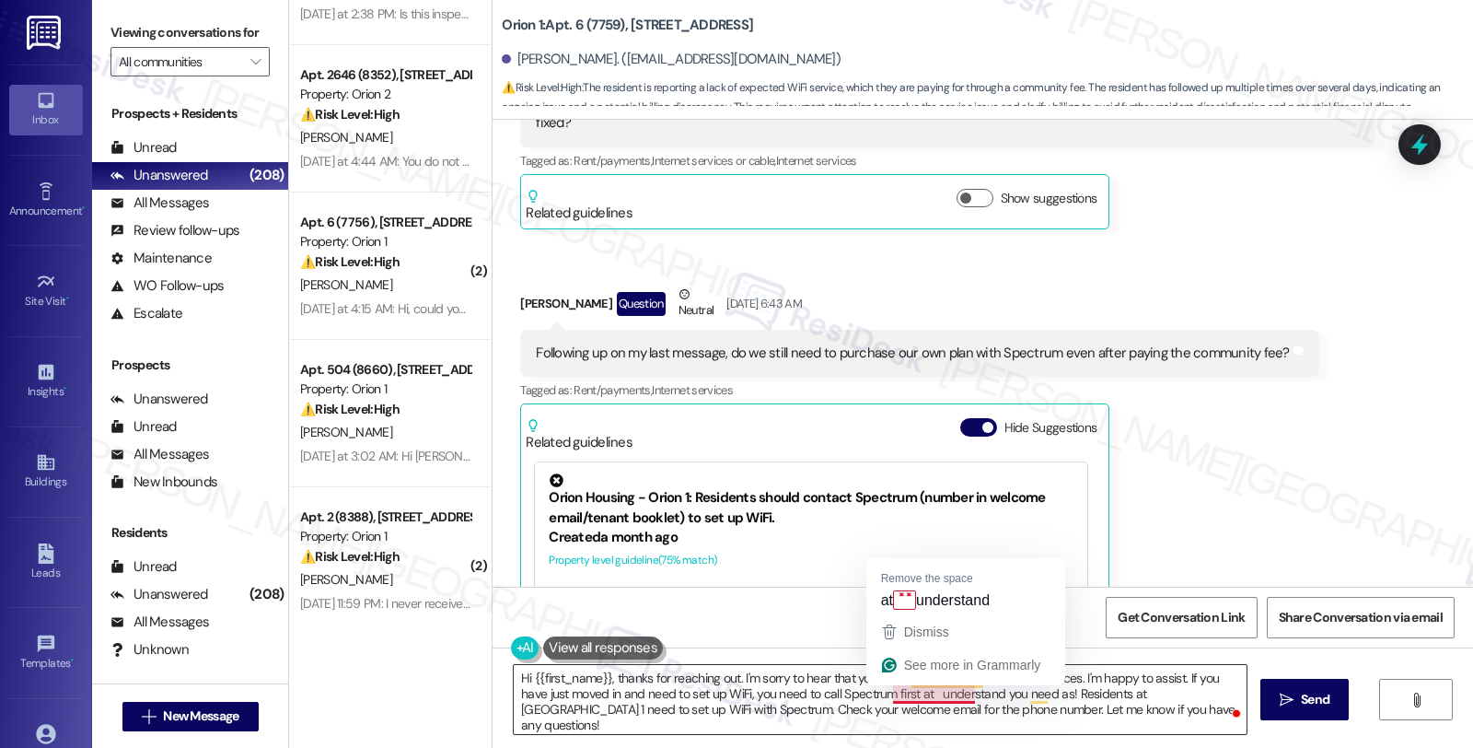
click at [894, 693] on textarea "Hi {{first_name}}, thanks for reaching out. I'm sorry to hear that you're still…" at bounding box center [880, 699] width 733 height 69
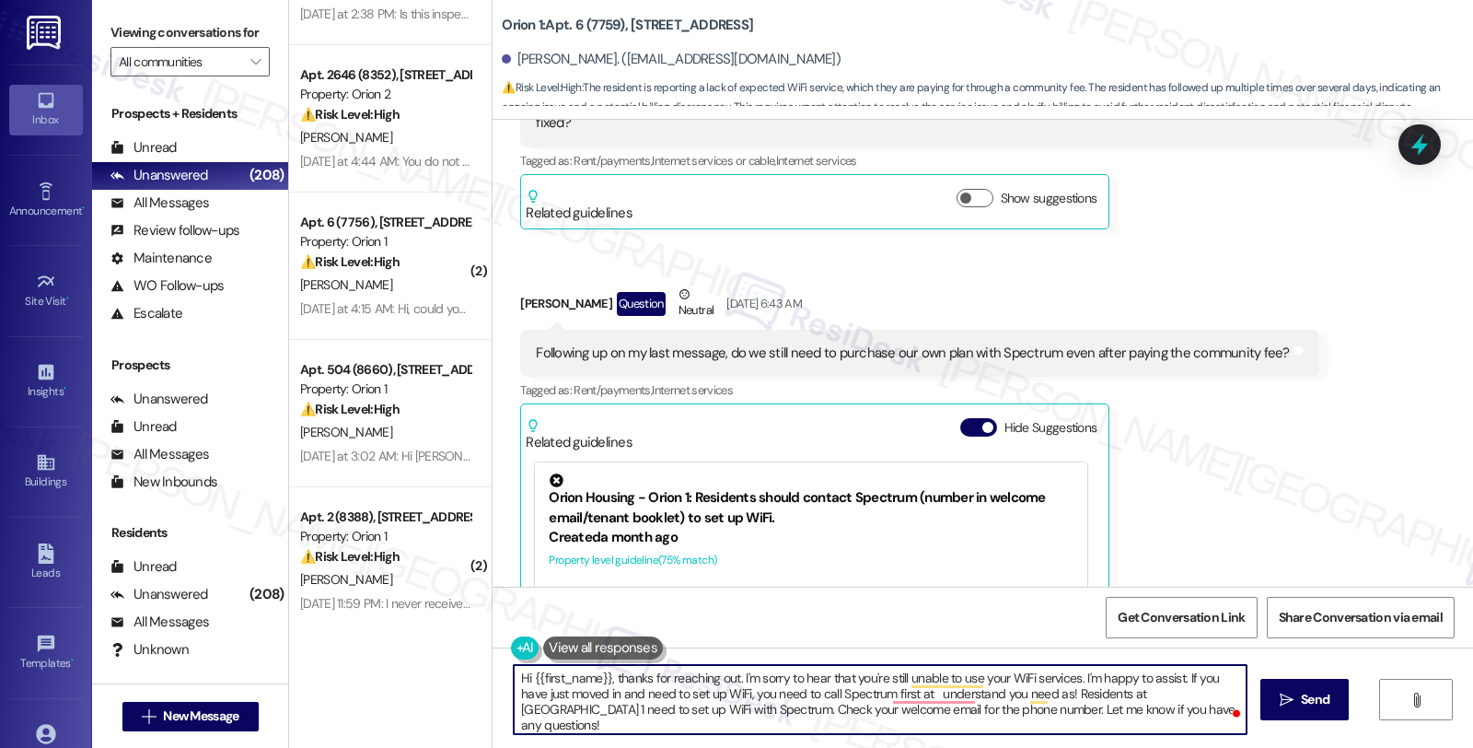
paste textarea "(855.243.8892)"
click at [581, 691] on textarea "Hi {{first_name}}, thanks for reaching out. I'm sorry to hear that you're still…" at bounding box center [880, 699] width 733 height 69
paste textarea "(855.243.8892)"
click at [786, 696] on textarea "Hi {{first_name}}, thanks for reaching out. I'm sorry to hear that you're still…" at bounding box center [880, 699] width 733 height 69
click at [860, 692] on textarea "Hi {{first_name}}, thanks for reaching out. I'm sorry to hear that you're still…" at bounding box center [880, 699] width 733 height 69
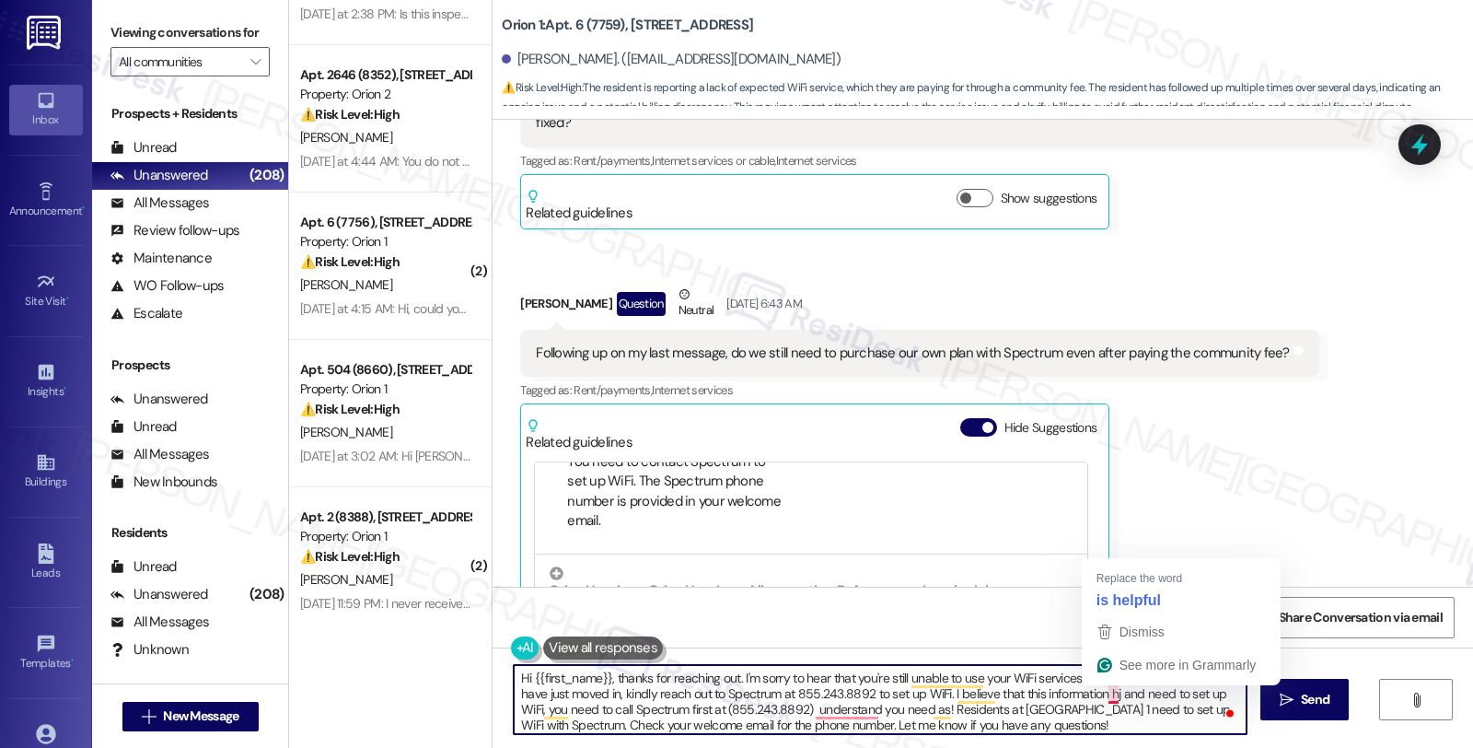
click at [1099, 692] on textarea "Hi {{first_name}}, thanks for reaching out. I'm sorry to hear that you're still…" at bounding box center [880, 699] width 733 height 69
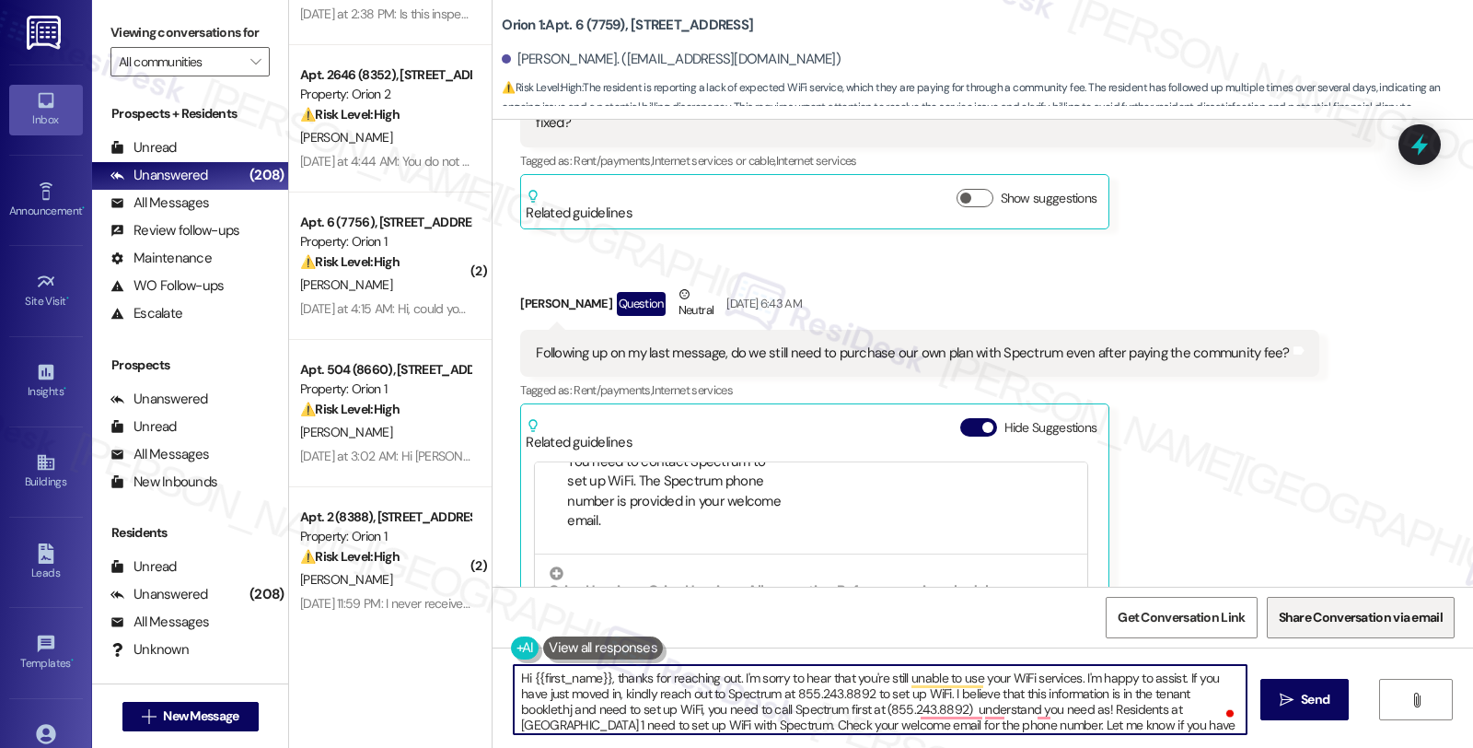
type textarea "Hi {{first_name}}, thanks for reaching out. I'm sorry to hear that you're still…"
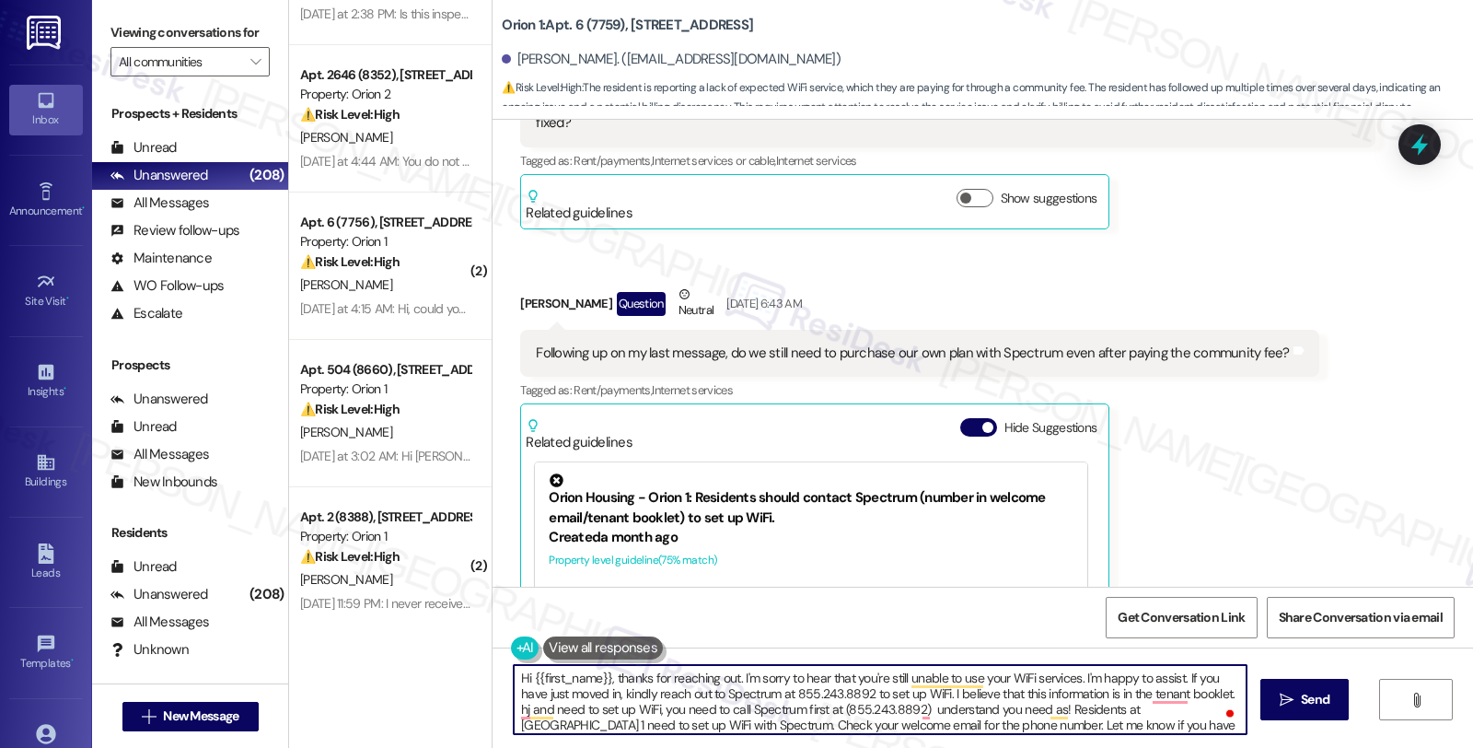
scroll to position [204, 0]
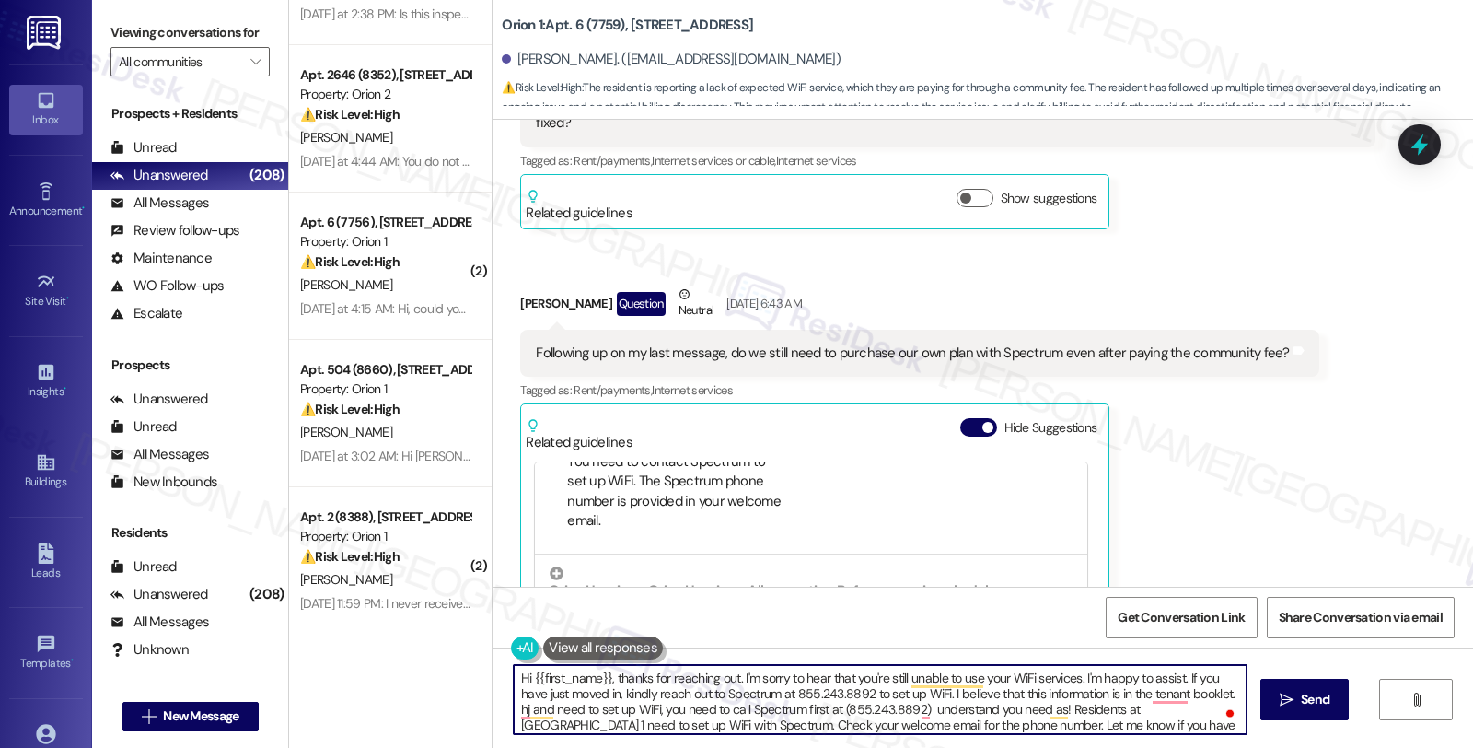
click at [940, 692] on textarea "Hi {{first_name}}, thanks for reaching out. I'm sorry to hear that you're still…" at bounding box center [880, 699] width 733 height 69
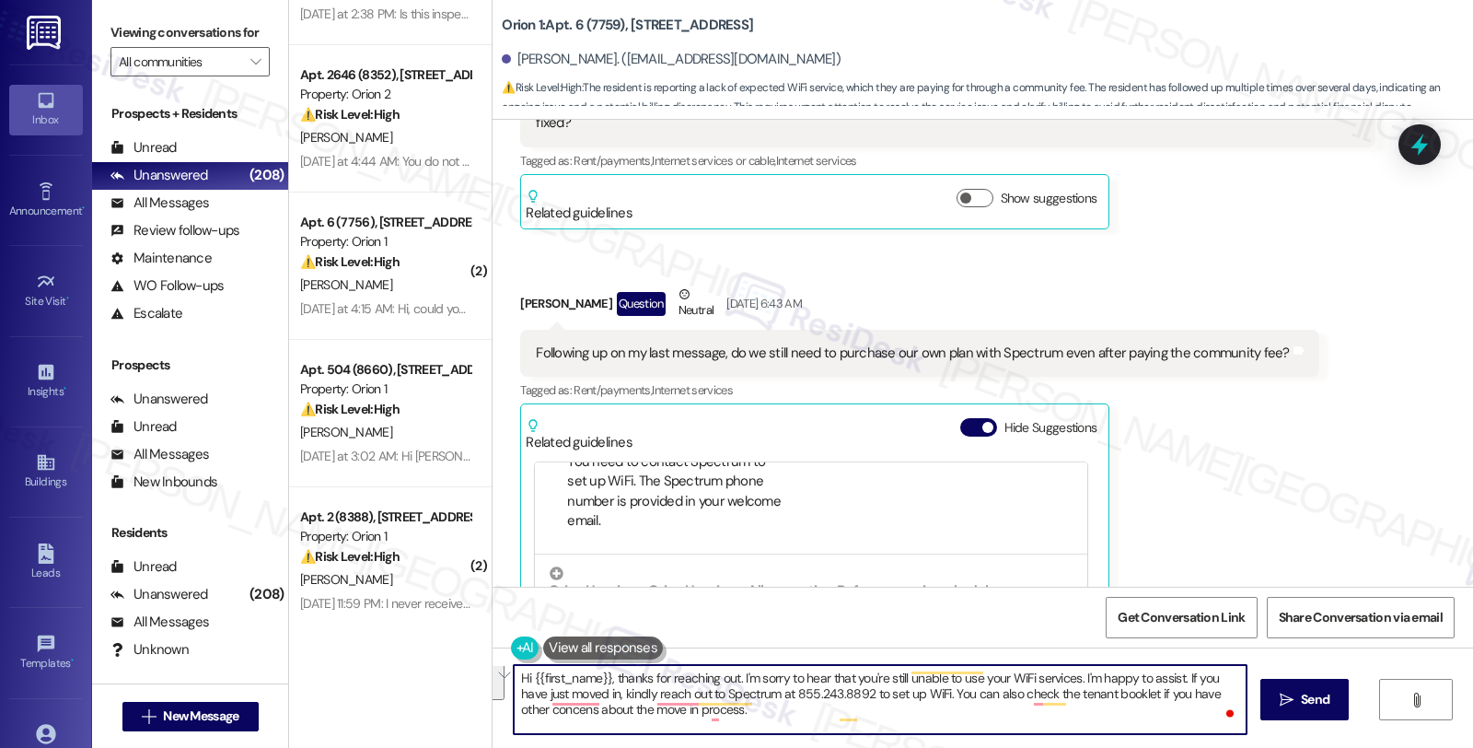
scroll to position [0, 0]
click at [1119, 692] on textarea "Hi {{first_name}}, thanks for reaching out. I'm sorry to hear that you're still…" at bounding box center [880, 699] width 733 height 69
click at [936, 718] on textarea "Hi {{first_name}}, thanks for reaching out. I'm sorry to hear that you're still…" at bounding box center [880, 699] width 733 height 69
click at [529, 689] on textarea "Hi {{first_name}}, thanks for reaching out. I'm sorry to hear that you're still…" at bounding box center [880, 699] width 733 height 69
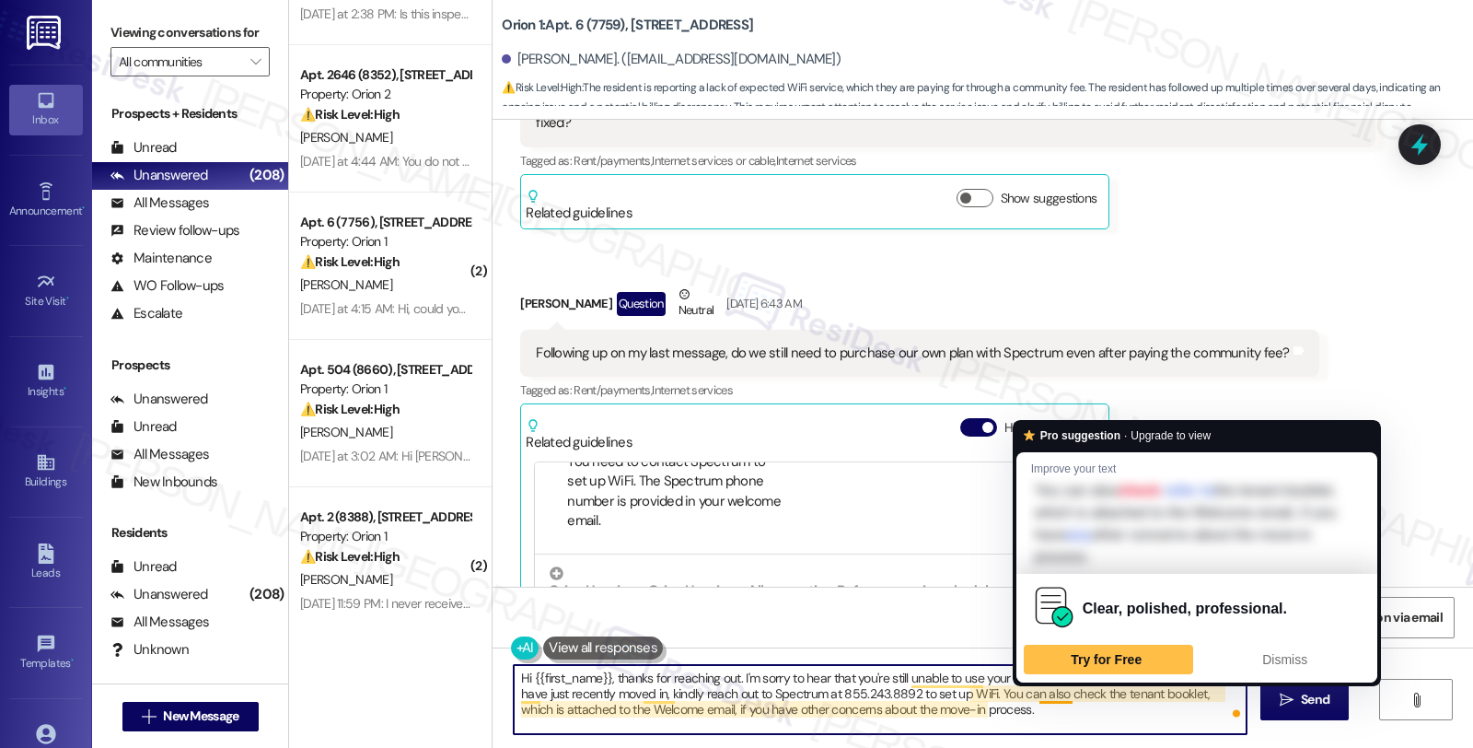
click at [1061, 689] on textarea "Hi {{first_name}}, thanks for reaching out. I'm sorry to hear that you're still…" at bounding box center [880, 699] width 733 height 69
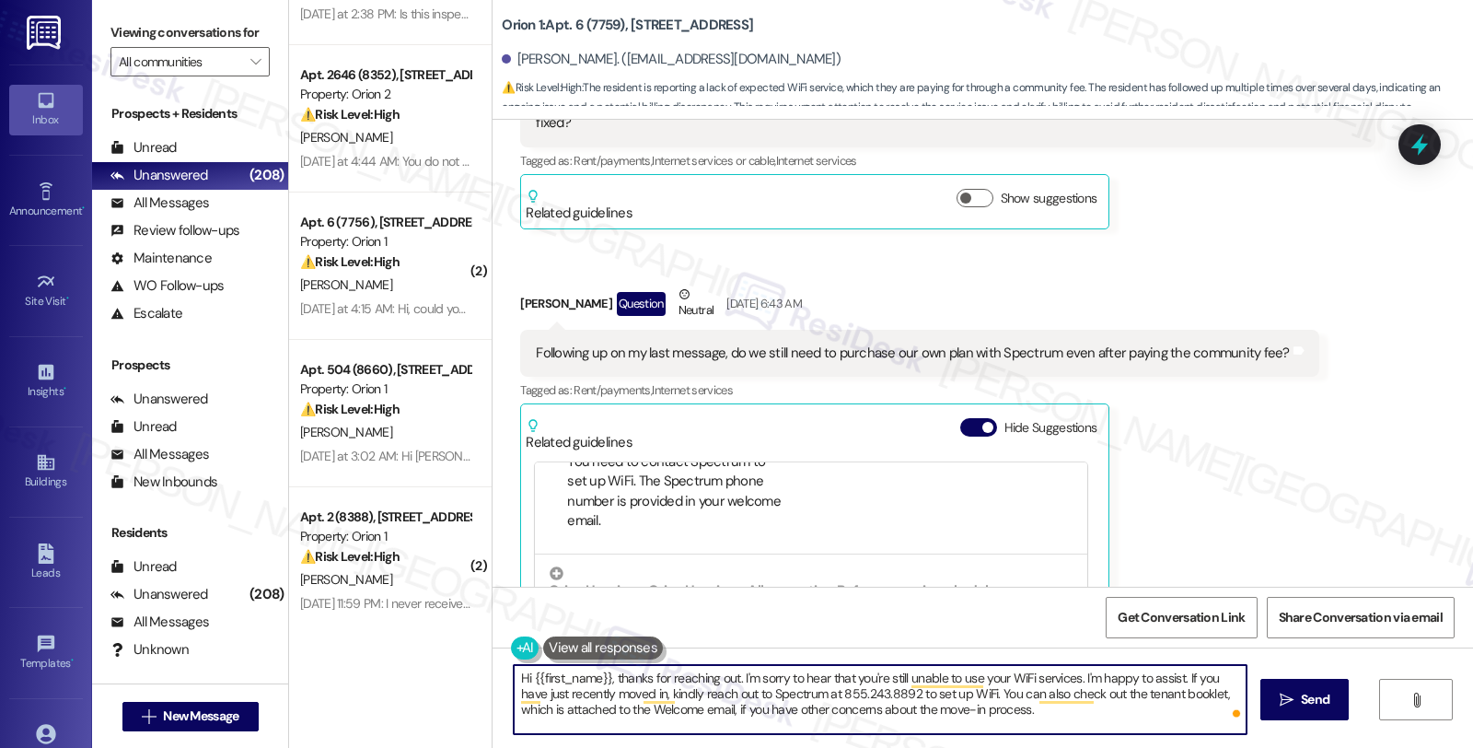
click at [679, 705] on textarea "Hi {{first_name}}, thanks for reaching out. I'm sorry to hear that you're still…" at bounding box center [880, 699] width 733 height 69
click at [1005, 707] on textarea "Hi {{first_name}}, thanks for reaching out. I'm sorry to hear that you're still…" at bounding box center [880, 699] width 733 height 69
type textarea "Hi {{first_name}}, thanks for reaching out. I'm sorry to hear that you're still…"
click at [783, 694] on textarea "Hi {{first_name}}, thanks for reaching out. I'm sorry to hear that you're still…" at bounding box center [880, 699] width 733 height 69
click at [902, 713] on textarea "Hi {{first_name}}, thanks for reaching out. I'm sorry to hear that you're still…" at bounding box center [880, 699] width 733 height 69
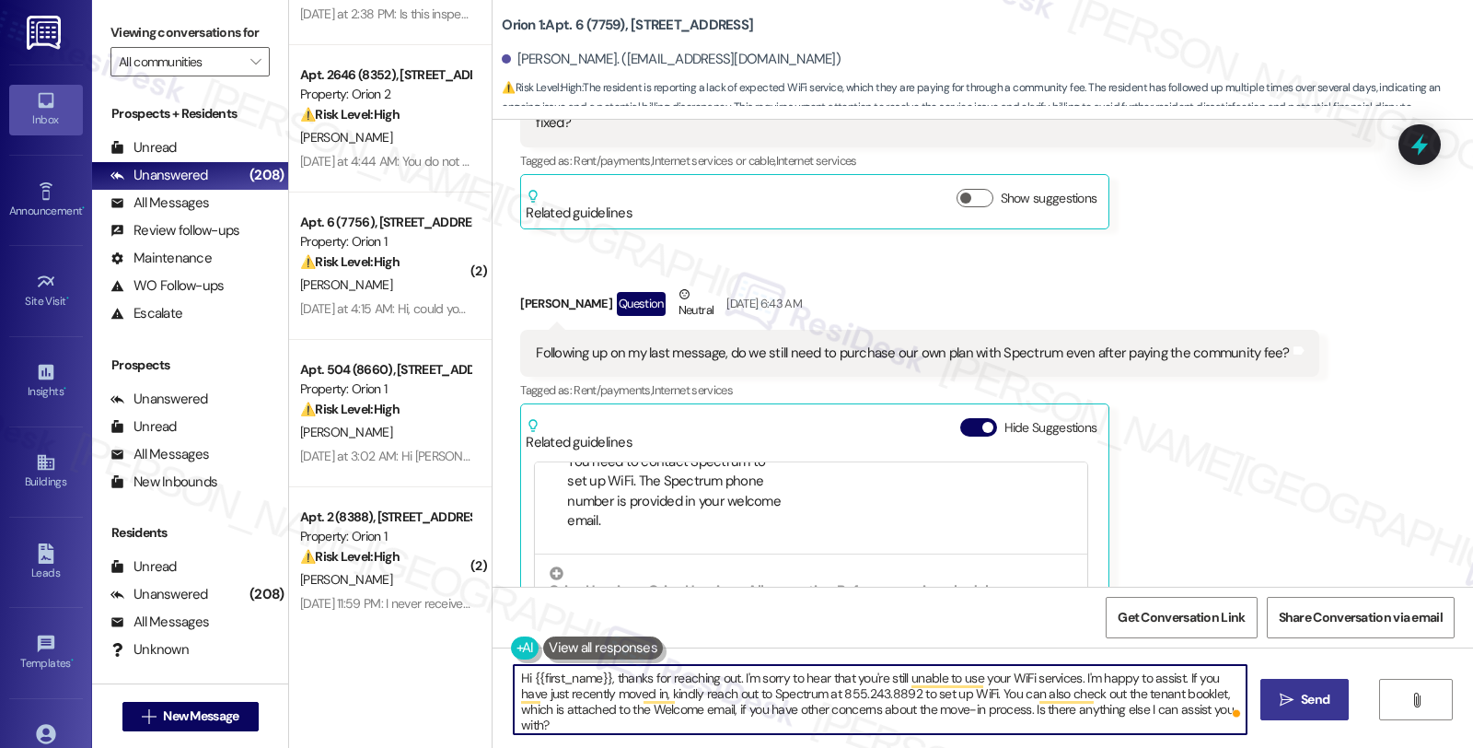
click at [1314, 704] on span "Send" at bounding box center [1315, 699] width 29 height 19
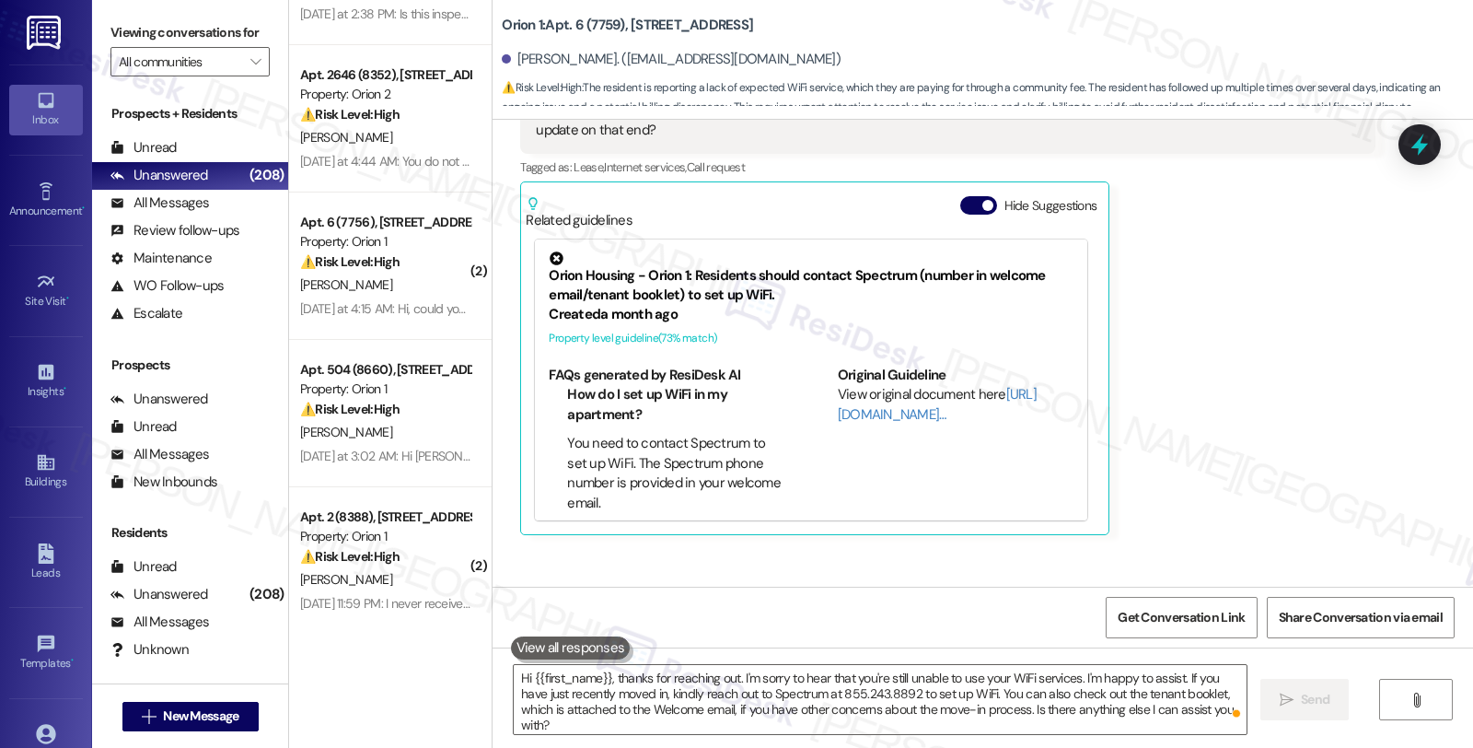
scroll to position [1274, 0]
